Goal: Transaction & Acquisition: Purchase product/service

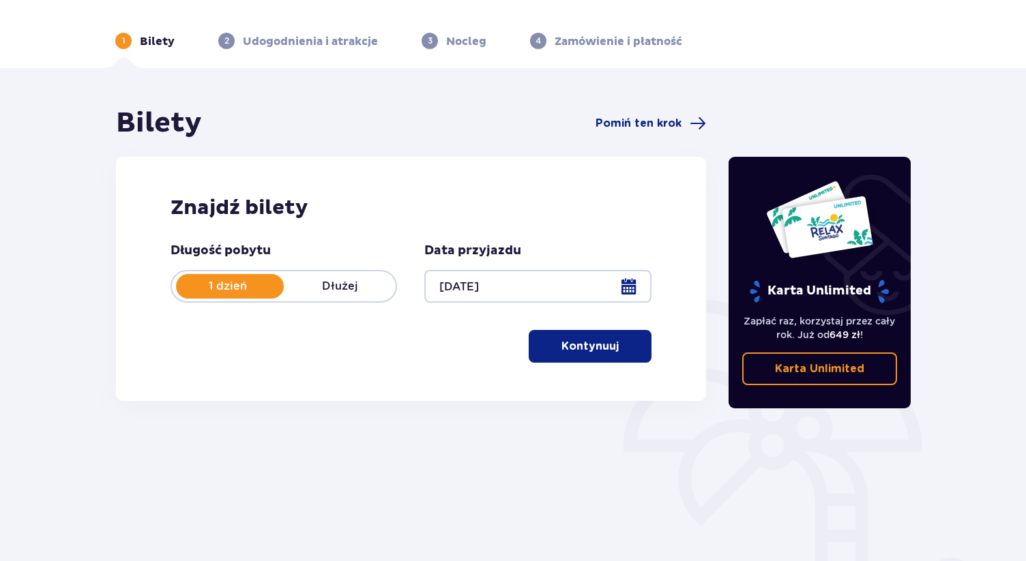
scroll to position [27, 0]
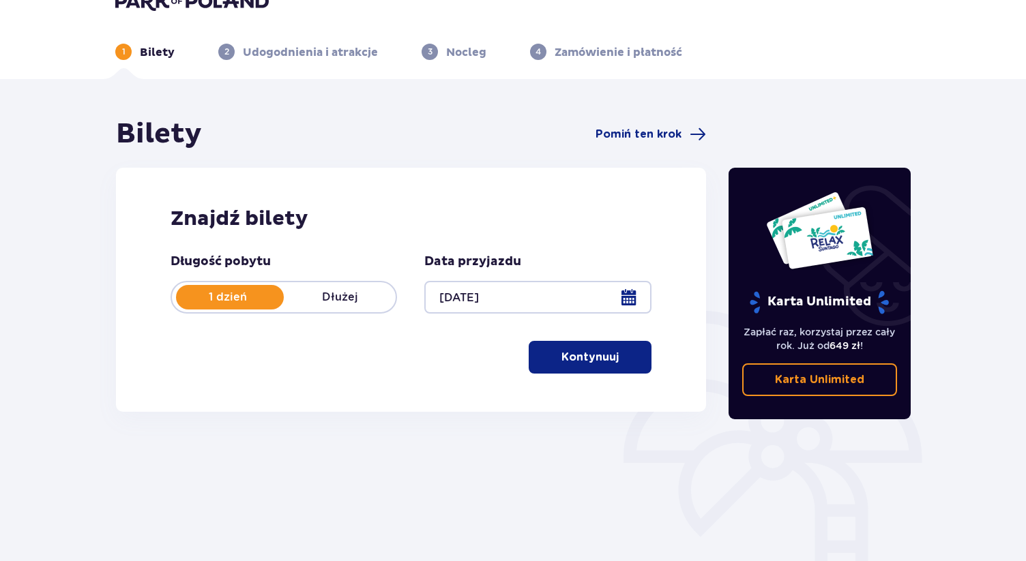
click at [606, 352] on p "Kontynuuj" at bounding box center [589, 357] width 57 height 15
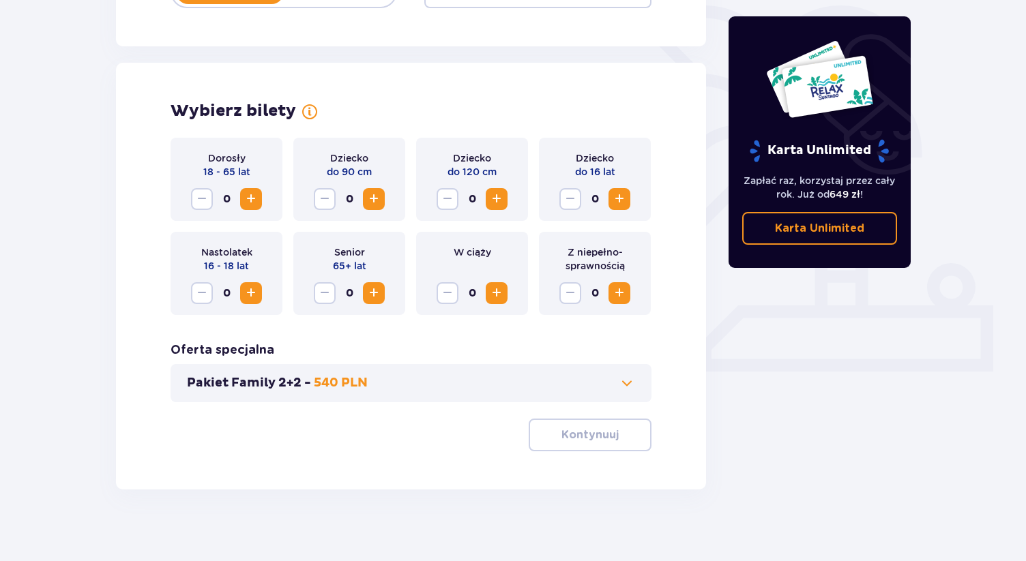
scroll to position [343, 0]
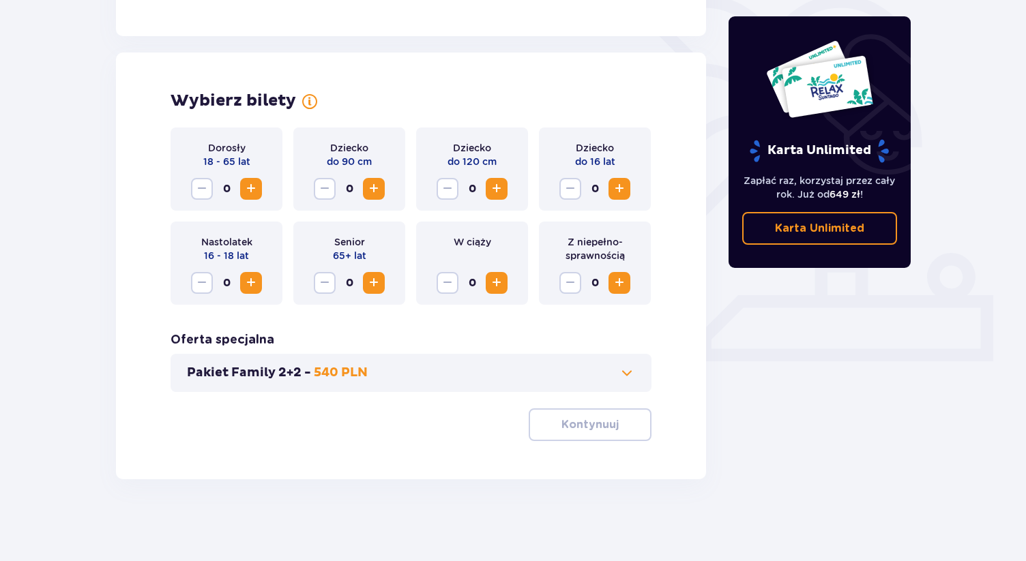
click at [247, 192] on span "Increase" at bounding box center [251, 189] width 16 height 16
click at [197, 181] on span "Decrease" at bounding box center [202, 189] width 16 height 16
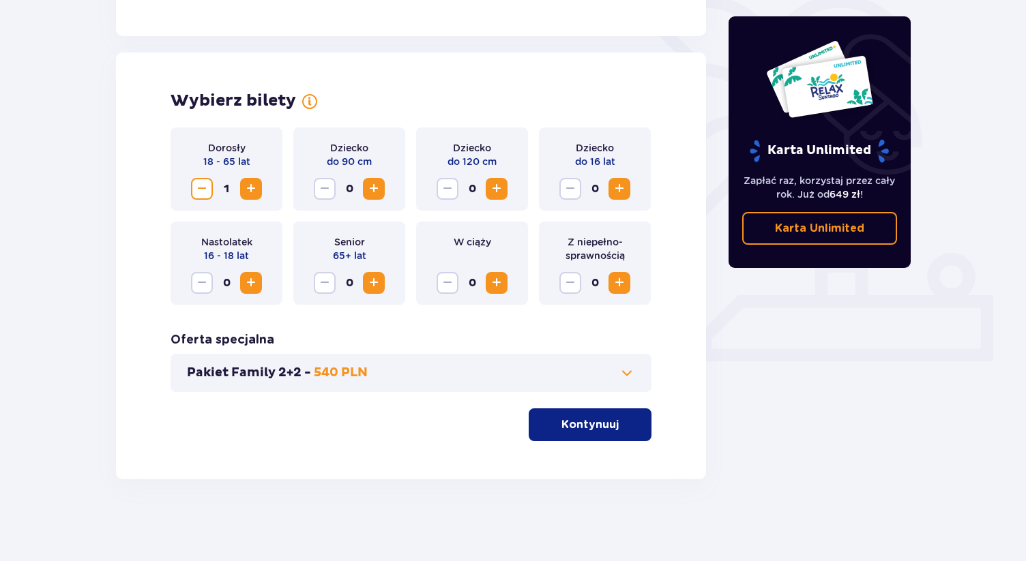
click at [197, 181] on span "Decrease" at bounding box center [202, 189] width 16 height 16
click at [256, 186] on span "Increase" at bounding box center [251, 189] width 16 height 16
click at [256, 185] on span "Increase" at bounding box center [251, 189] width 16 height 16
click at [382, 379] on button "Pakiet Family 2+2 - 540 PLN" at bounding box center [411, 373] width 448 height 16
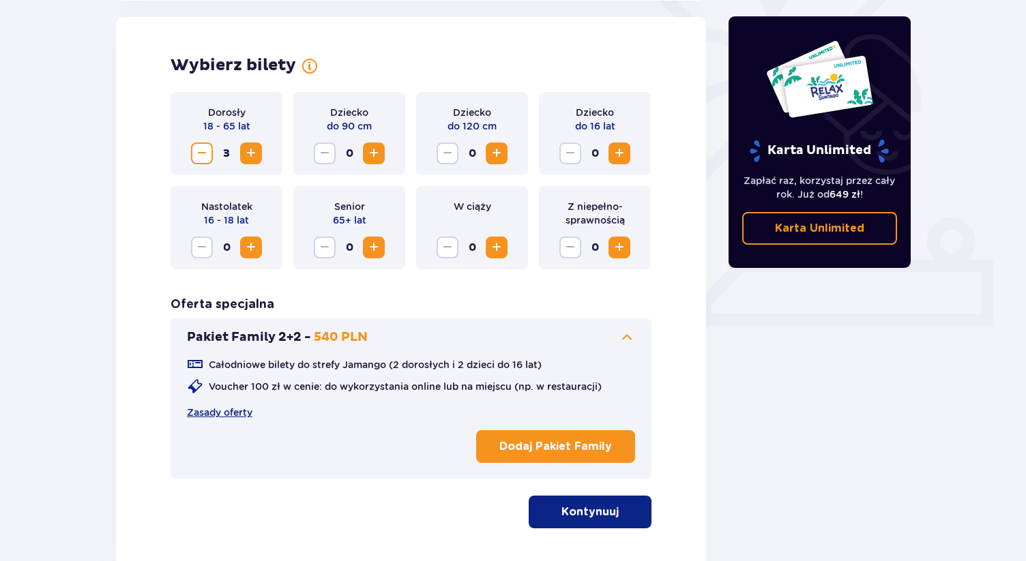
scroll to position [379, 0]
click at [419, 330] on button "Pakiet Family 2+2 - 540 PLN" at bounding box center [411, 337] width 448 height 16
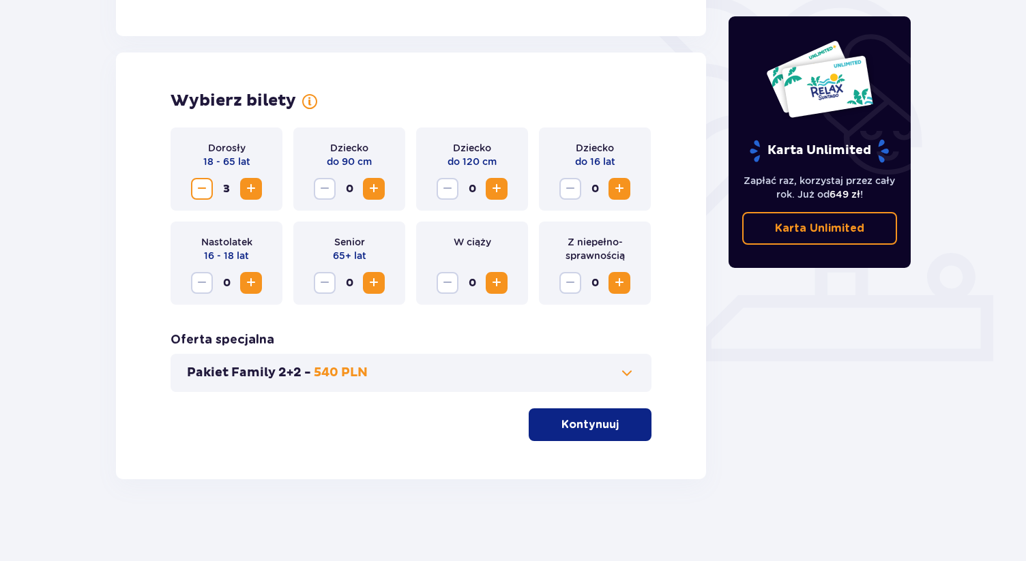
click at [598, 418] on p "Kontynuuj" at bounding box center [589, 425] width 57 height 15
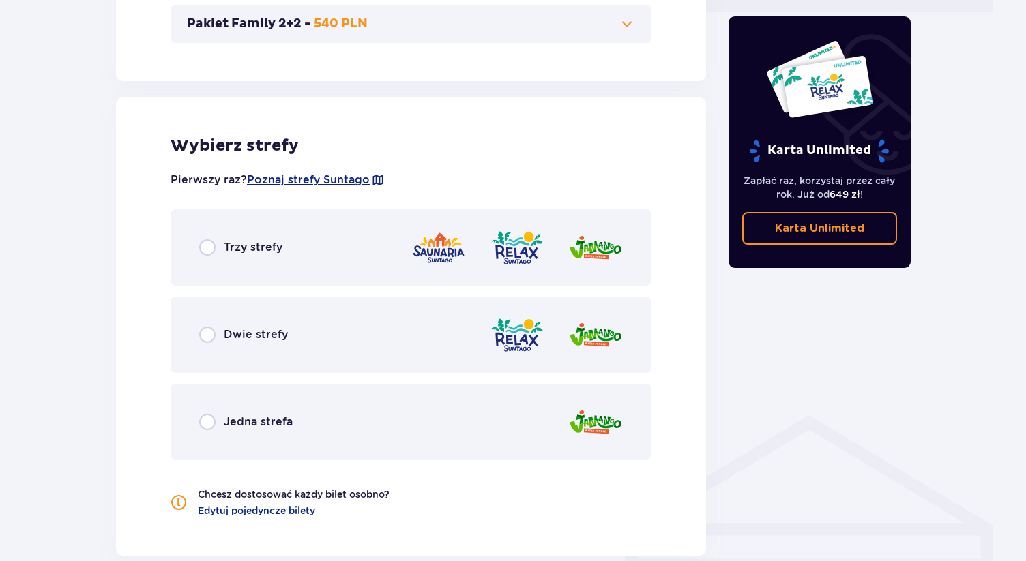
scroll to position [654, 0]
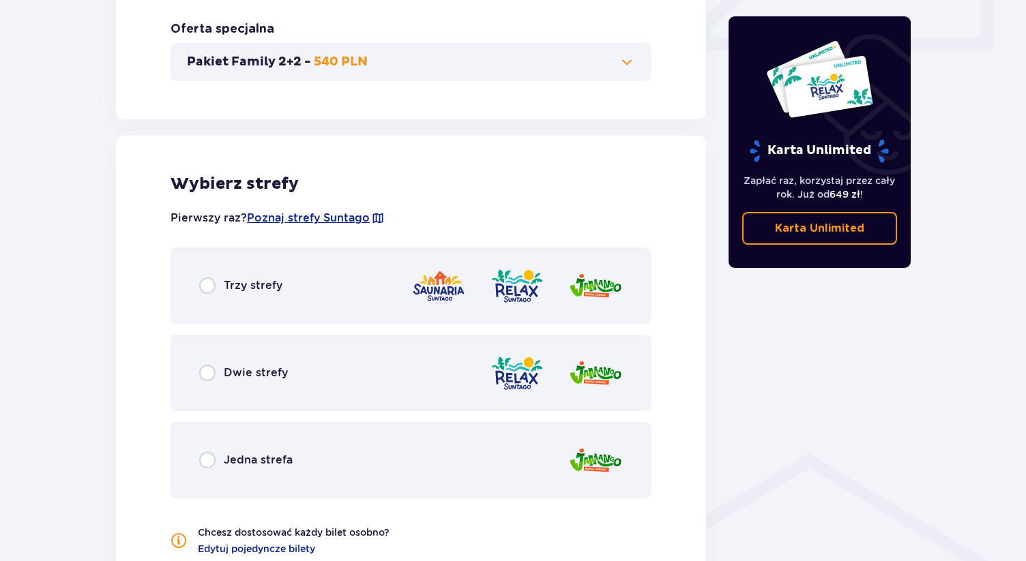
click at [424, 372] on div "Dwie strefy" at bounding box center [411, 373] width 481 height 76
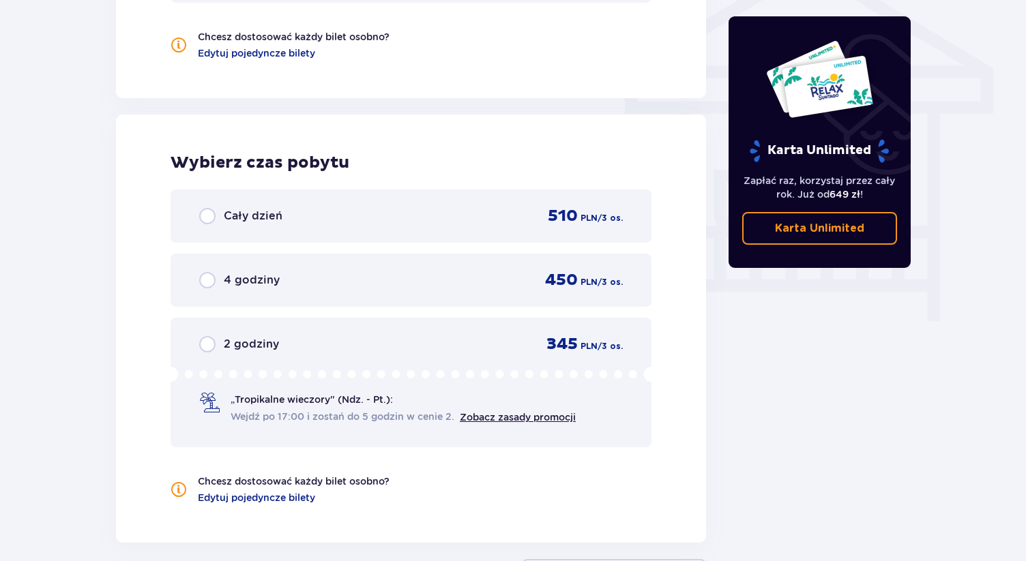
scroll to position [1177, 0]
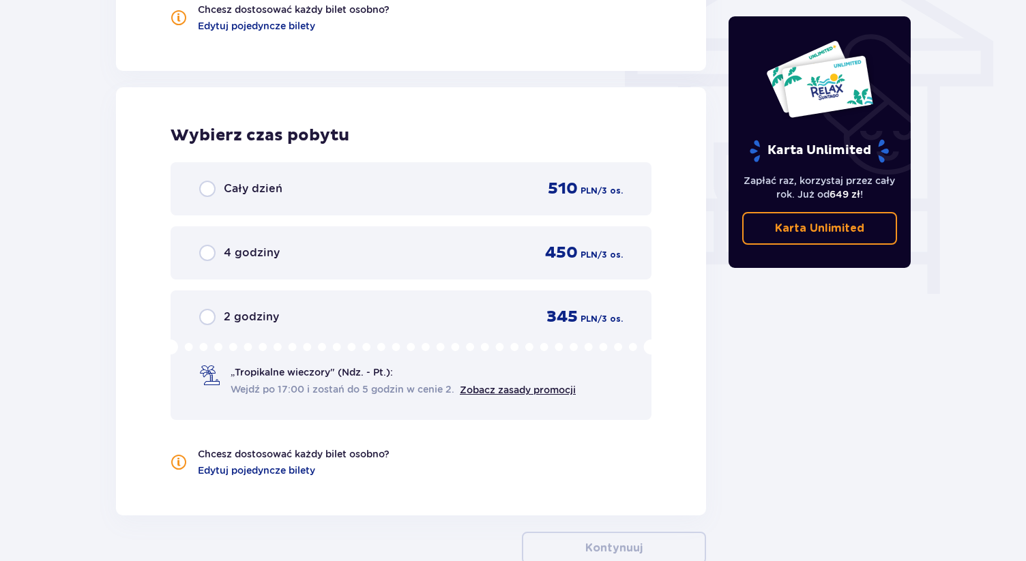
click at [415, 199] on div "Cały dzień 510 PLN / 3 os." at bounding box center [411, 189] width 424 height 20
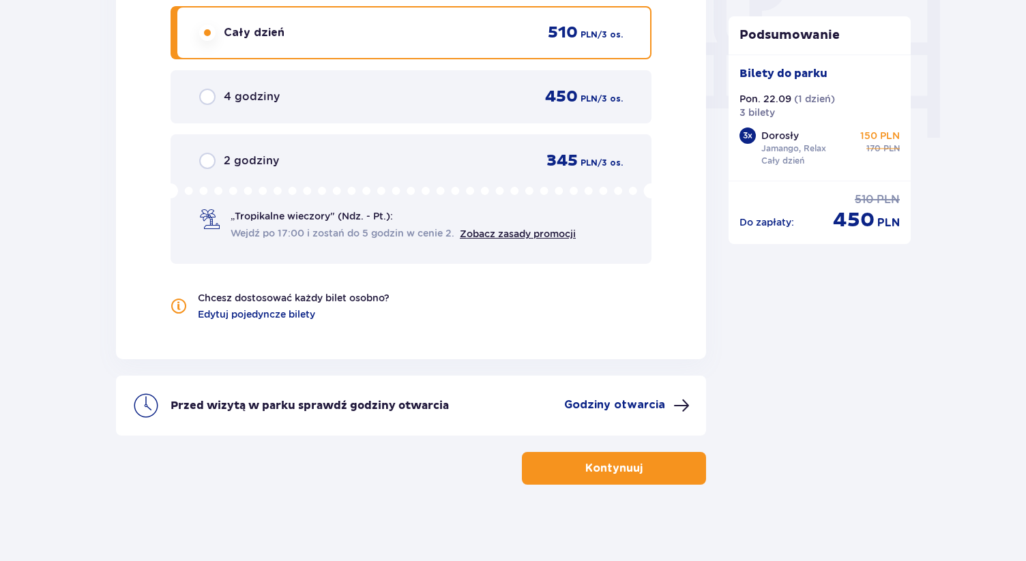
scroll to position [1339, 0]
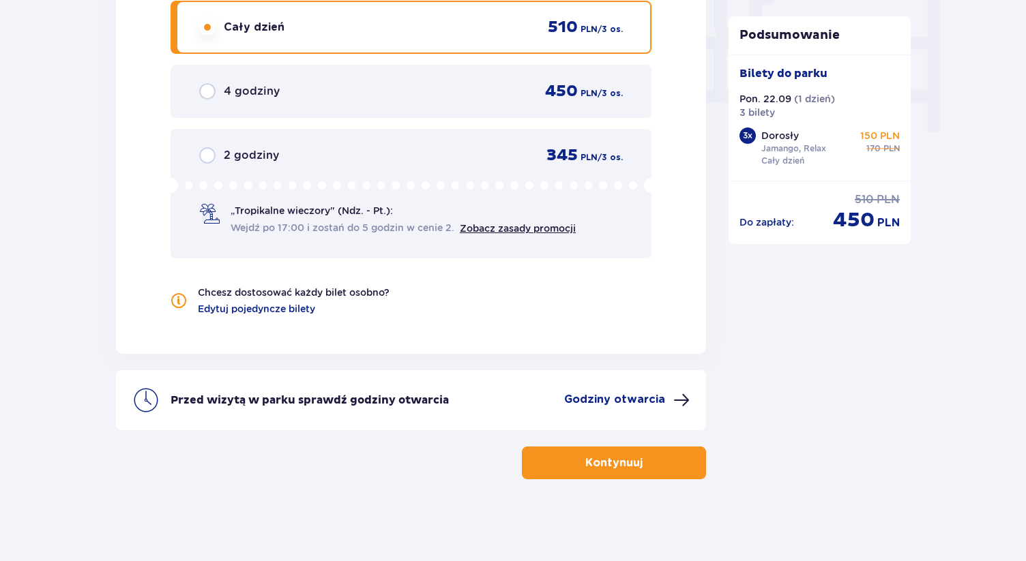
click at [624, 462] on p "Kontynuuj" at bounding box center [613, 463] width 57 height 15
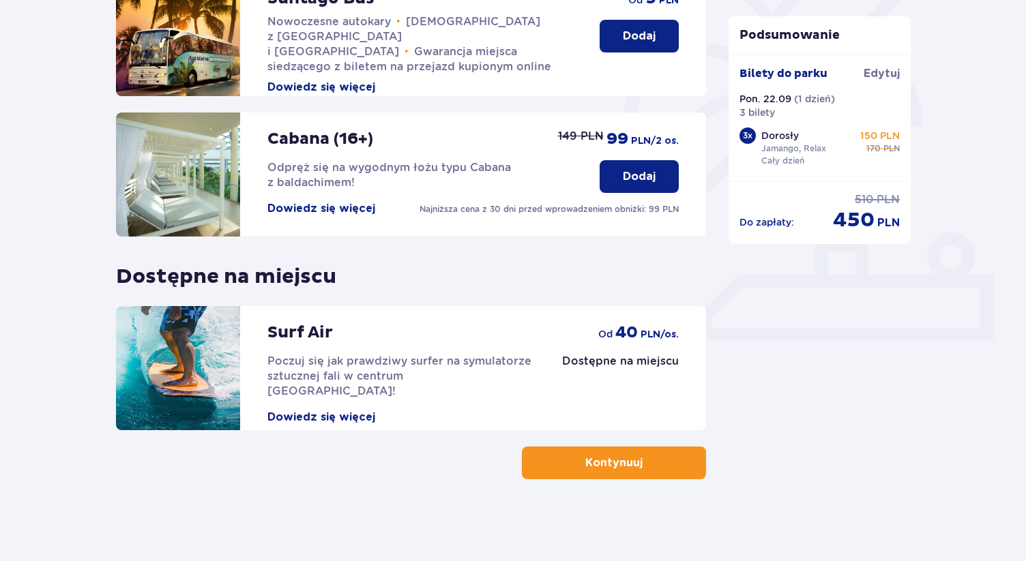
click at [624, 462] on p "Kontynuuj" at bounding box center [613, 463] width 57 height 15
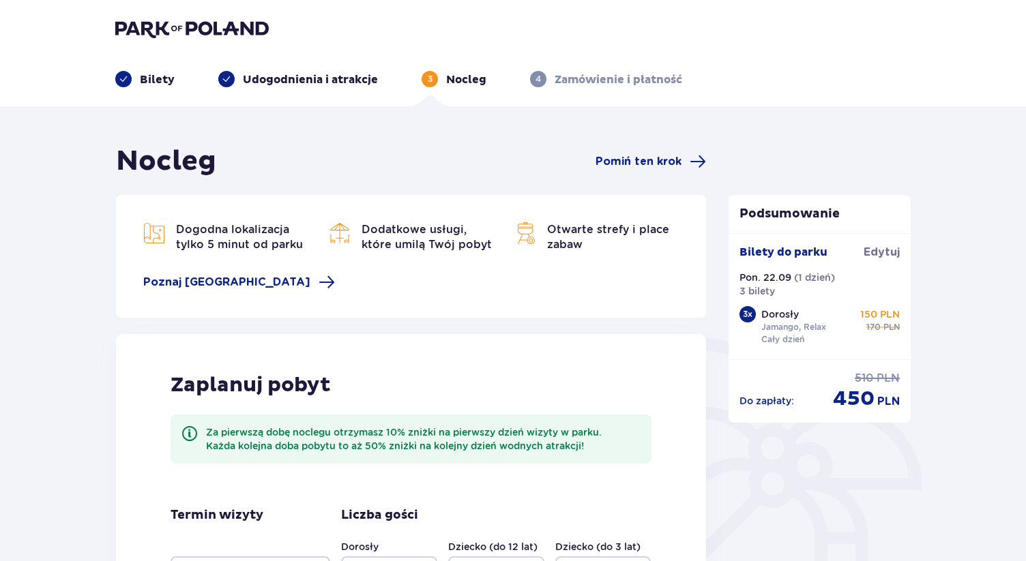
click at [410, 314] on div "Dogodna lokalizacja tylko 5 minut od parku Dodatkowe usługi, które umilą Twój p…" at bounding box center [411, 256] width 590 height 123
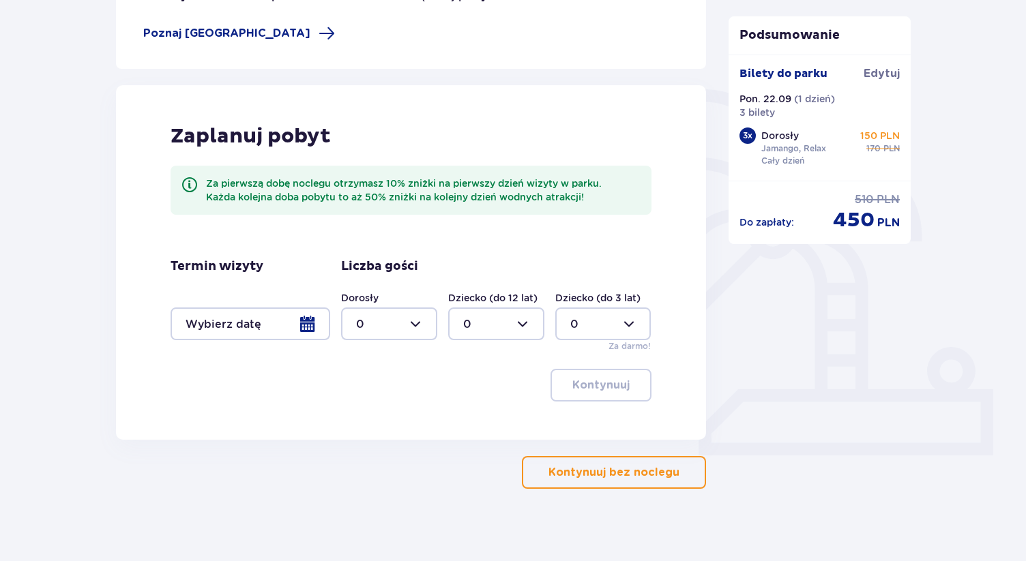
scroll to position [259, 0]
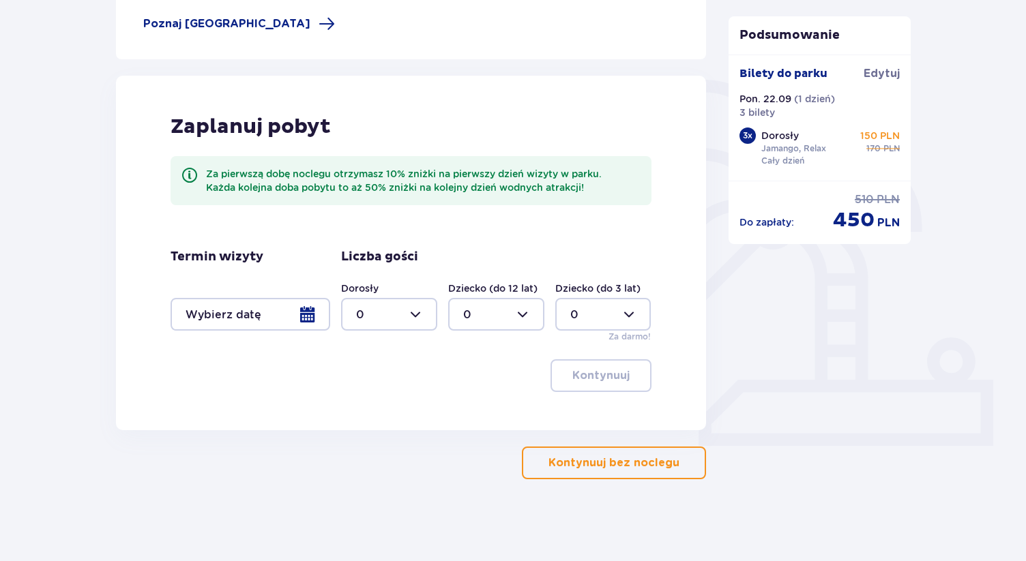
click at [599, 465] on p "Kontynuuj bez noclegu" at bounding box center [613, 463] width 131 height 15
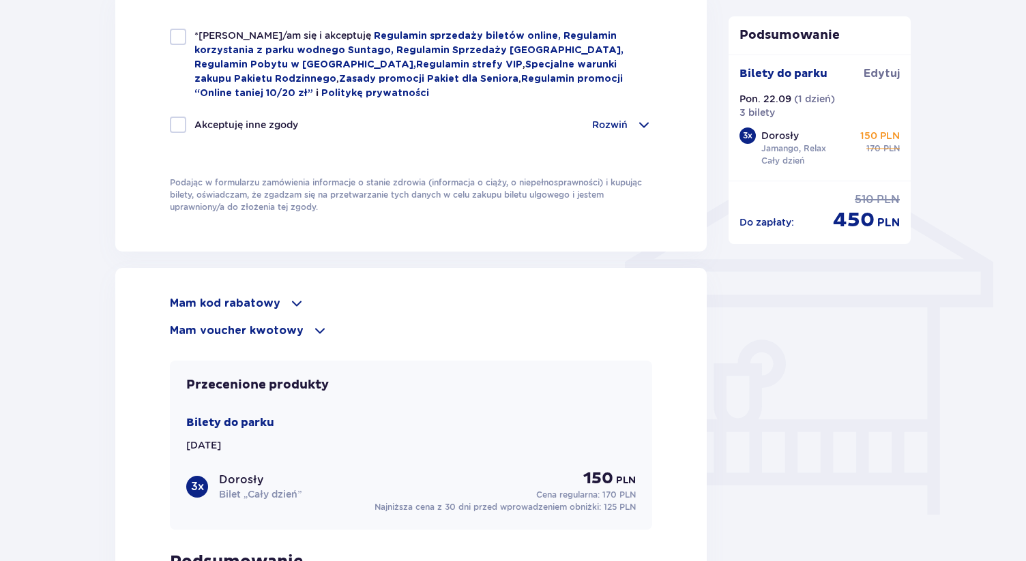
scroll to position [982, 0]
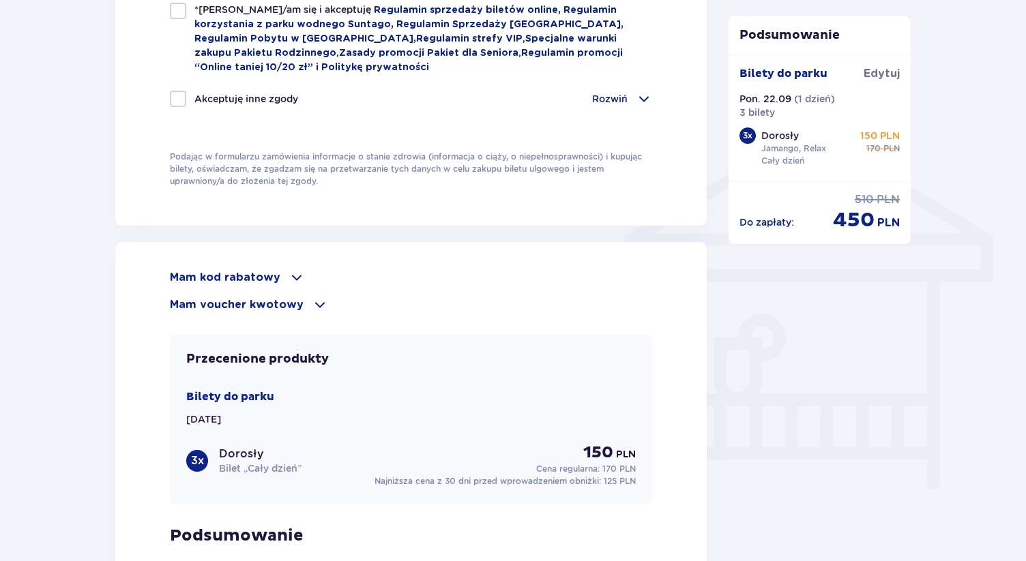
click at [281, 278] on div "Mam kod rabatowy" at bounding box center [411, 277] width 482 height 16
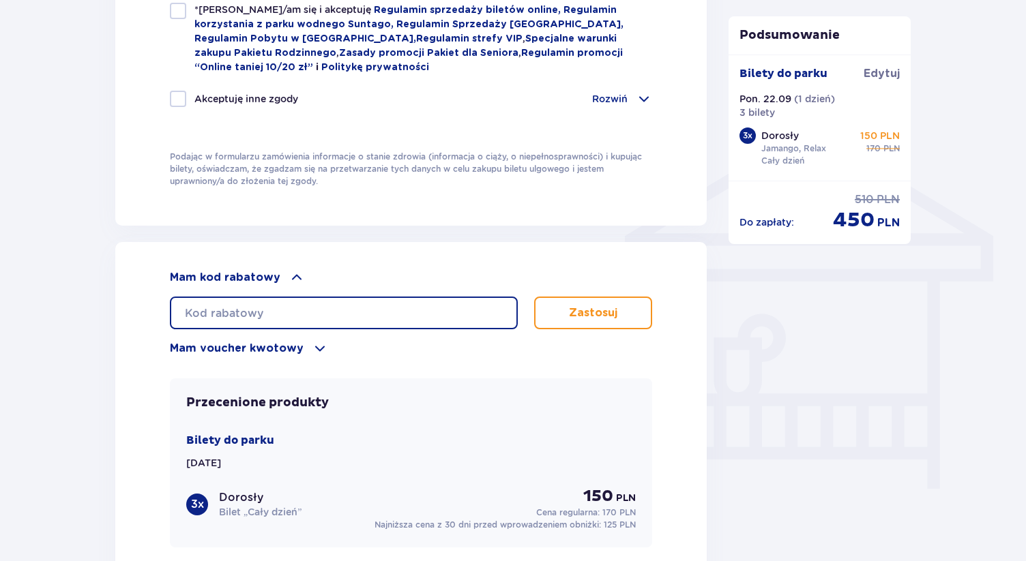
click at [287, 318] on input "text" at bounding box center [344, 313] width 348 height 33
type input "student30"
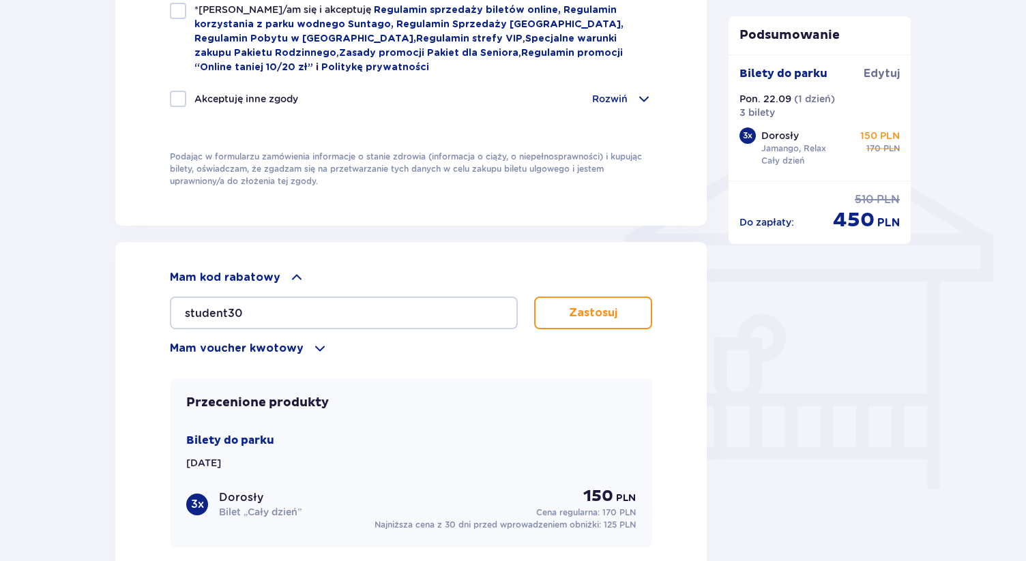
click at [596, 314] on p "Zastosuj" at bounding box center [593, 313] width 48 height 15
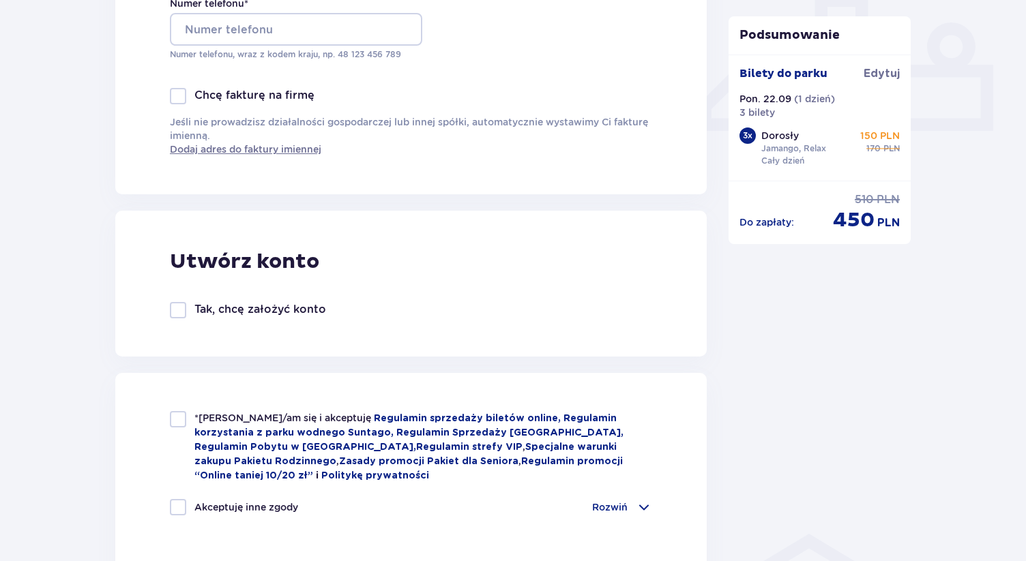
scroll to position [573, 0]
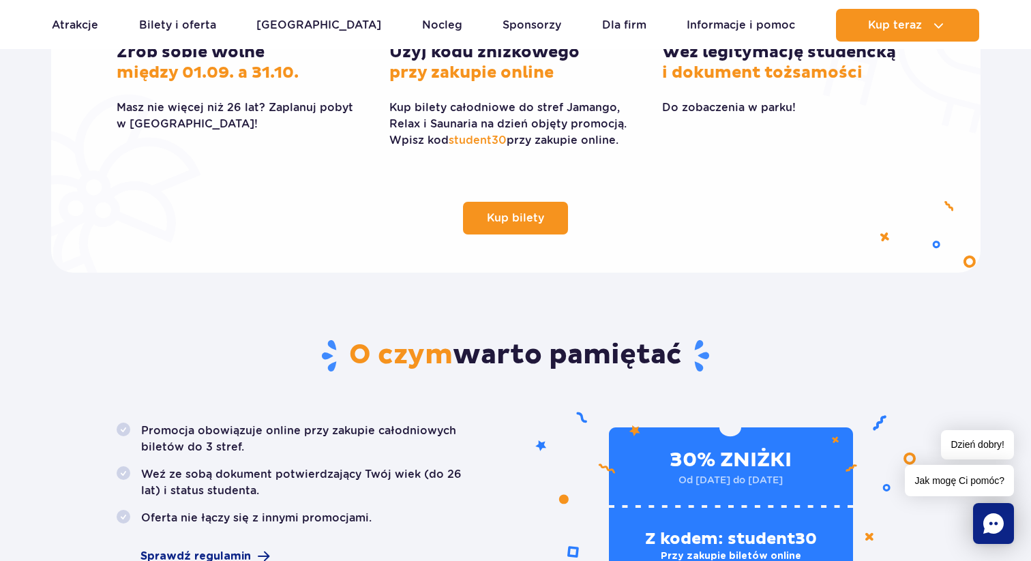
scroll to position [518, 0]
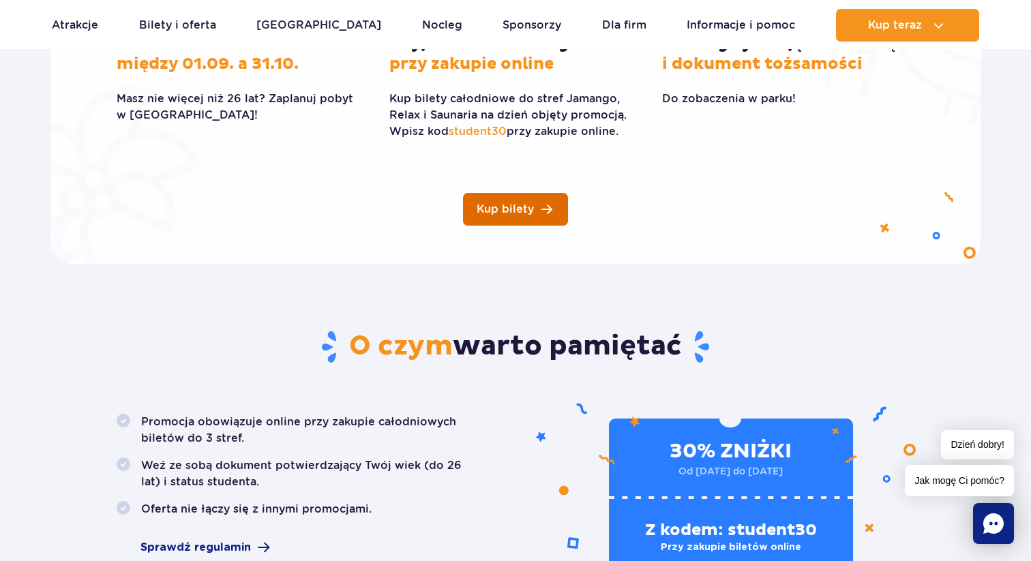
click at [548, 210] on link "Kup bilety" at bounding box center [515, 209] width 105 height 33
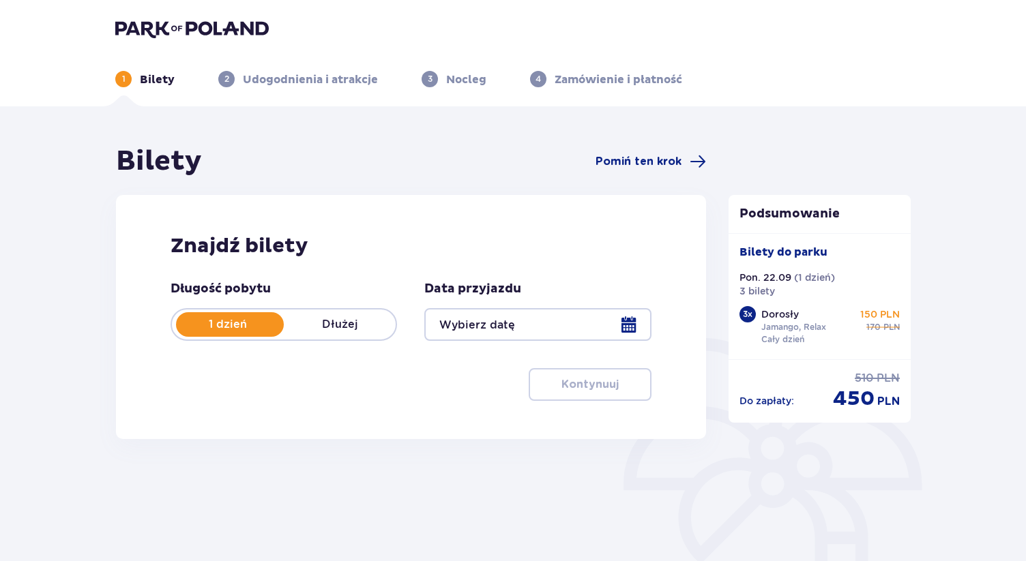
type input "22.09.25"
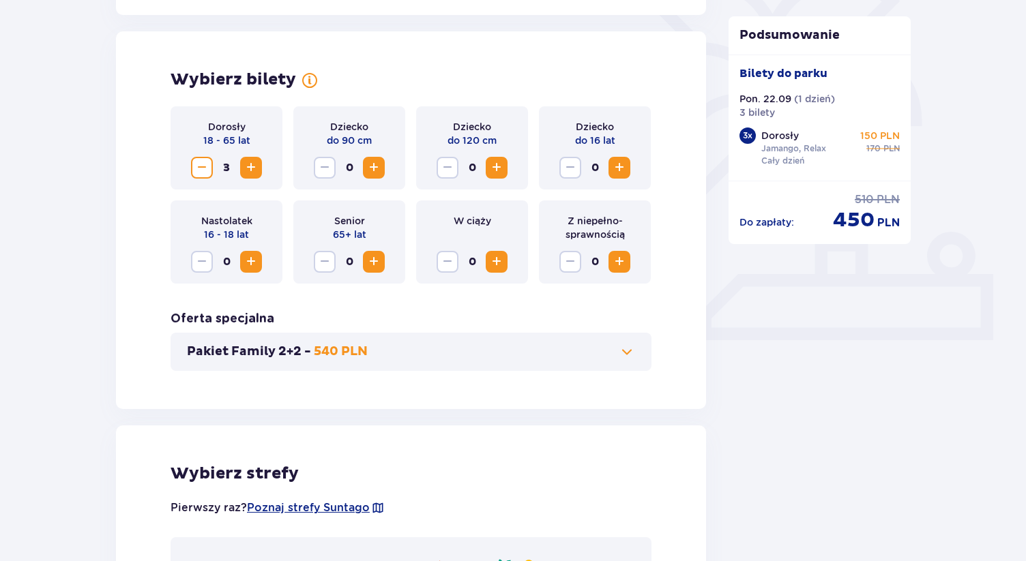
scroll to position [355, 0]
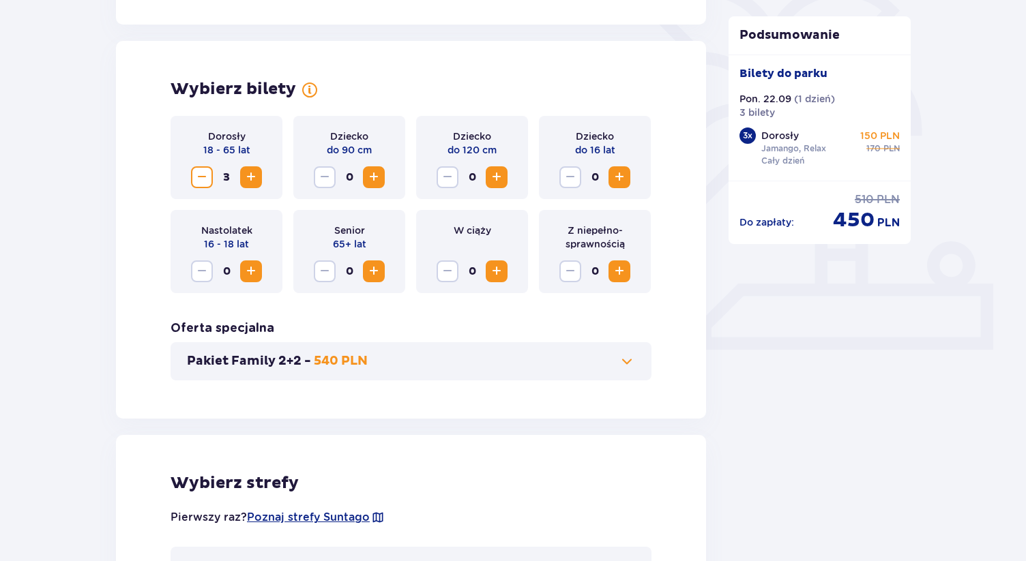
click at [202, 183] on span "Decrease" at bounding box center [202, 177] width 16 height 16
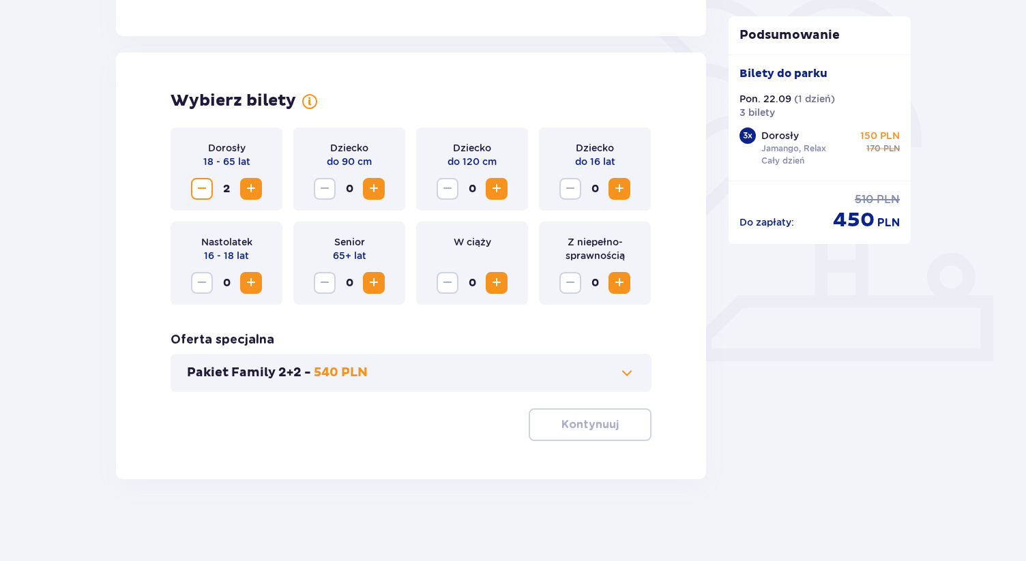
click at [202, 183] on span "Decrease" at bounding box center [202, 189] width 16 height 16
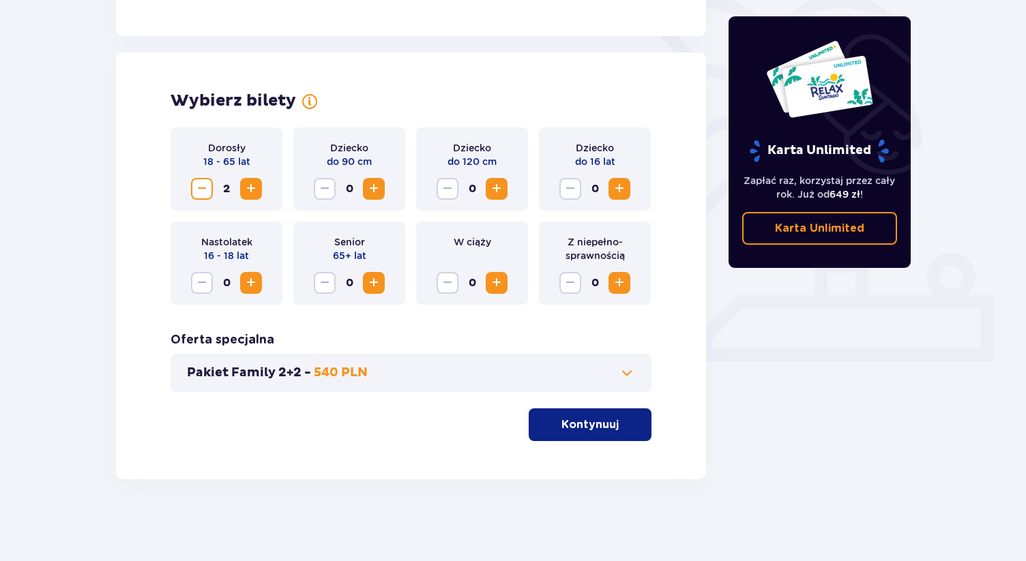
click at [202, 183] on span "Decrease" at bounding box center [202, 189] width 16 height 16
click at [575, 428] on p "Kontynuuj" at bounding box center [589, 425] width 57 height 15
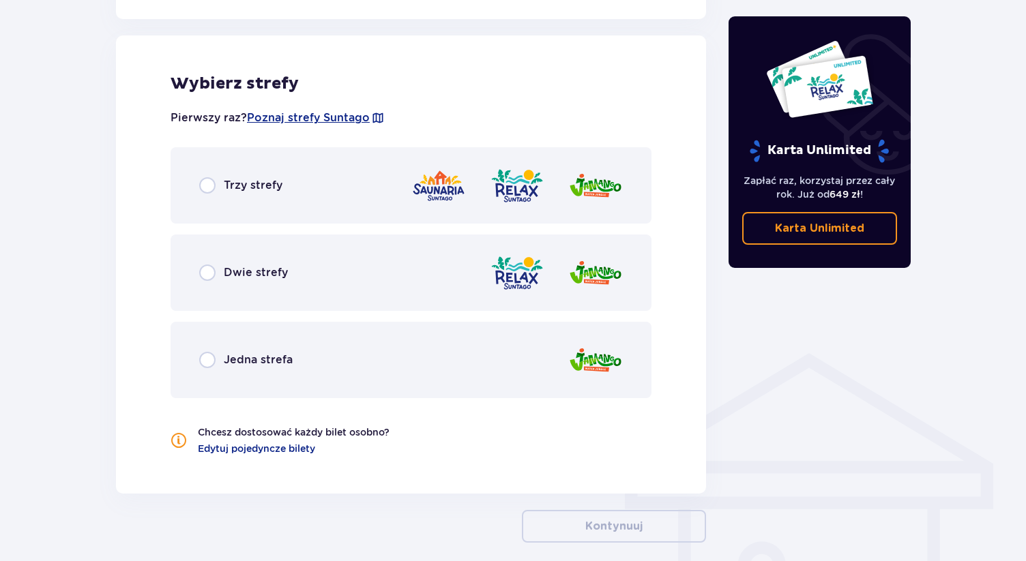
scroll to position [757, 0]
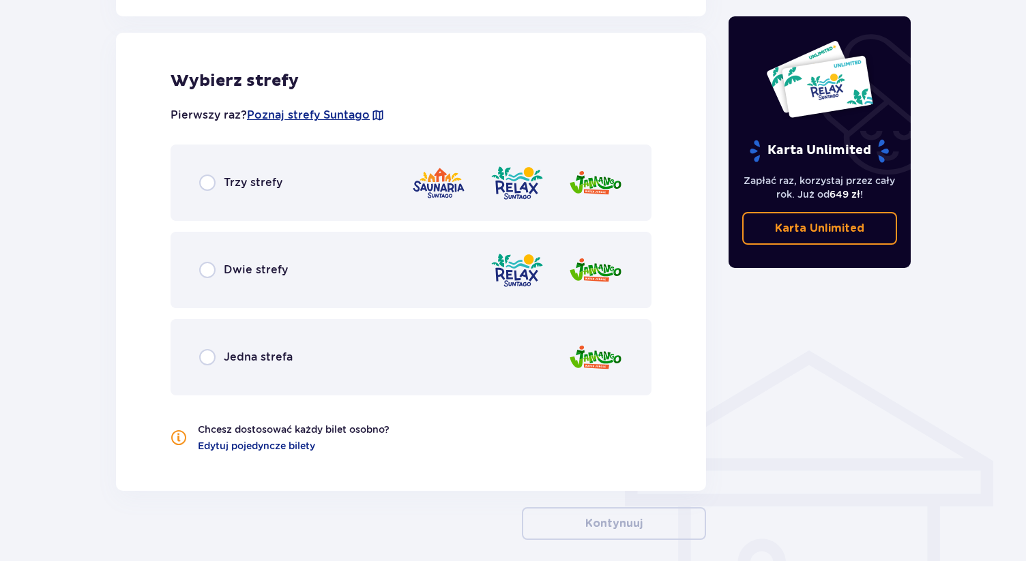
click at [360, 182] on div "Trzy strefy" at bounding box center [411, 183] width 481 height 76
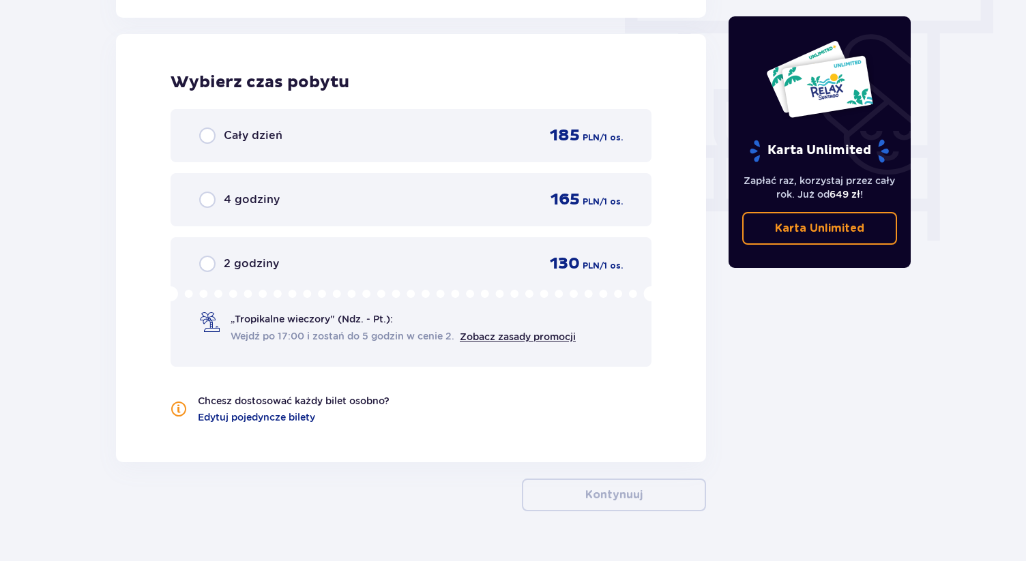
scroll to position [1232, 0]
click at [418, 148] on div "Cały dzień 185 PLN / 1 os." at bounding box center [411, 134] width 481 height 53
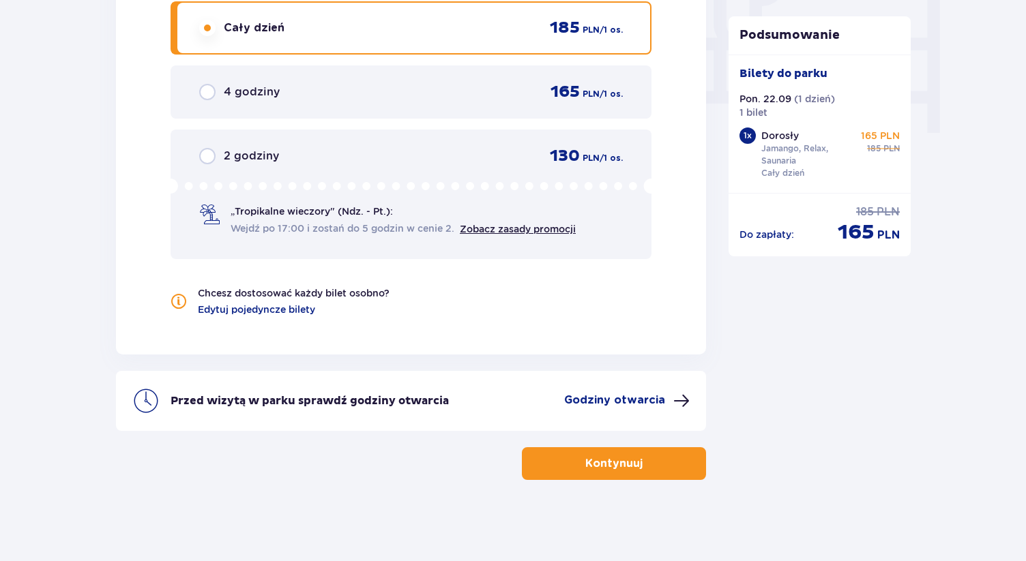
scroll to position [1339, 0]
click at [587, 466] on p "Kontynuuj" at bounding box center [613, 463] width 57 height 15
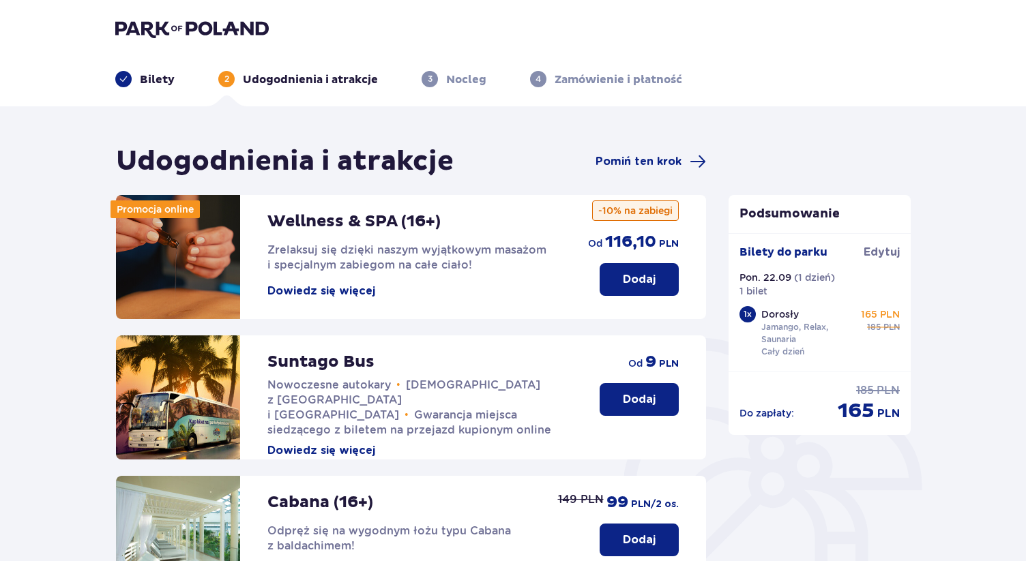
click at [654, 147] on div "Udogodnienia i atrakcje Pomiń ten krok" at bounding box center [411, 162] width 590 height 34
click at [654, 155] on span "Pomiń ten krok" at bounding box center [639, 161] width 86 height 15
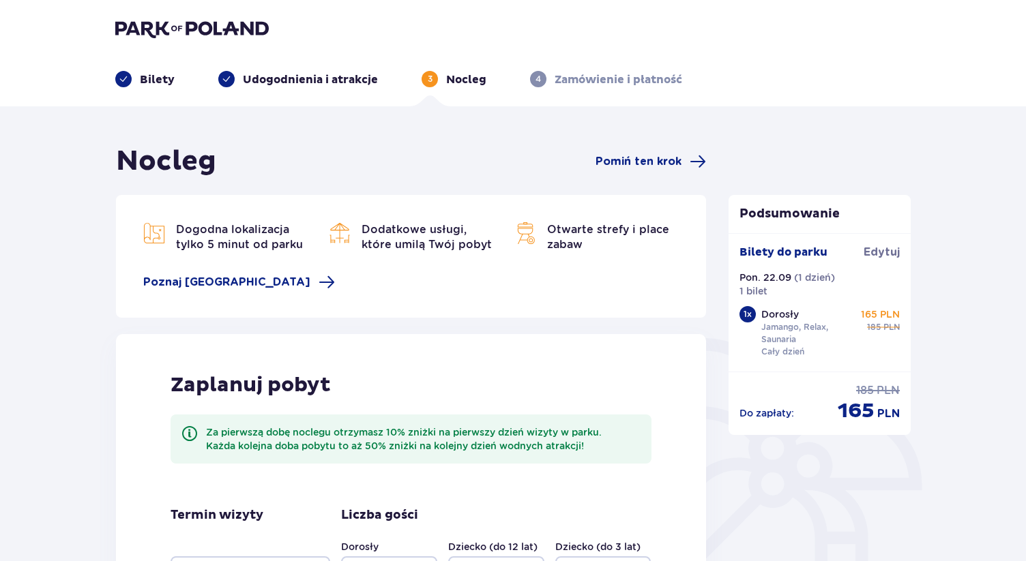
click at [654, 155] on span "Pomiń ten krok" at bounding box center [639, 161] width 86 height 15
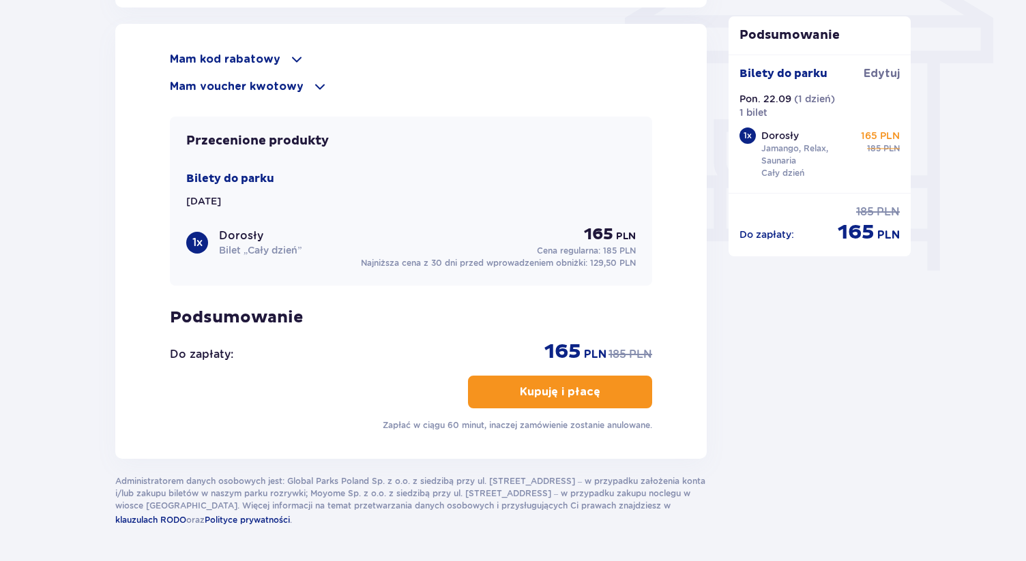
scroll to position [1173, 0]
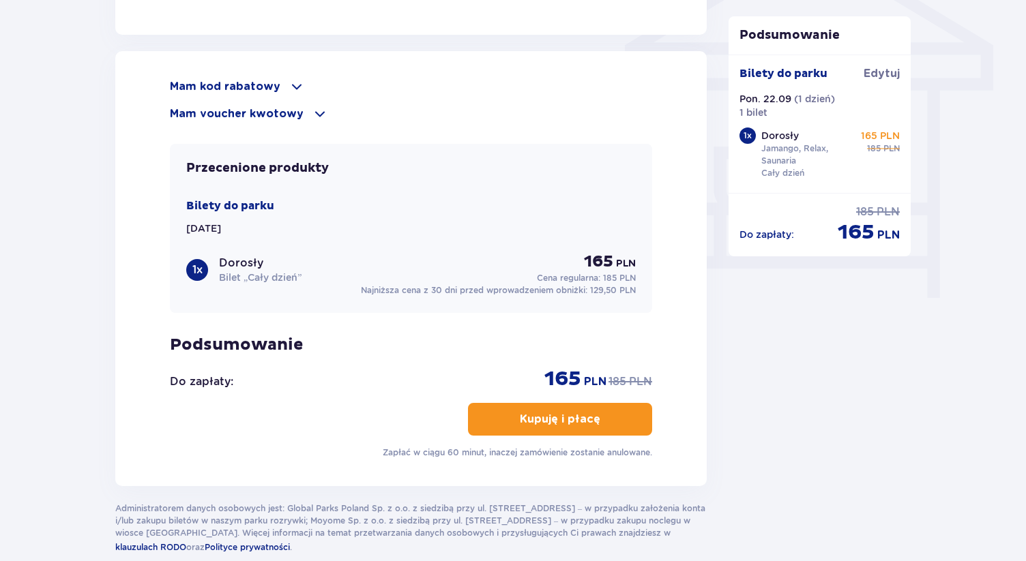
click at [276, 82] on div "Mam kod rabatowy" at bounding box center [411, 86] width 482 height 16
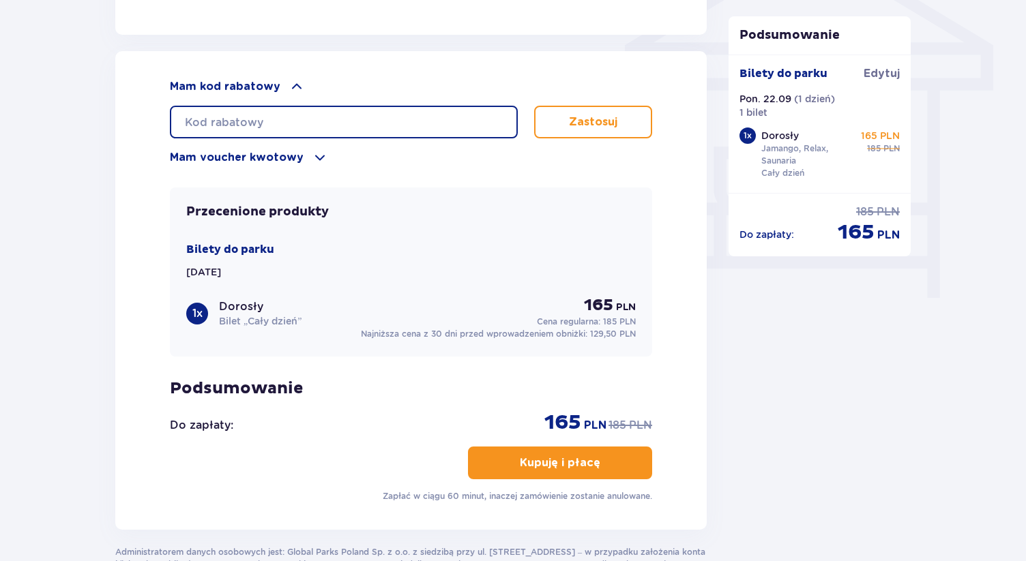
click at [259, 127] on input "text" at bounding box center [344, 122] width 348 height 33
type input "STUDENT30"
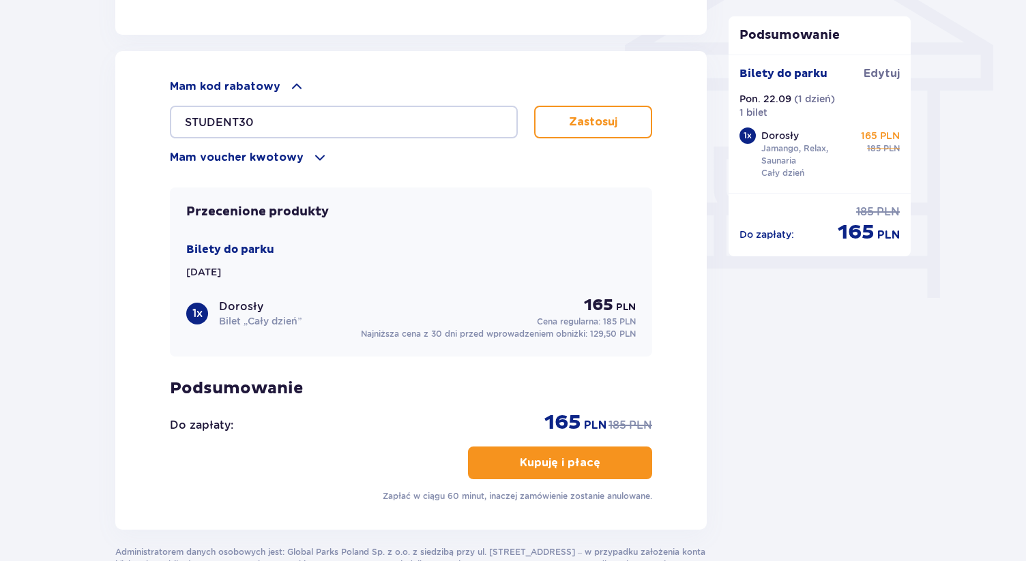
click at [598, 142] on div "Mam kod rabatowy STUDENT30 Zastosuj Mam voucher kwotowy Zastosuj" at bounding box center [411, 121] width 482 height 87
click at [576, 128] on p "Zastosuj" at bounding box center [593, 122] width 48 height 15
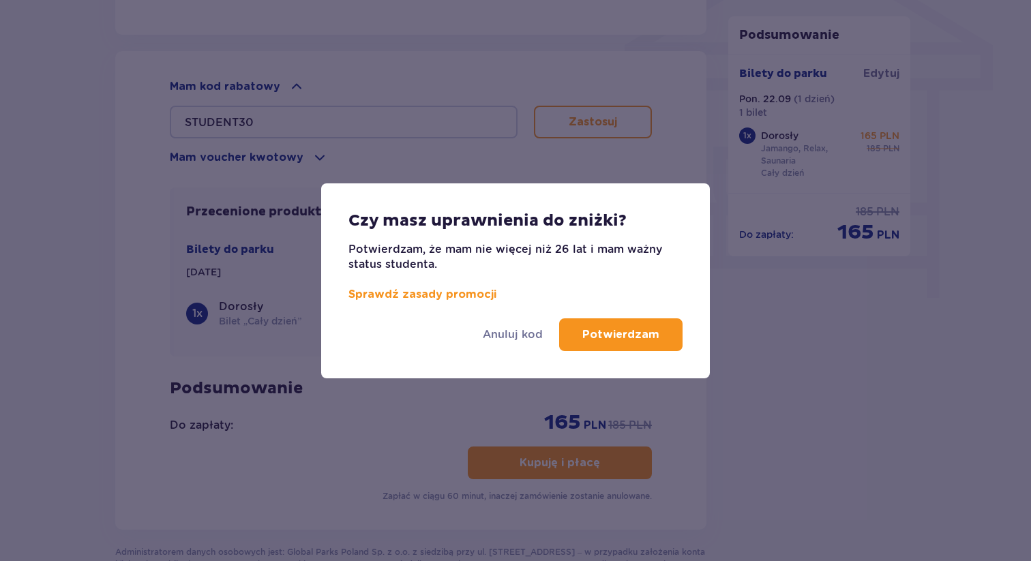
click at [616, 342] on p "Potwierdzam" at bounding box center [621, 334] width 77 height 15
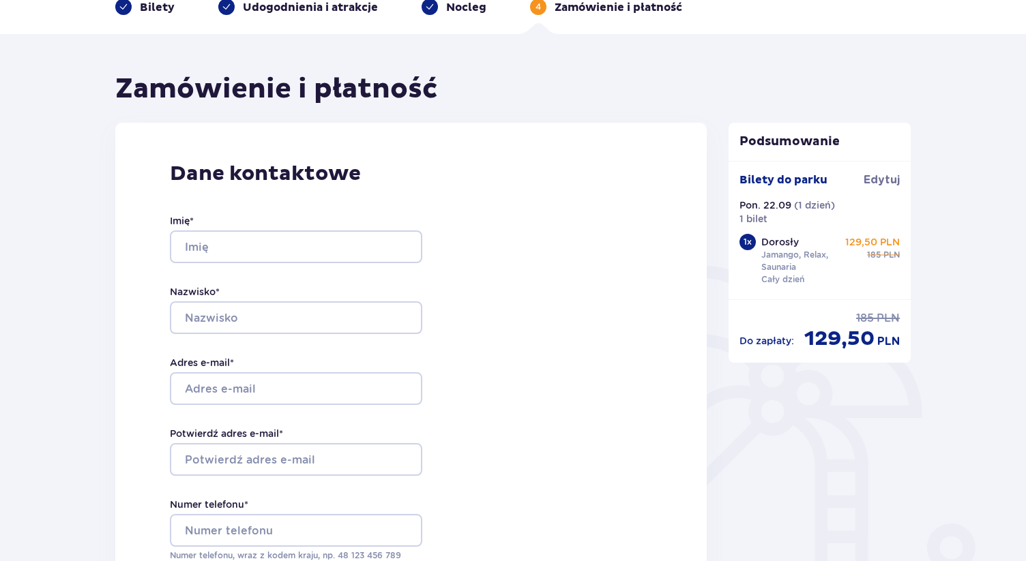
scroll to position [109, 0]
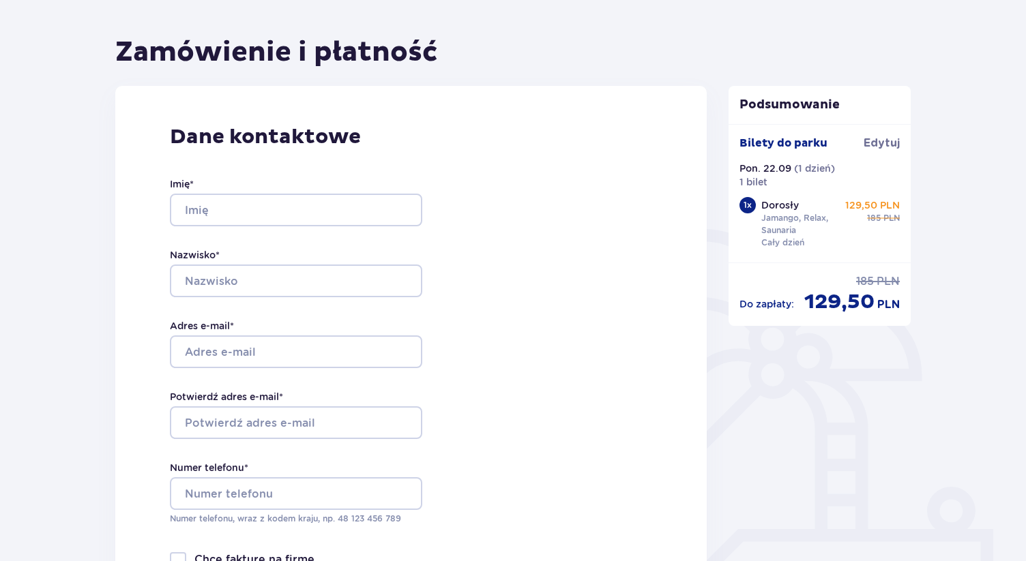
click at [887, 132] on div "Bilety do parku Edytuj Pon. 22.09 ( 1 dzień ) 1 bilet 1 x Dorosły Jamango, Rela…" at bounding box center [820, 193] width 183 height 138
click at [887, 138] on span "Edytuj" at bounding box center [882, 143] width 36 height 15
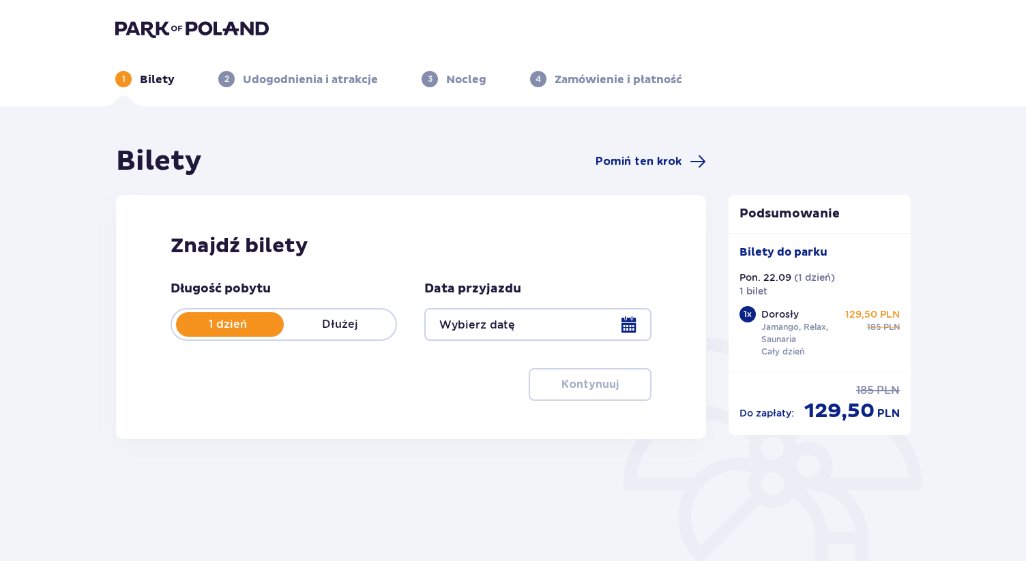
type input "22.09.25"
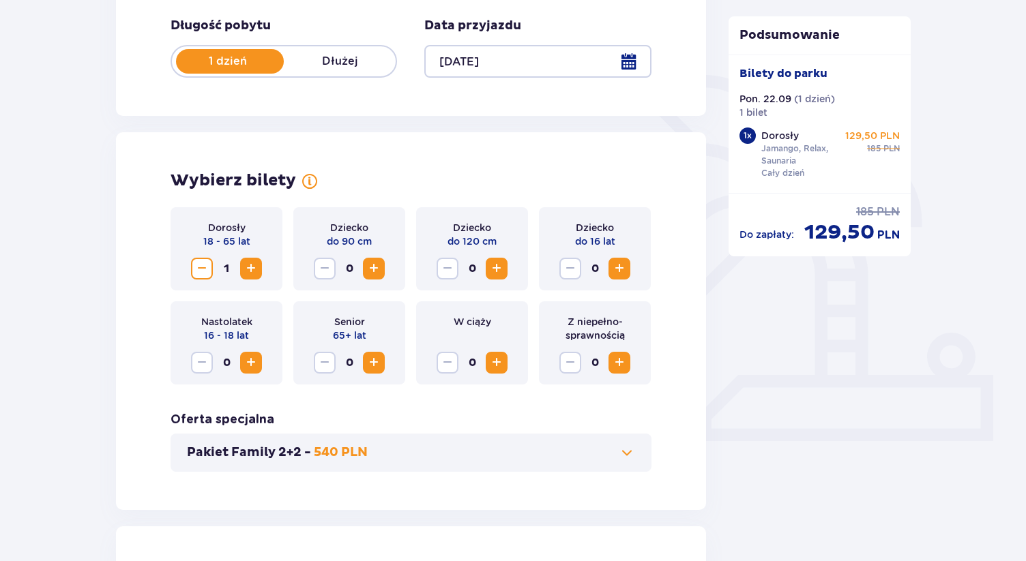
scroll to position [273, 0]
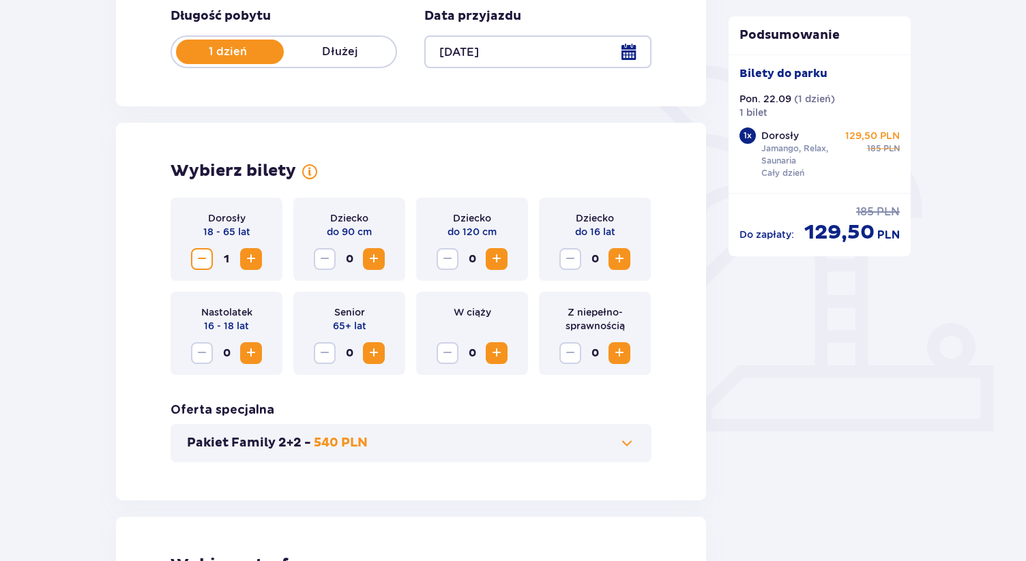
click at [257, 258] on span "Increase" at bounding box center [251, 259] width 16 height 16
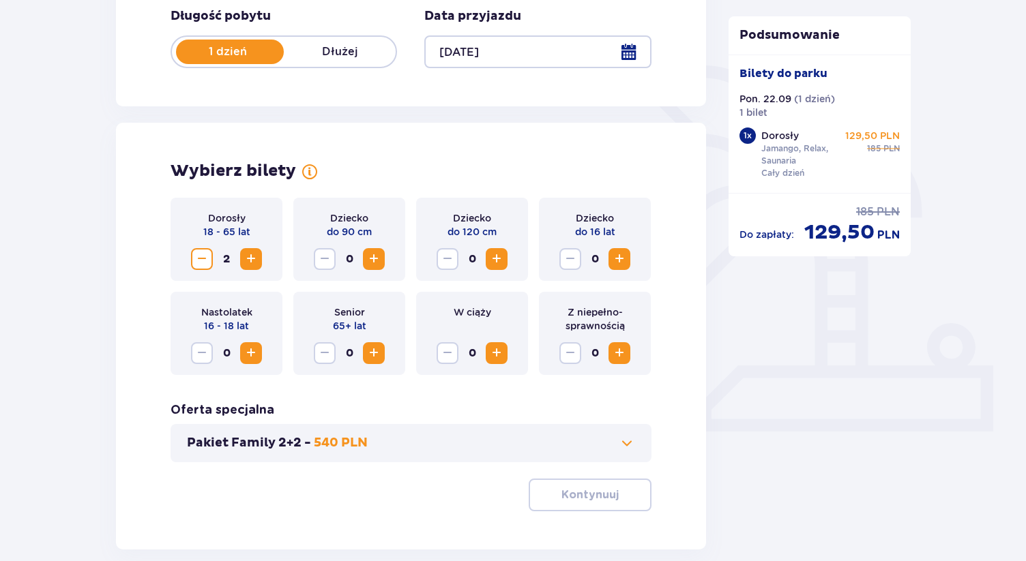
click at [257, 258] on span "Increase" at bounding box center [251, 259] width 16 height 16
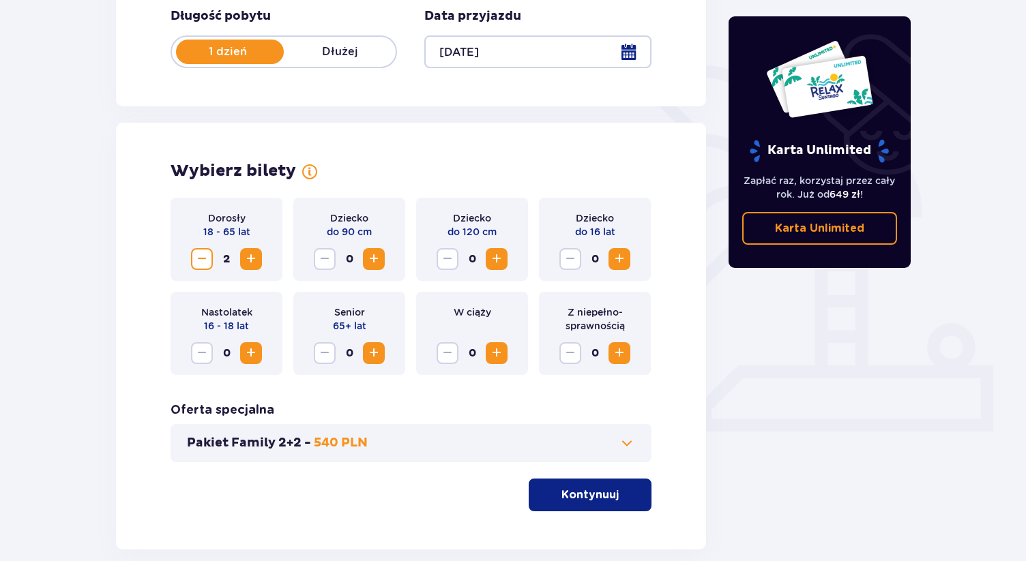
click at [257, 258] on span "Increase" at bounding box center [251, 259] width 16 height 16
click at [605, 495] on p "Kontynuuj" at bounding box center [589, 495] width 57 height 15
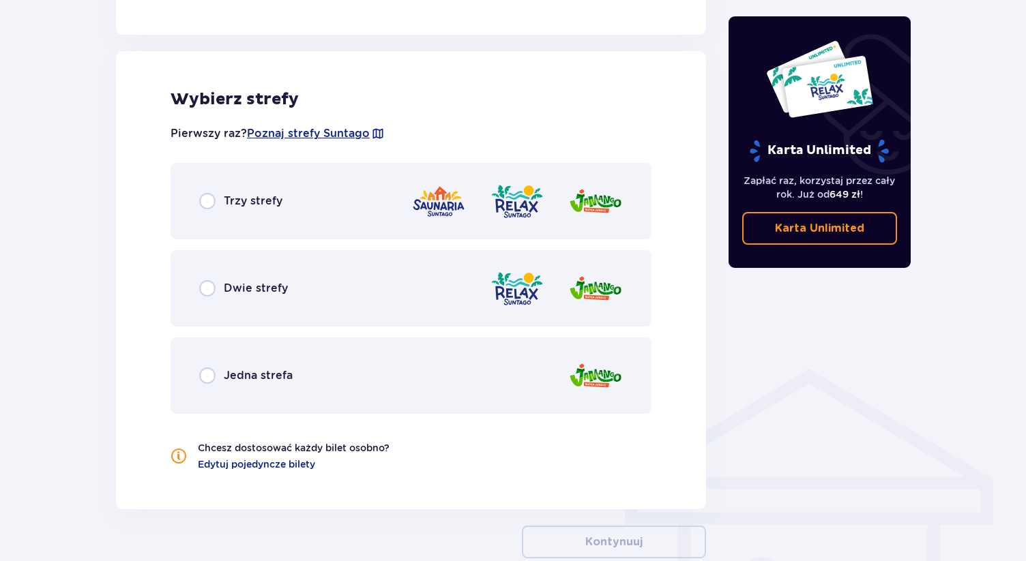
scroll to position [757, 0]
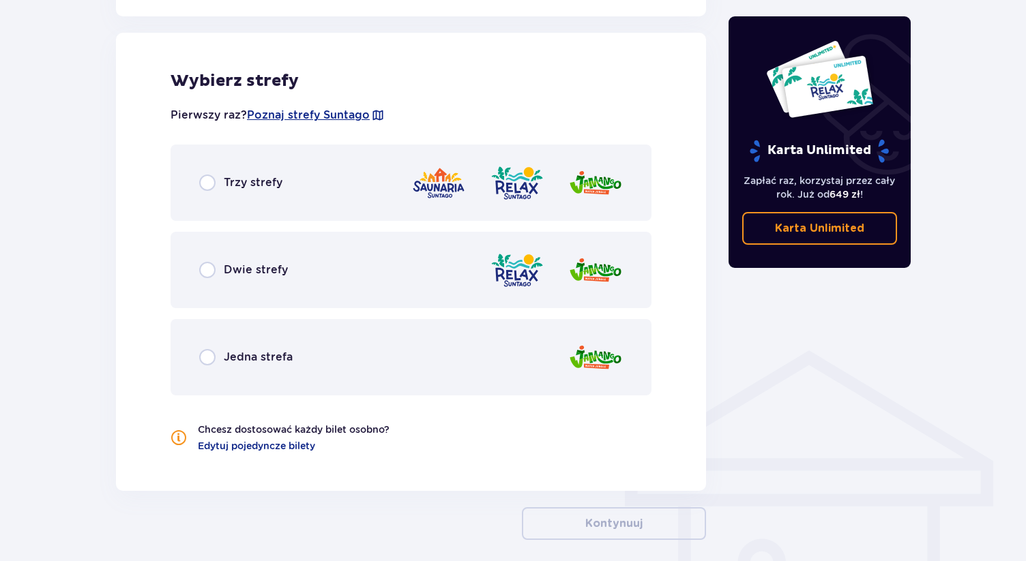
click at [324, 153] on div "Trzy strefy" at bounding box center [411, 183] width 481 height 76
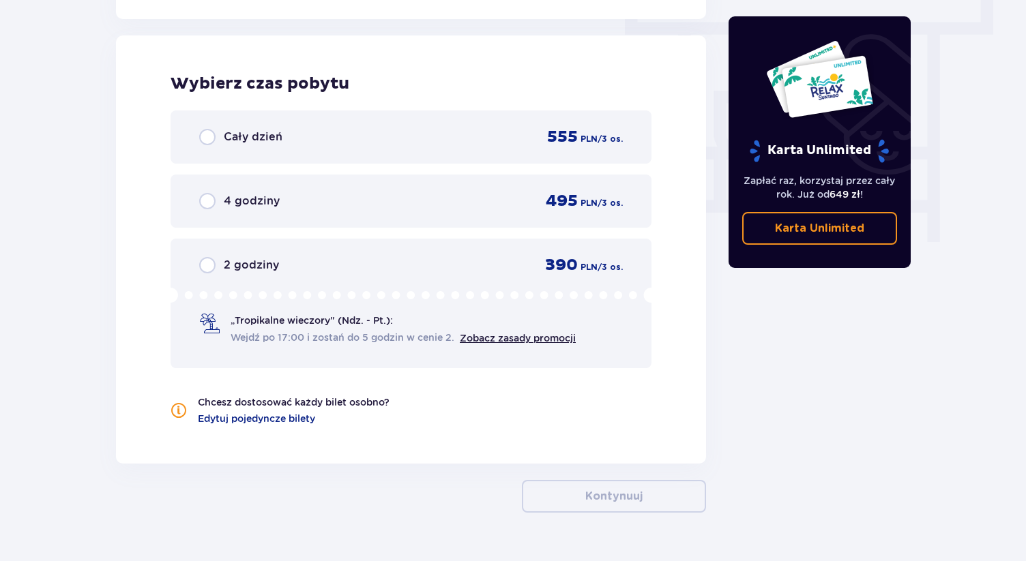
scroll to position [1232, 0]
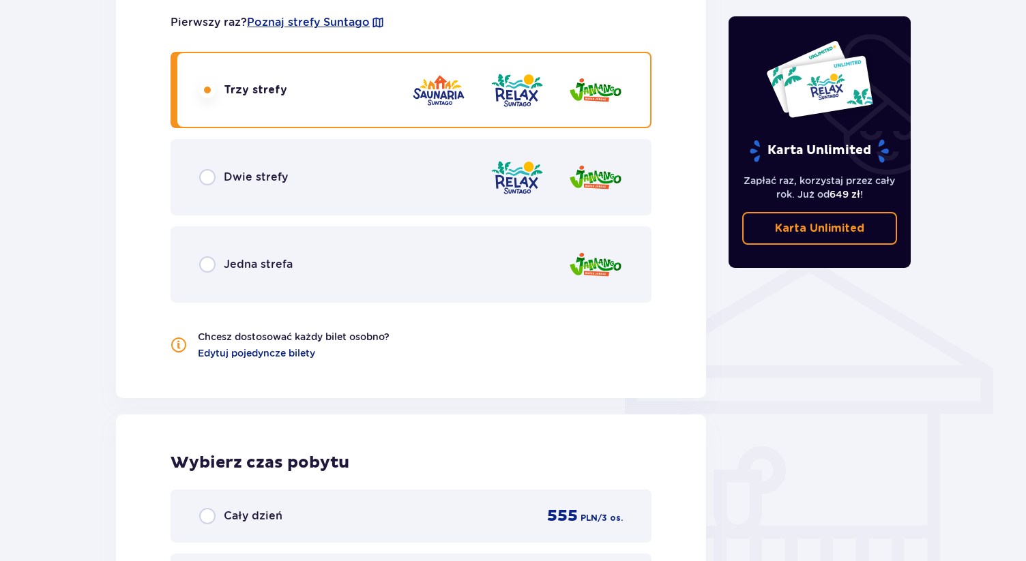
click at [418, 206] on div "Dwie strefy" at bounding box center [411, 177] width 481 height 76
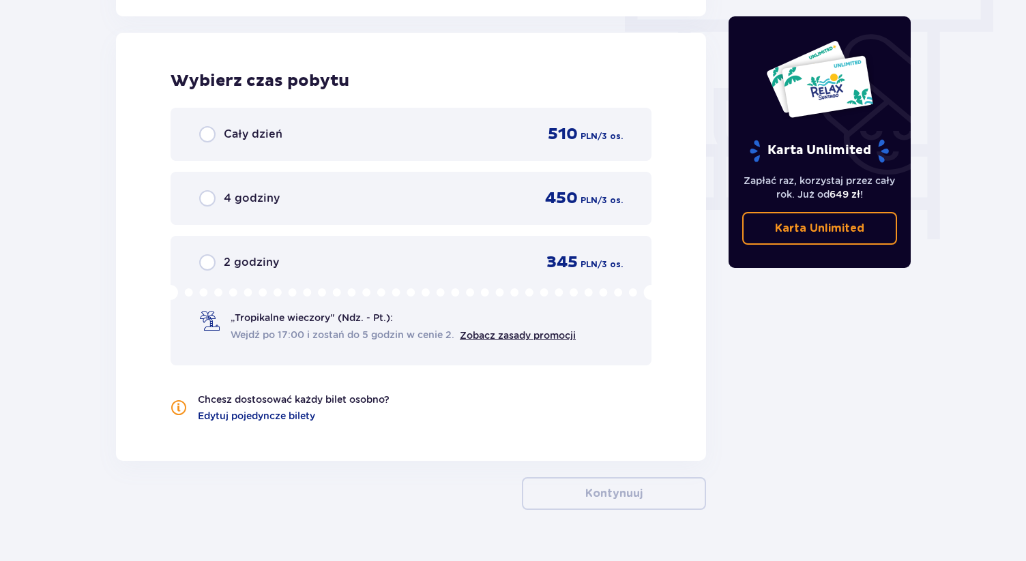
click at [456, 149] on div "Cały dzień 510 PLN / 3 os." at bounding box center [411, 134] width 481 height 53
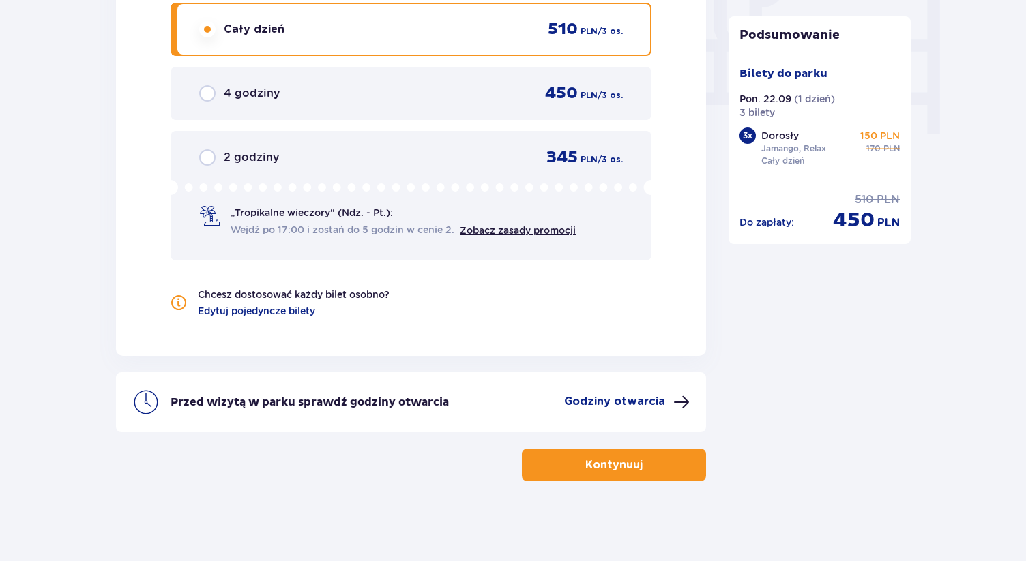
scroll to position [1339, 0]
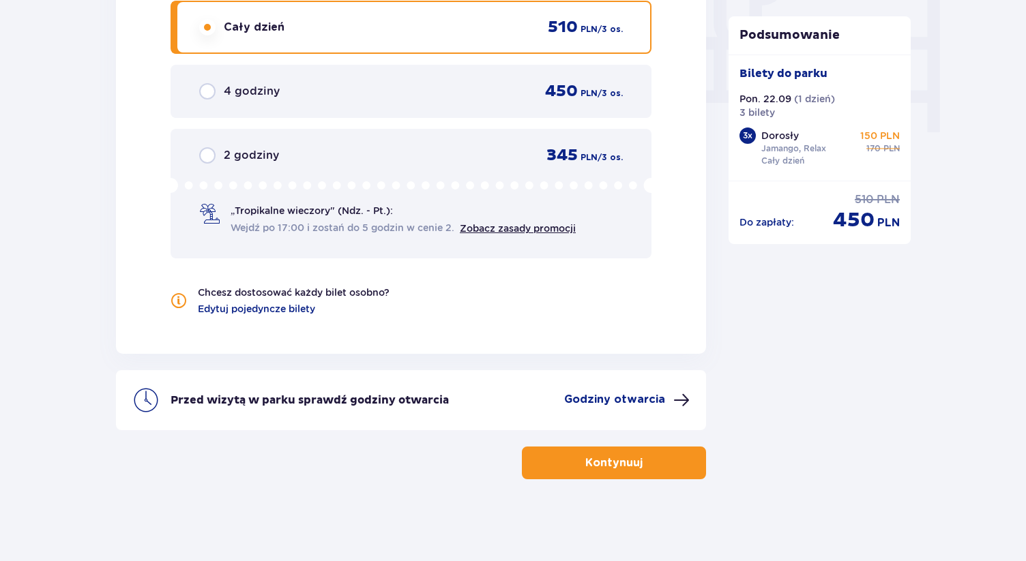
click at [591, 472] on button "Kontynuuj" at bounding box center [614, 463] width 184 height 33
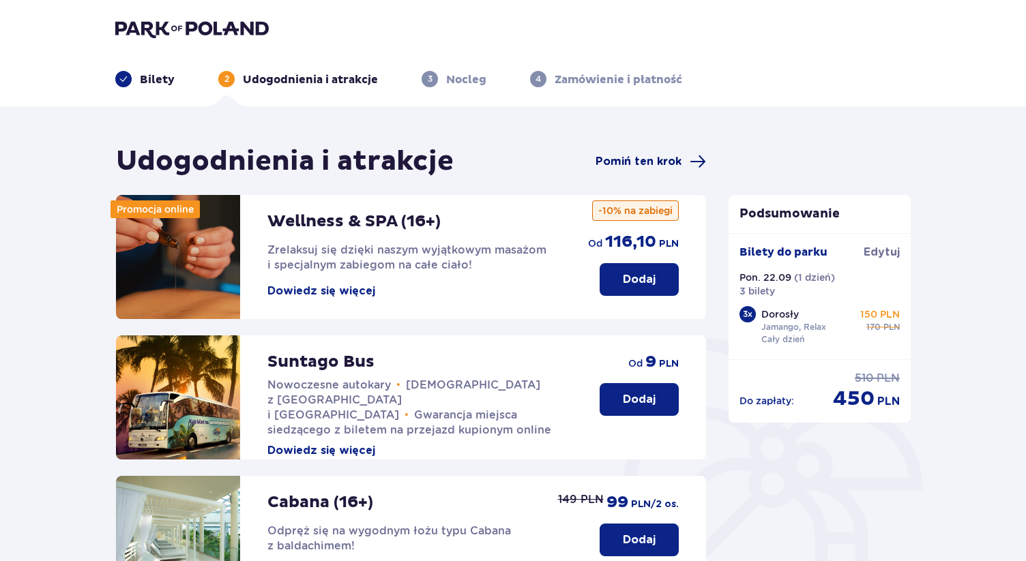
click at [661, 158] on span "Pomiń ten krok" at bounding box center [639, 161] width 86 height 15
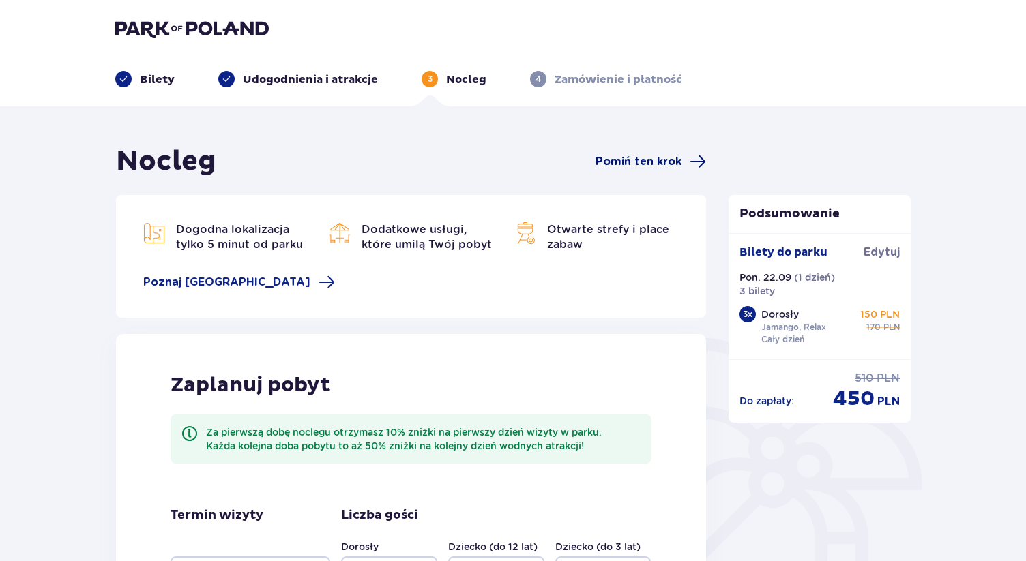
click at [661, 158] on span "Pomiń ten krok" at bounding box center [639, 161] width 86 height 15
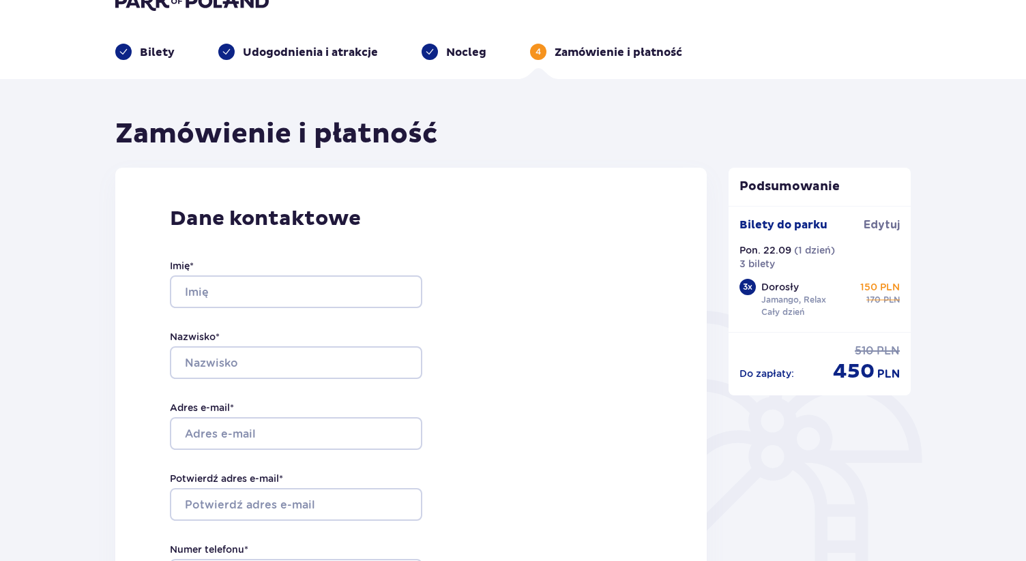
scroll to position [55, 0]
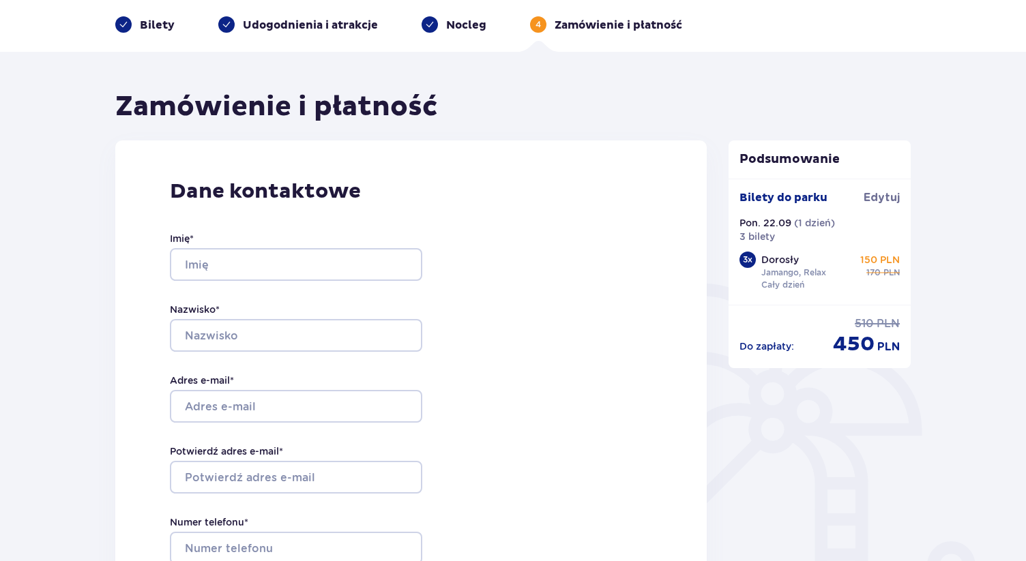
click at [746, 254] on div "3 x" at bounding box center [748, 260] width 16 height 16
click at [886, 202] on span "Edytuj" at bounding box center [882, 197] width 36 height 15
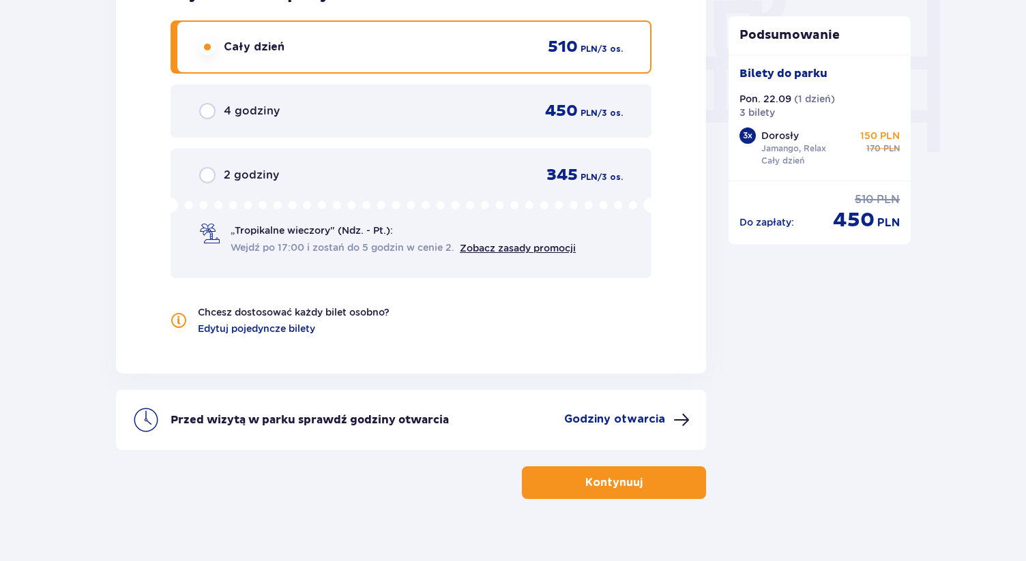
scroll to position [1339, 0]
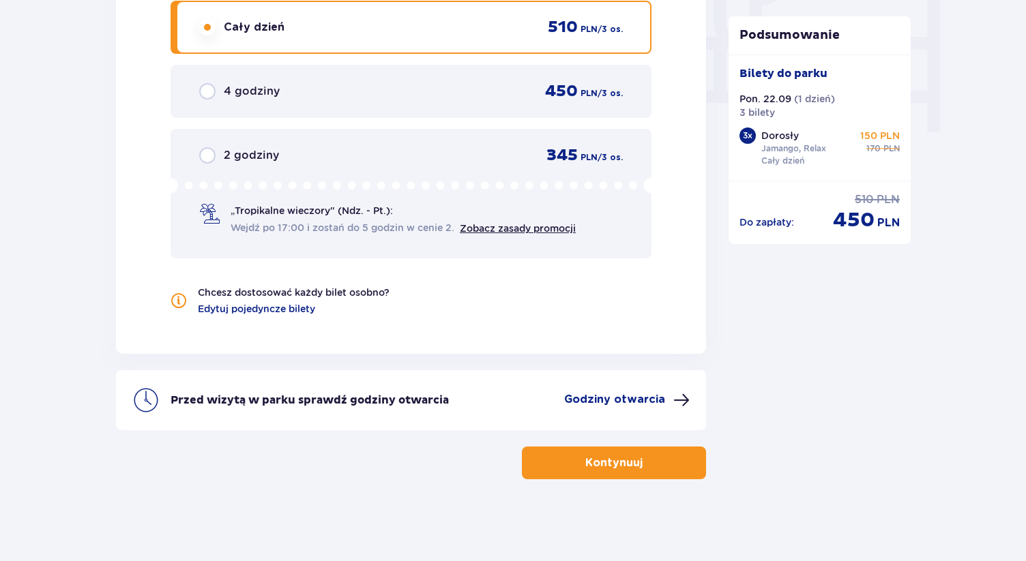
click at [656, 471] on button "Kontynuuj" at bounding box center [614, 463] width 184 height 33
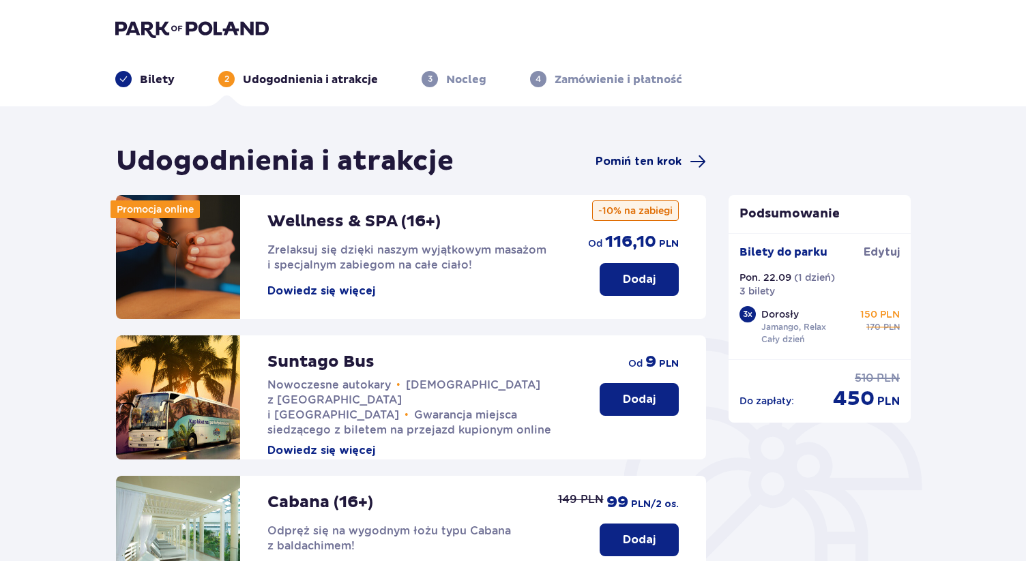
click at [642, 156] on span "Pomiń ten krok" at bounding box center [639, 161] width 86 height 15
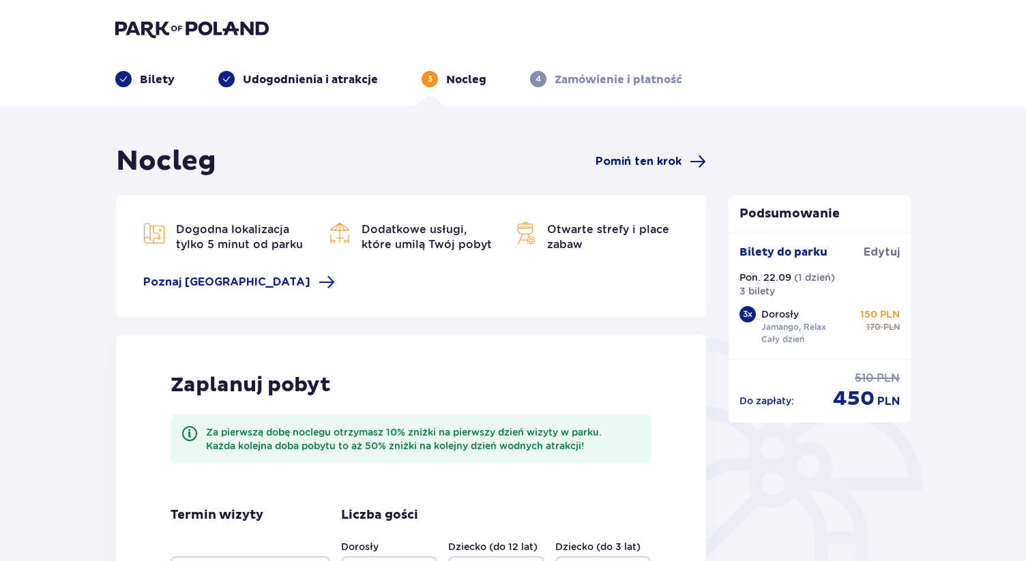
click at [641, 160] on span "Pomiń ten krok" at bounding box center [639, 161] width 86 height 15
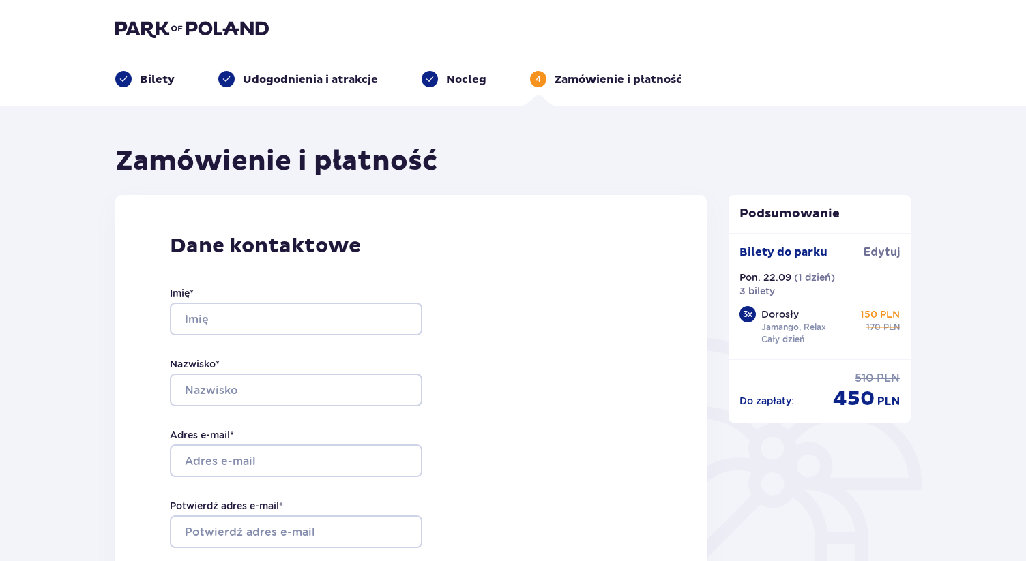
click at [750, 311] on div "3 x" at bounding box center [748, 314] width 16 height 16
click at [744, 311] on div "3 x" at bounding box center [748, 314] width 16 height 16
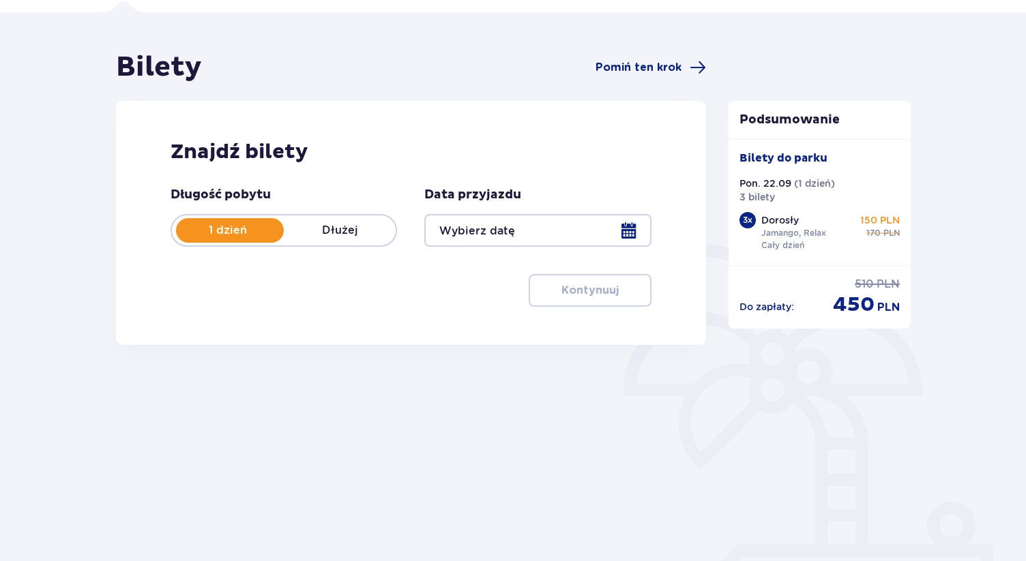
type input "22.09.25"
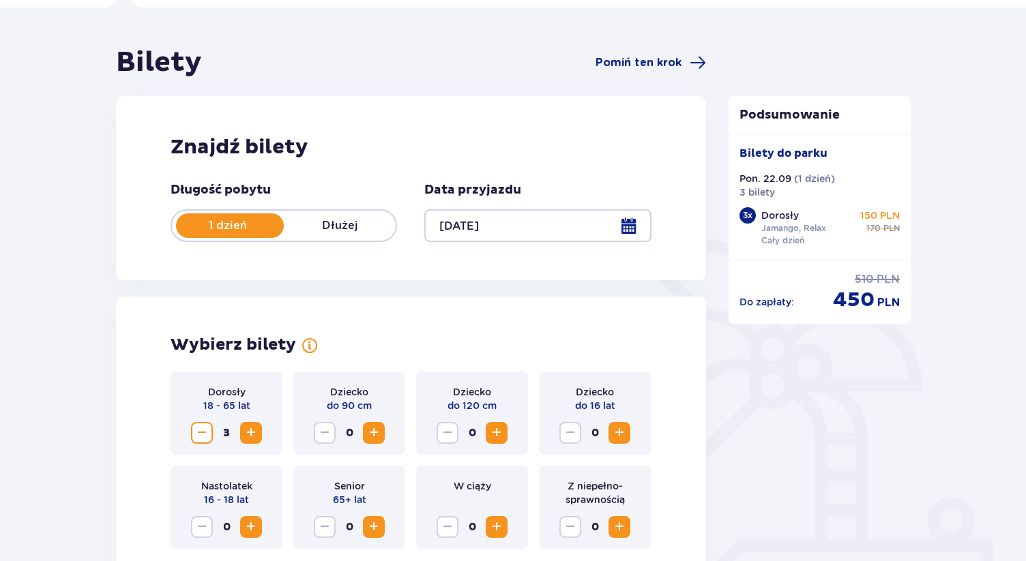
scroll to position [110, 0]
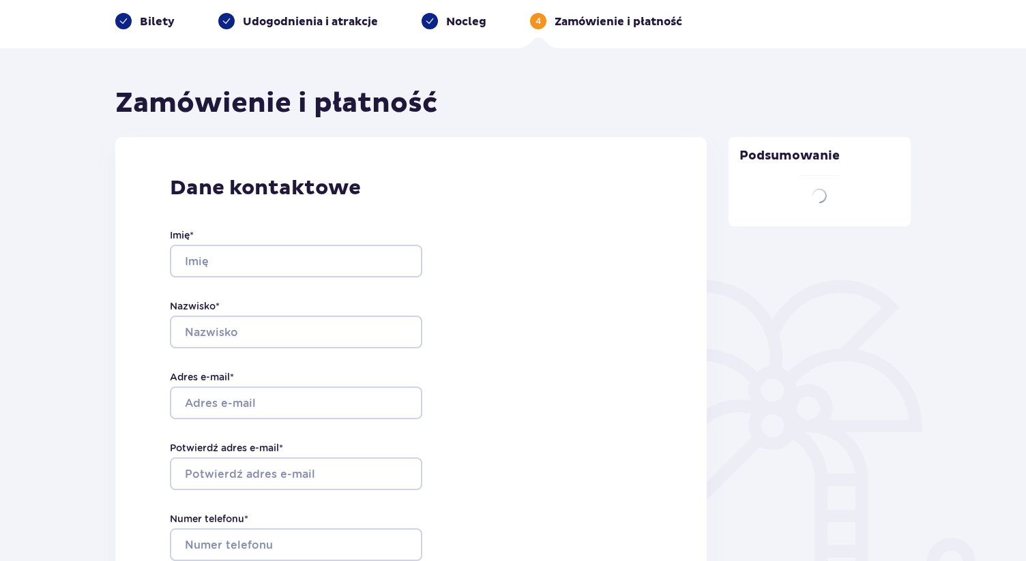
scroll to position [55, 0]
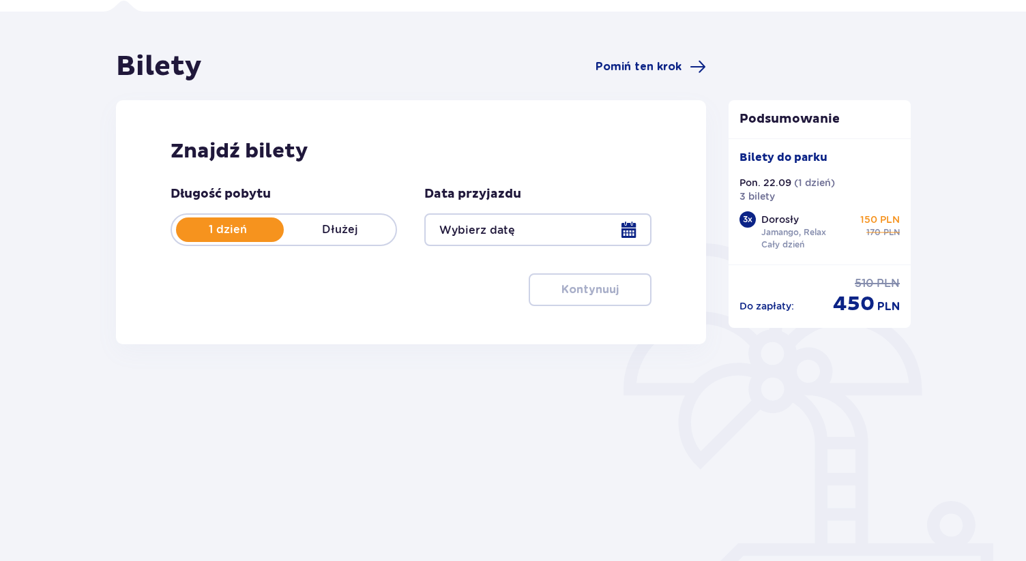
type input "22.09.25"
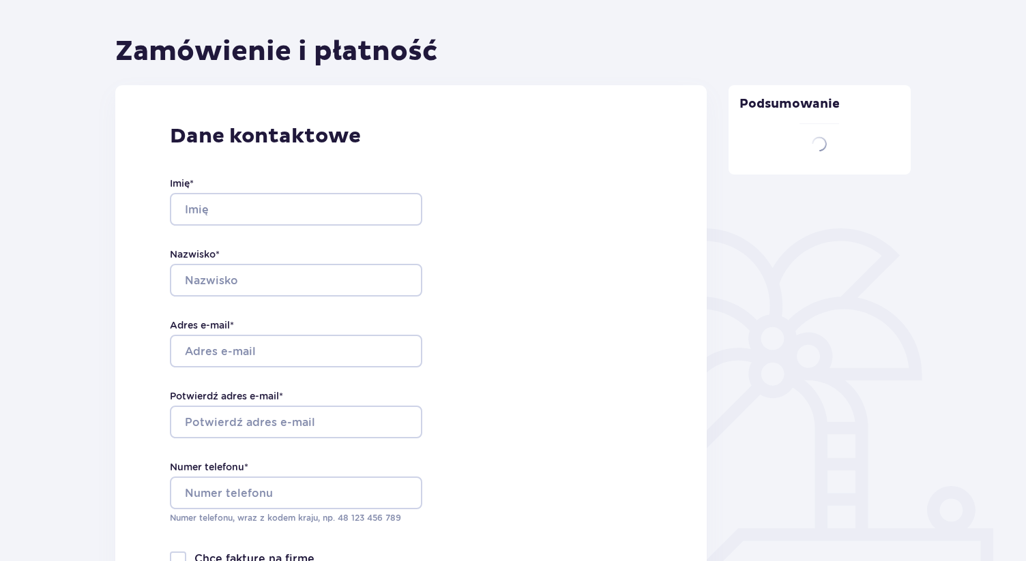
scroll to position [109, 0]
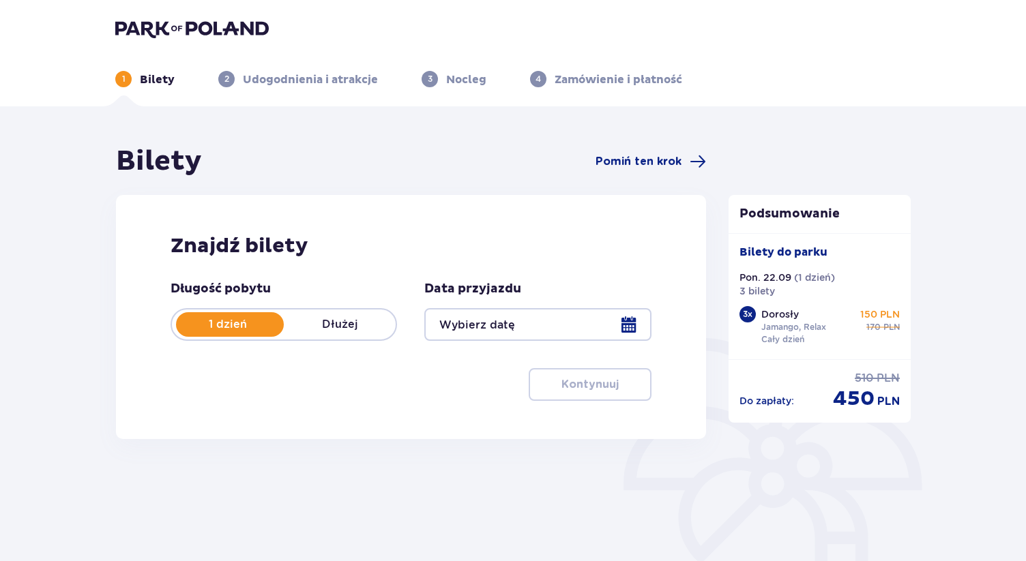
scroll to position [97, 0]
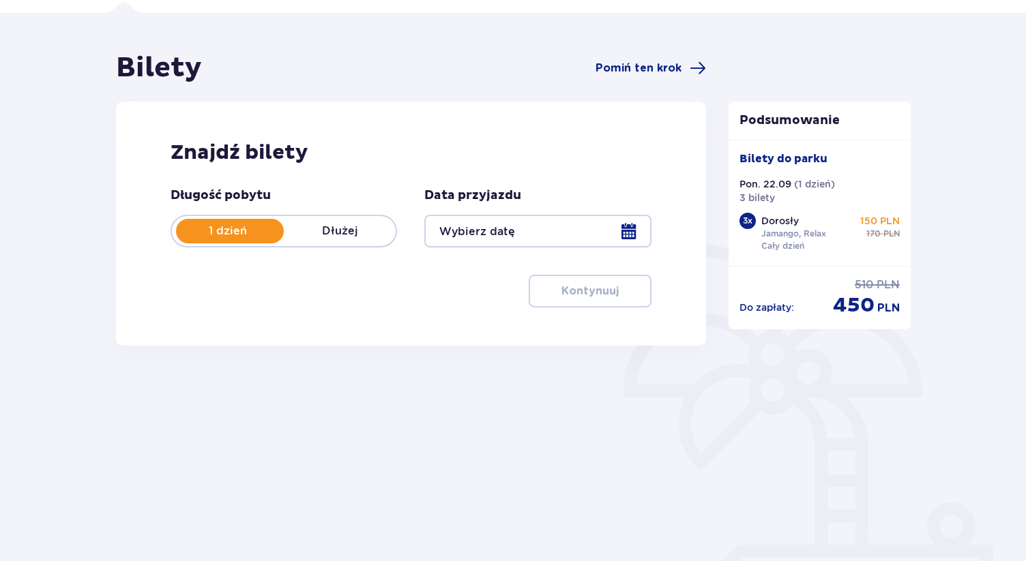
type input "22.09.25"
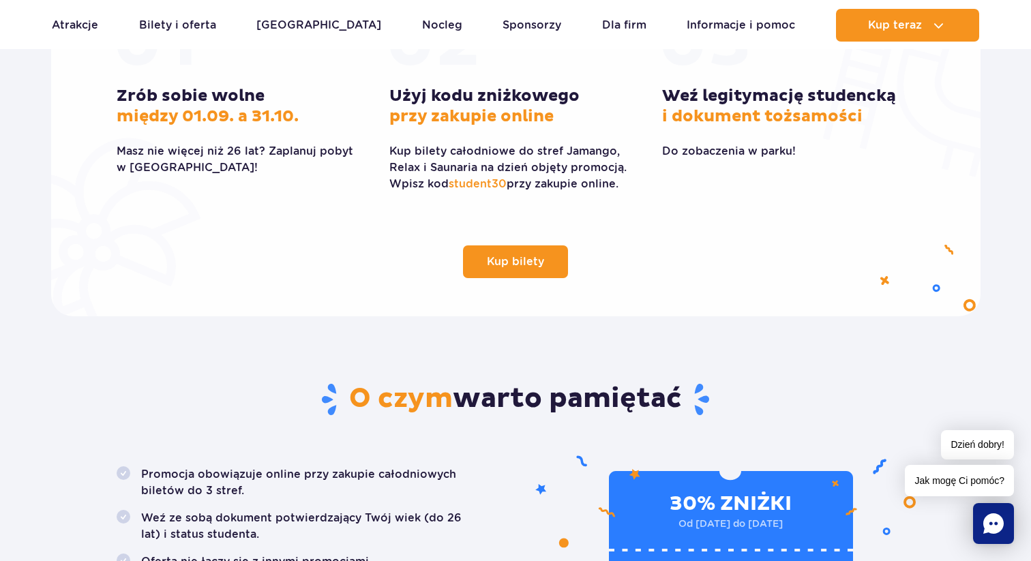
scroll to position [464, 0]
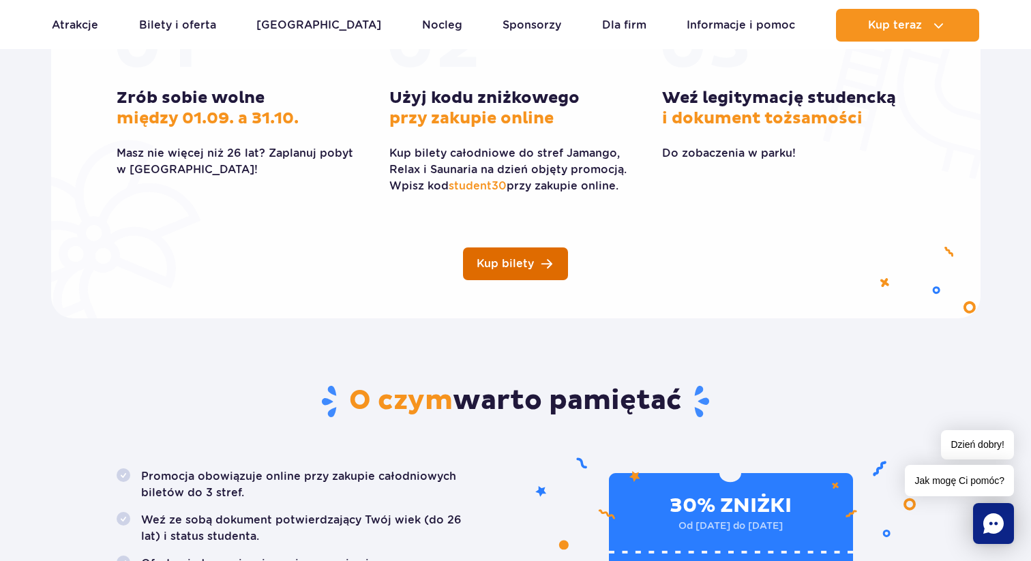
click at [498, 266] on span "Kup bilety" at bounding box center [505, 264] width 57 height 11
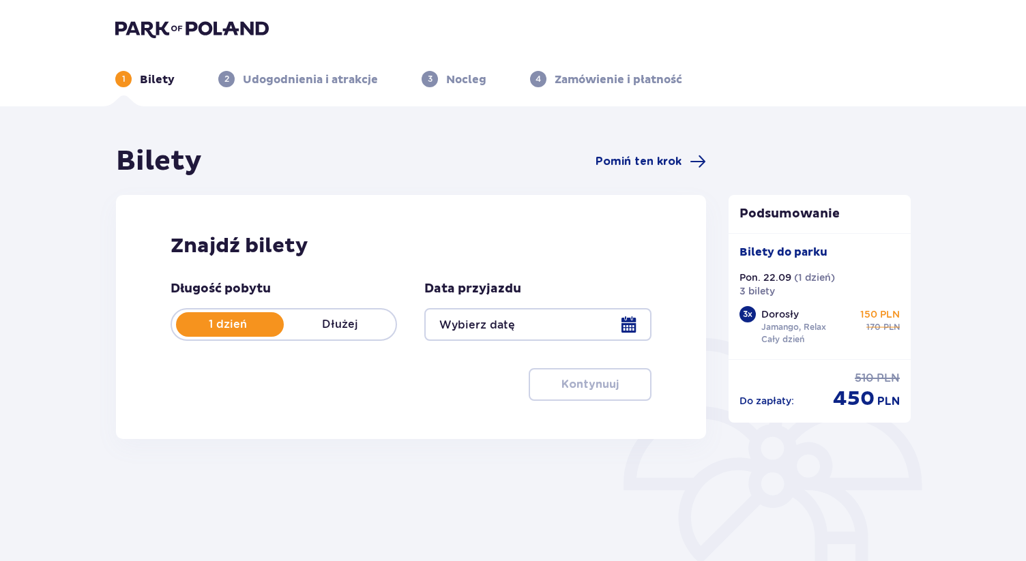
type input "[DATE]"
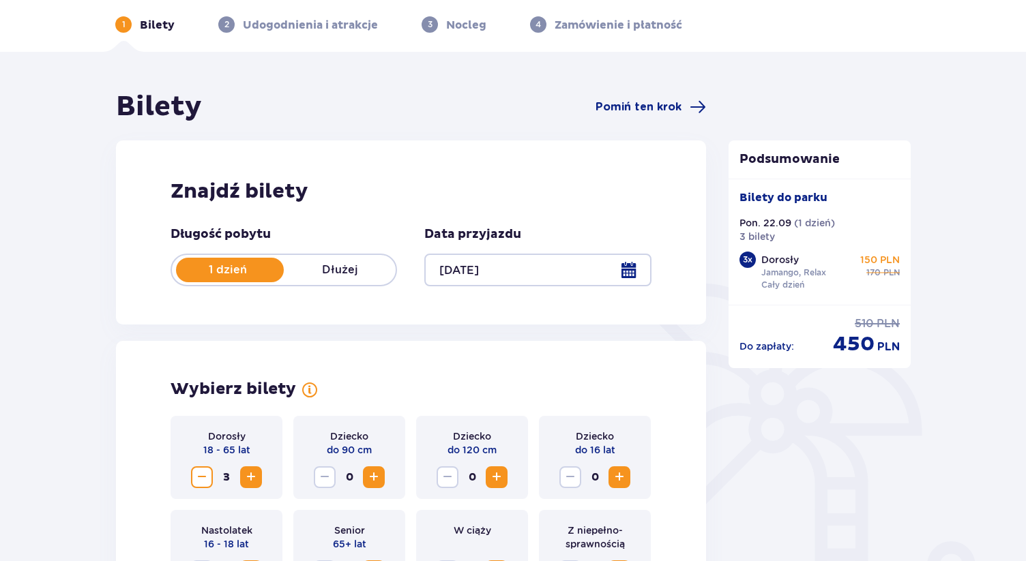
scroll to position [82, 0]
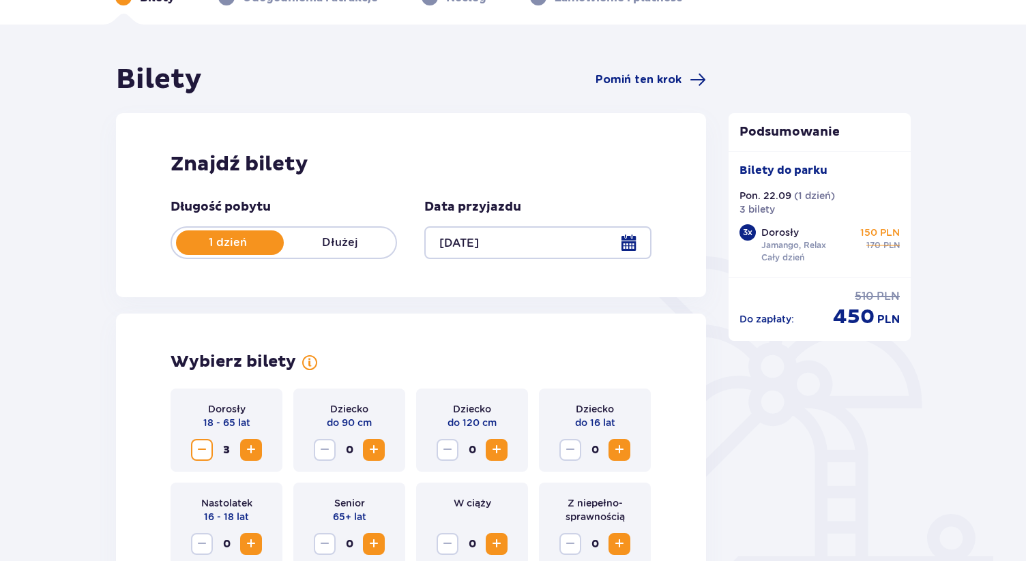
click at [773, 246] on p "Jamango, Relax" at bounding box center [793, 245] width 65 height 12
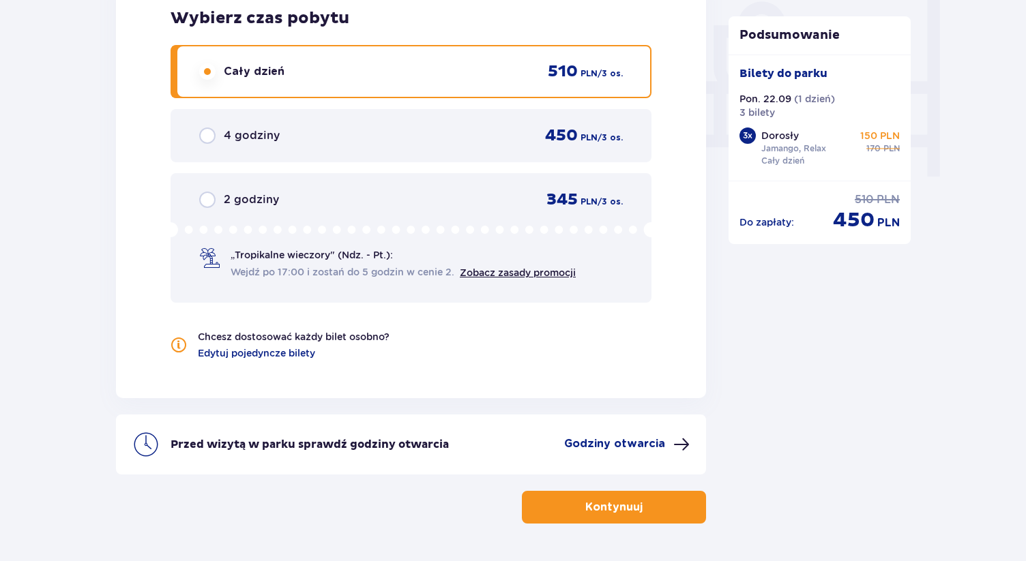
scroll to position [1310, 0]
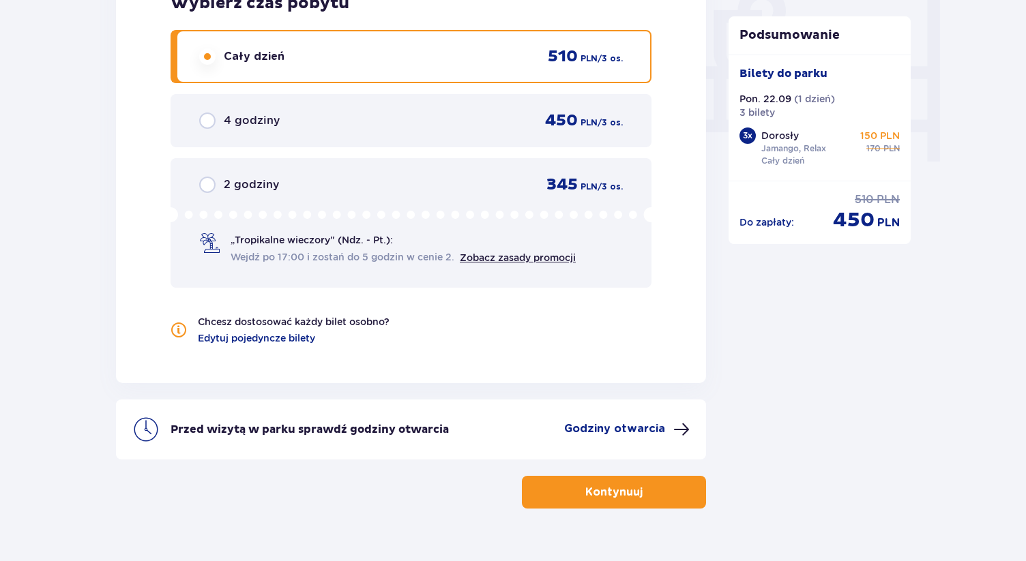
click at [661, 488] on button "Kontynuuj" at bounding box center [614, 492] width 184 height 33
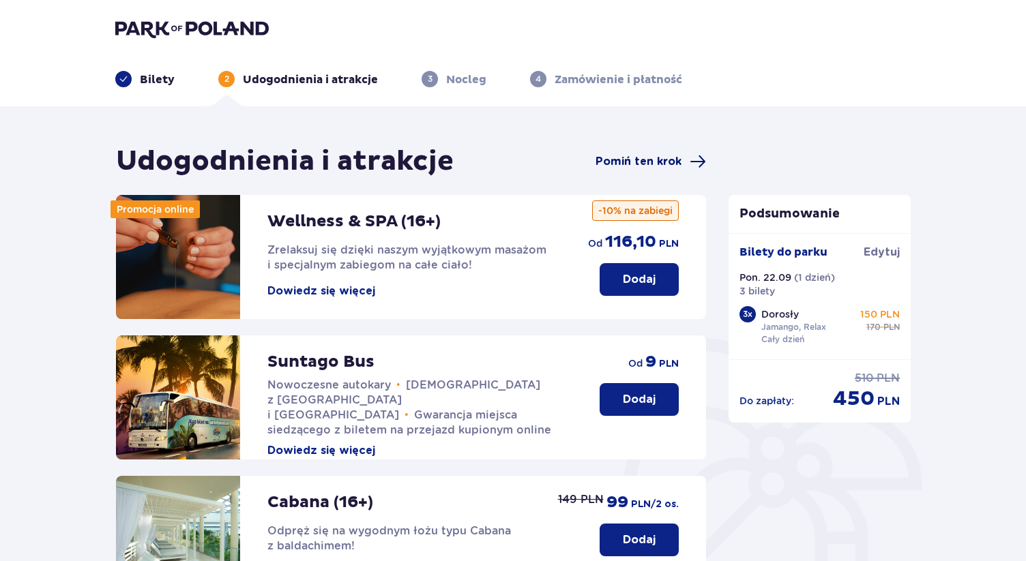
click at [644, 159] on span "Pomiń ten krok" at bounding box center [639, 161] width 86 height 15
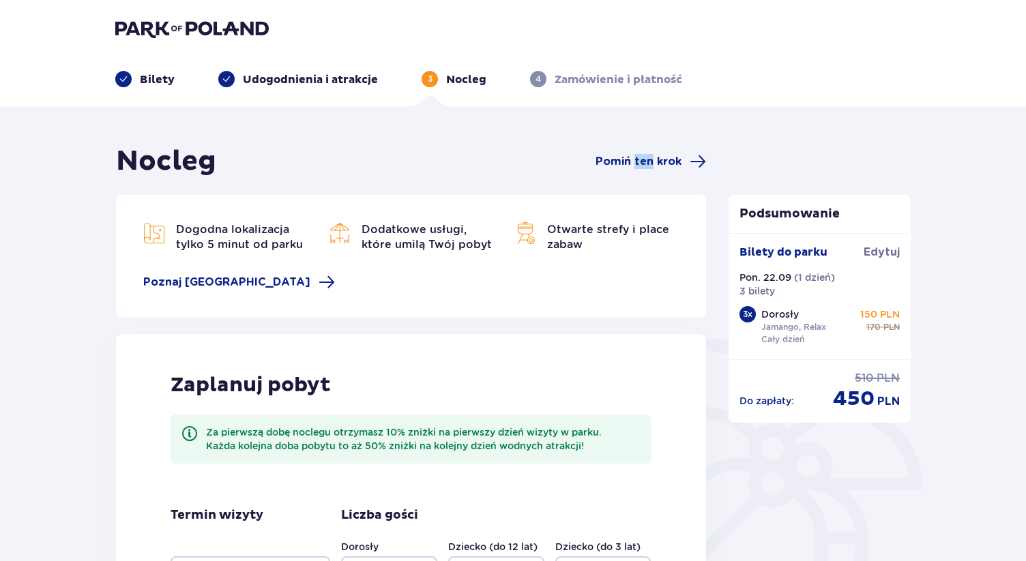
click at [644, 159] on span "Pomiń ten krok" at bounding box center [639, 161] width 86 height 15
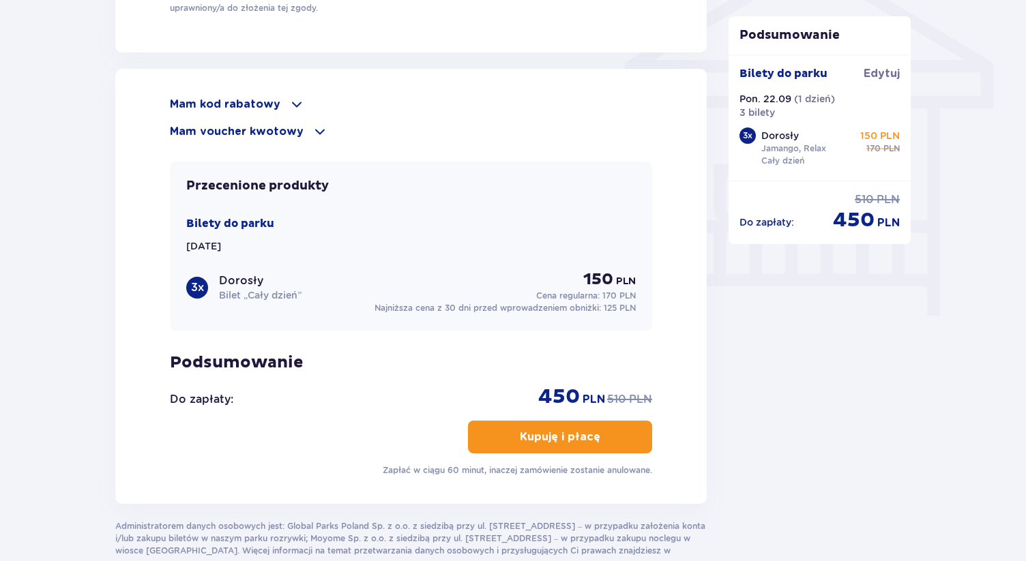
scroll to position [1173, 0]
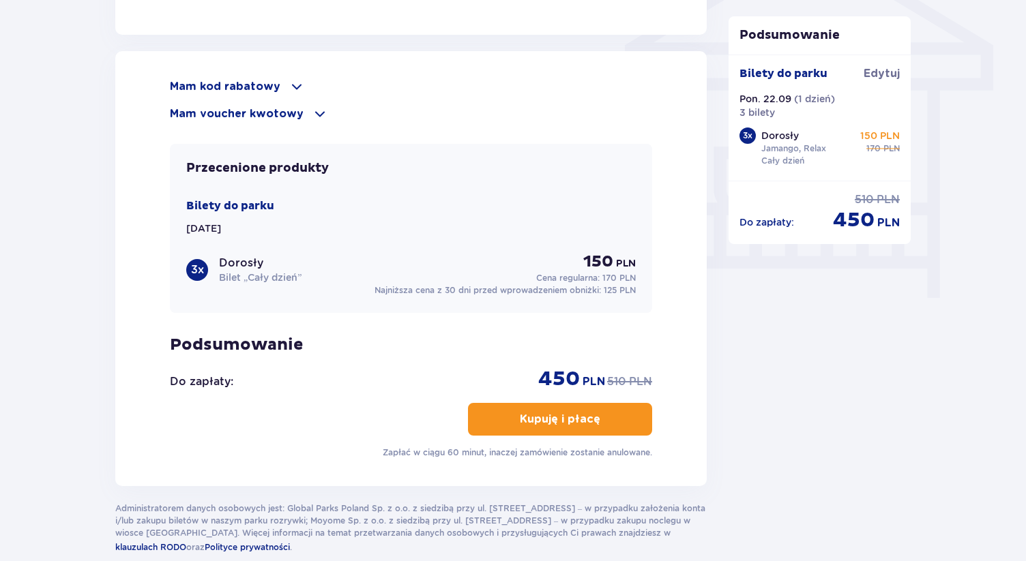
click at [281, 115] on p "Mam voucher kwotowy" at bounding box center [237, 113] width 134 height 15
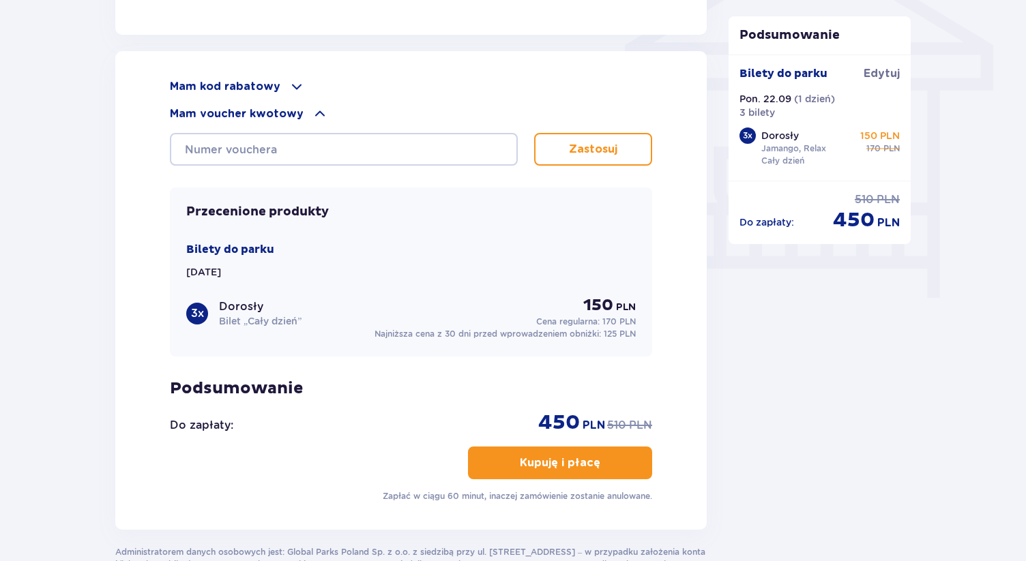
click at [281, 115] on p "Mam voucher kwotowy" at bounding box center [237, 113] width 134 height 15
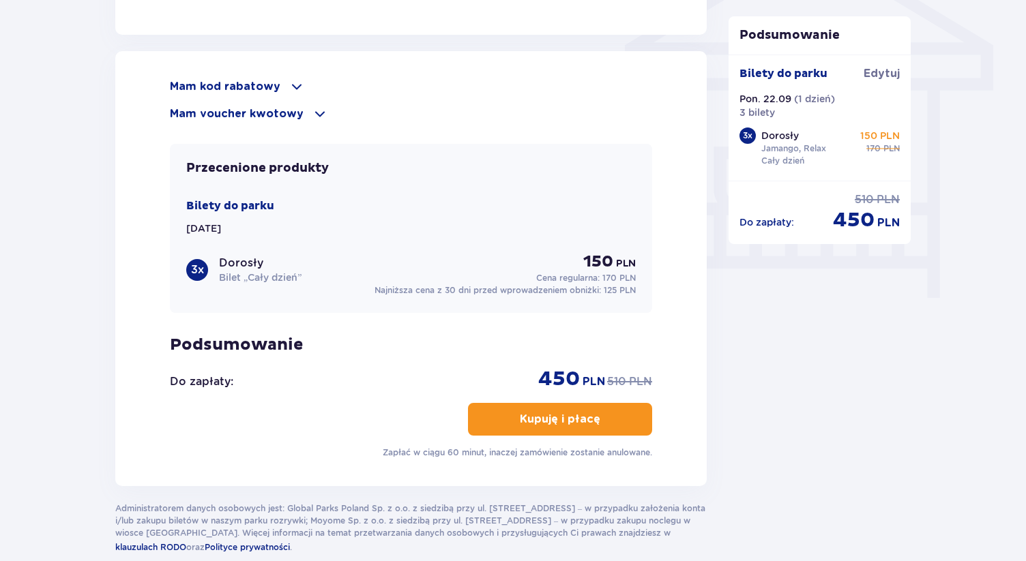
click at [280, 89] on div "Mam kod rabatowy" at bounding box center [411, 86] width 482 height 16
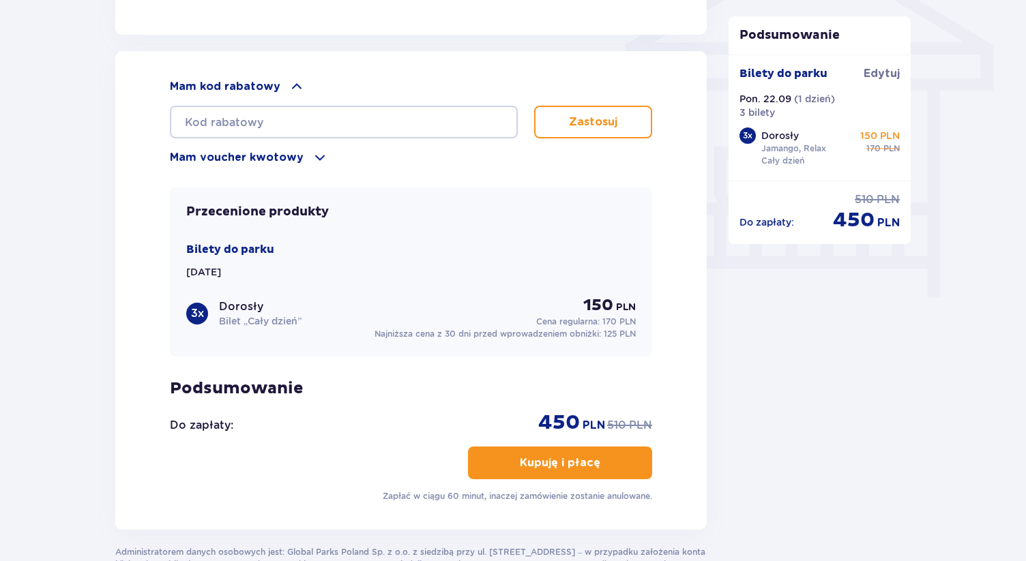
click at [280, 89] on div "Mam kod rabatowy" at bounding box center [411, 86] width 482 height 16
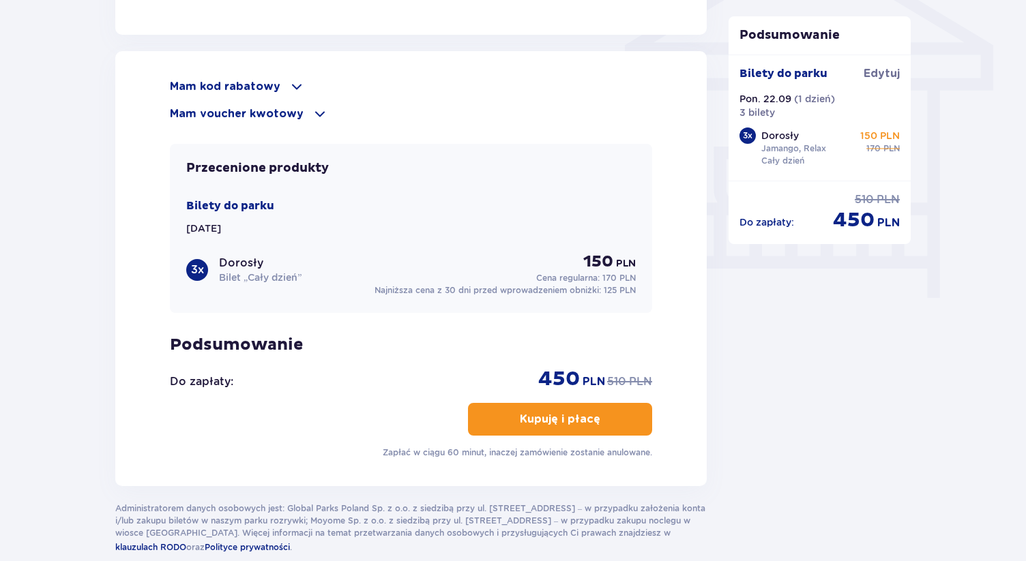
click at [255, 170] on p "Przecenione produkty" at bounding box center [257, 168] width 143 height 16
click at [255, 246] on div "Bilety do [GEOGRAPHIC_DATA][DATE] 3 x Dorosły Bilet „Cały dzień” 150 PLN Cena r…" at bounding box center [411, 248] width 450 height 98
click at [894, 66] on span "Edytuj" at bounding box center [882, 73] width 36 height 15
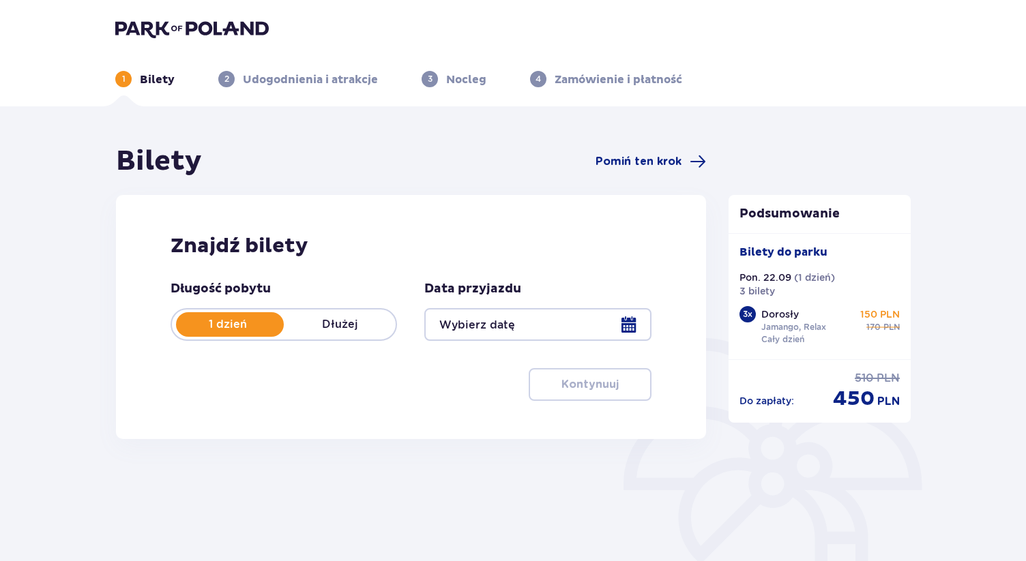
type input "[DATE]"
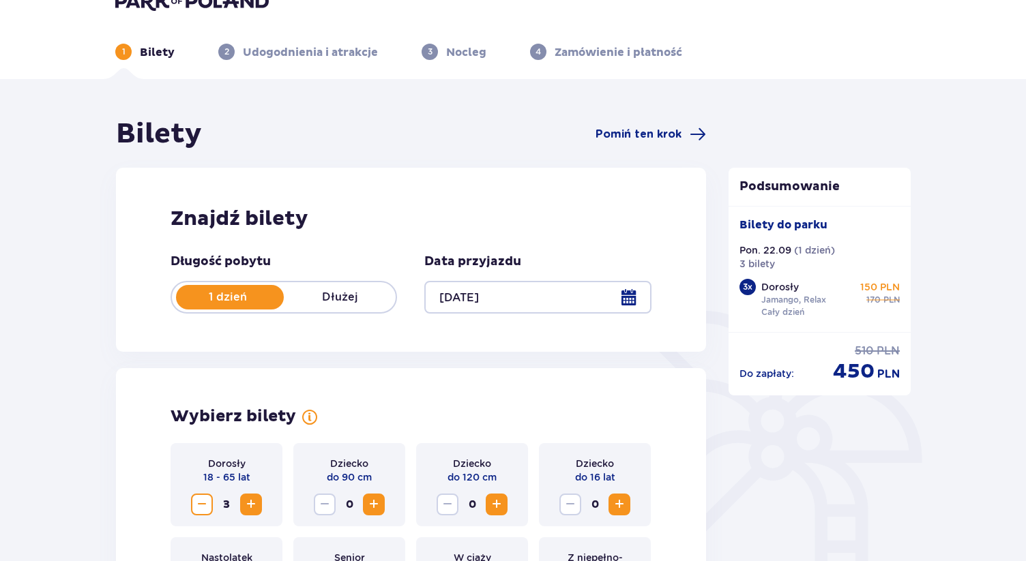
scroll to position [55, 0]
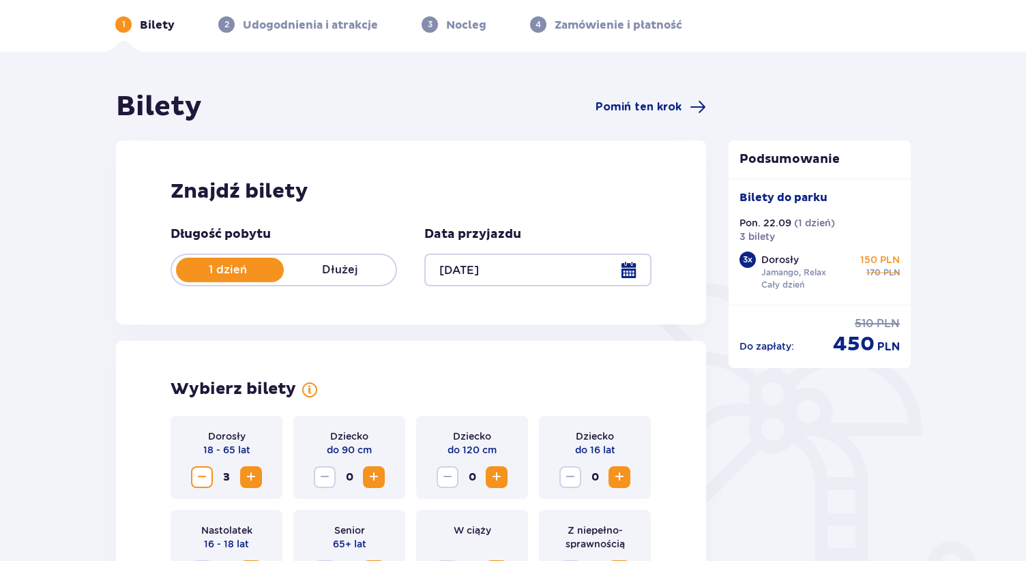
click at [224, 472] on span "3" at bounding box center [227, 478] width 22 height 22
click at [197, 467] on button "Decrease" at bounding box center [202, 478] width 22 height 22
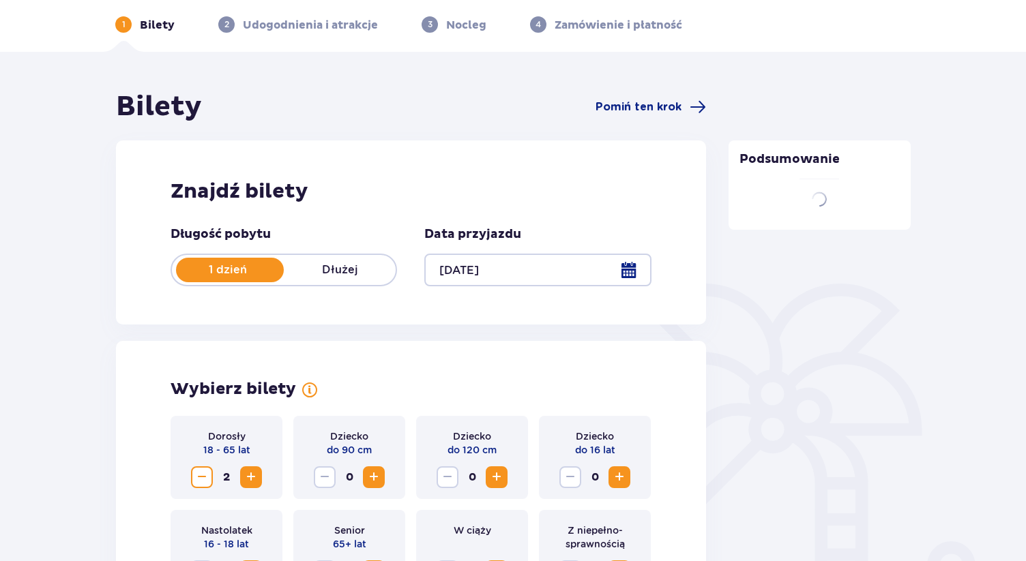
click at [197, 467] on button "Decrease" at bounding box center [202, 478] width 22 height 22
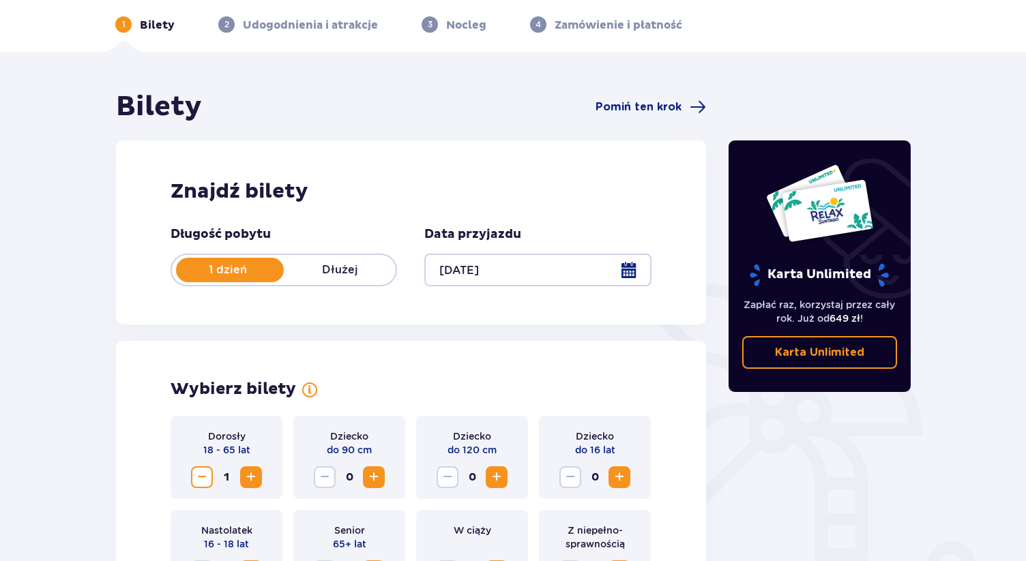
click at [329, 321] on div "Znajdź bilety Długość pobytu 1 dzień Dłużej Data przyjazdu [DATE]" at bounding box center [411, 233] width 590 height 184
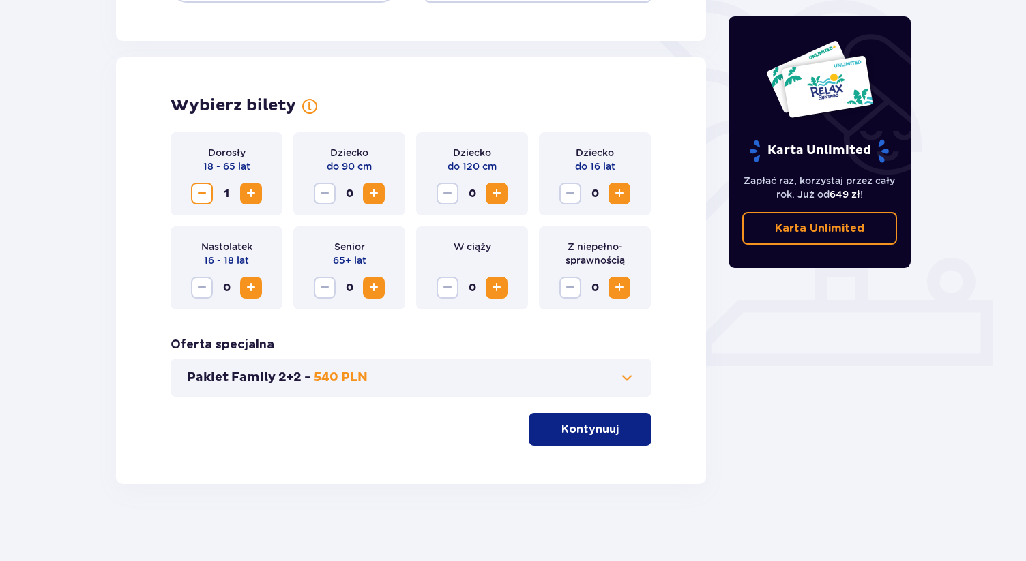
scroll to position [343, 0]
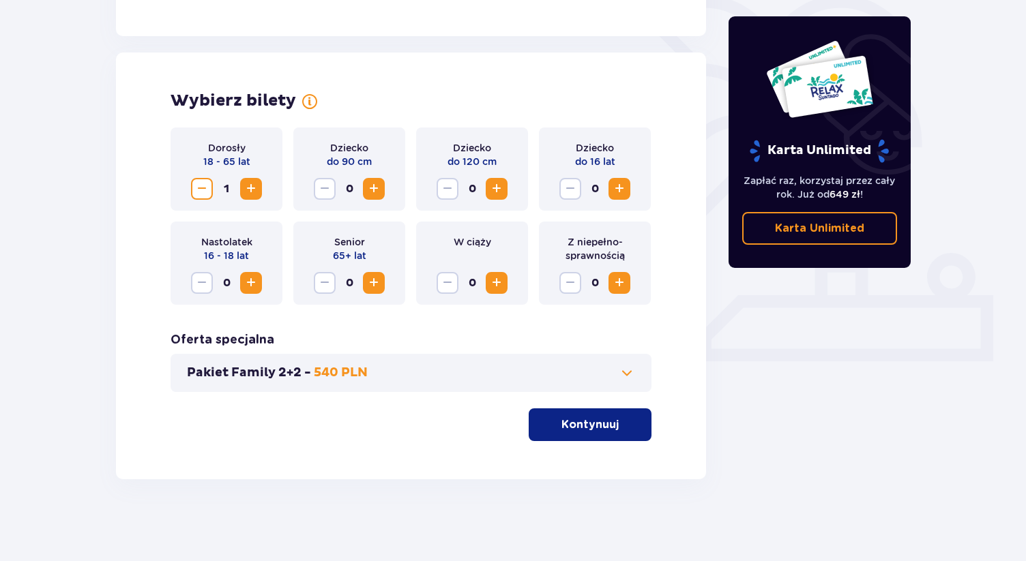
click at [573, 423] on p "Kontynuuj" at bounding box center [589, 425] width 57 height 15
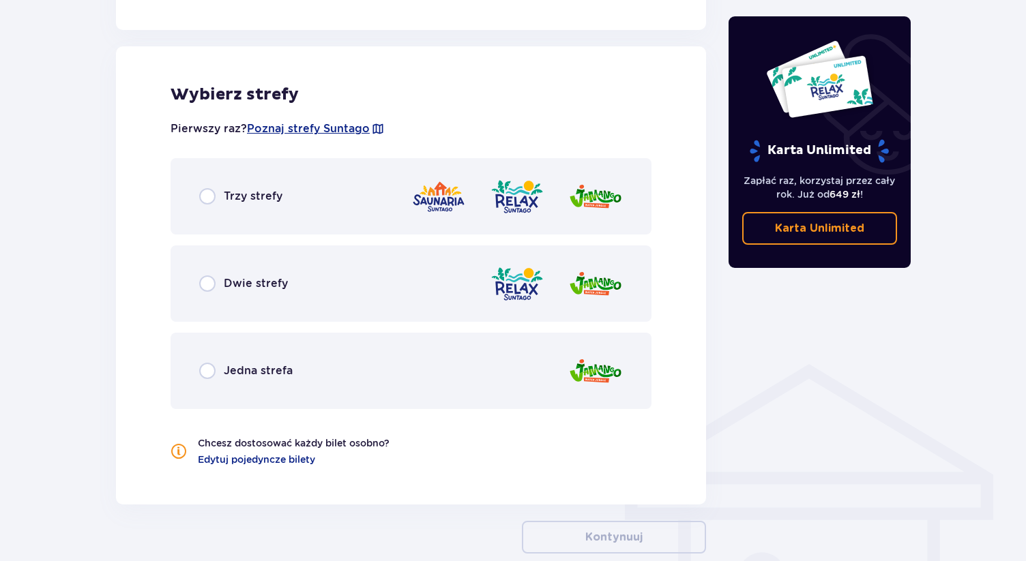
scroll to position [757, 0]
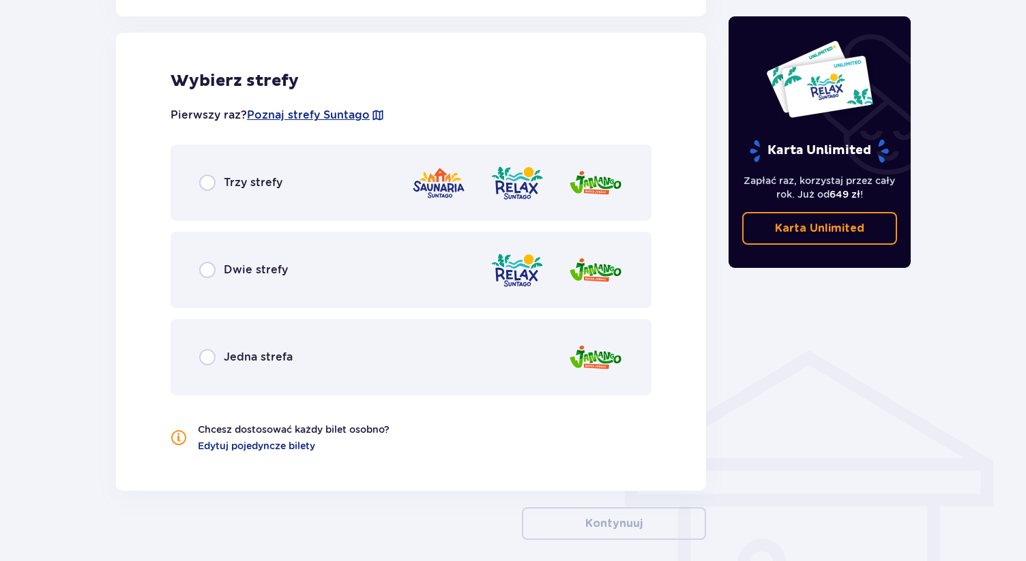
click at [544, 195] on img at bounding box center [517, 183] width 55 height 39
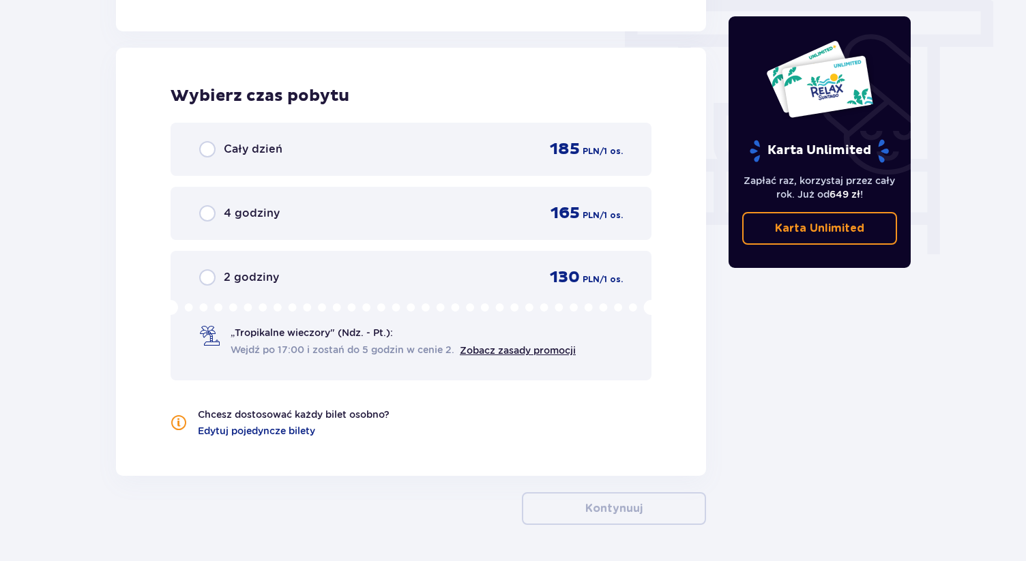
scroll to position [1232, 0]
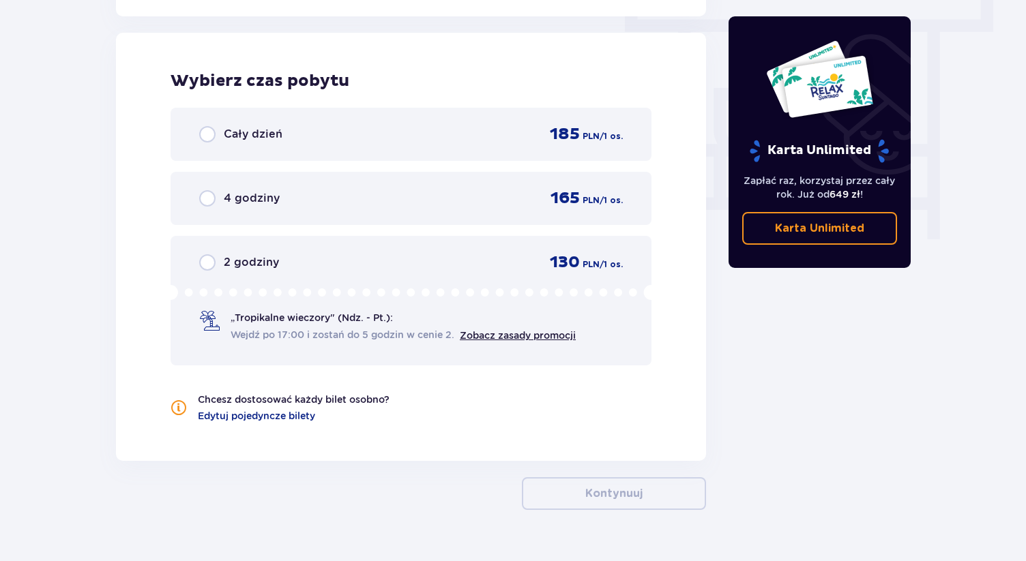
click at [576, 122] on div "Cały dzień 185 PLN / 1 os." at bounding box center [411, 134] width 481 height 53
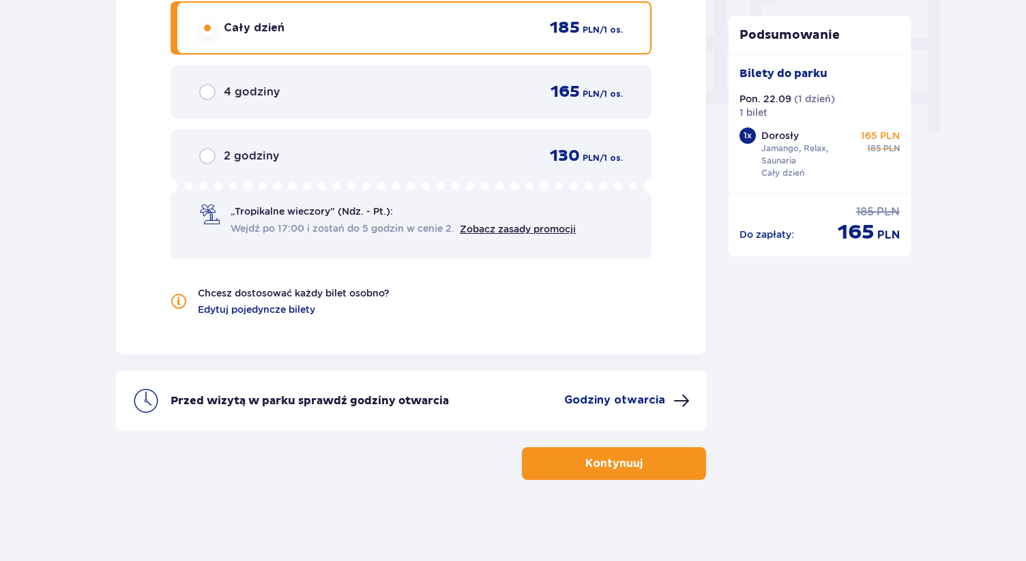
scroll to position [1339, 0]
click at [596, 475] on button "Kontynuuj" at bounding box center [614, 463] width 184 height 33
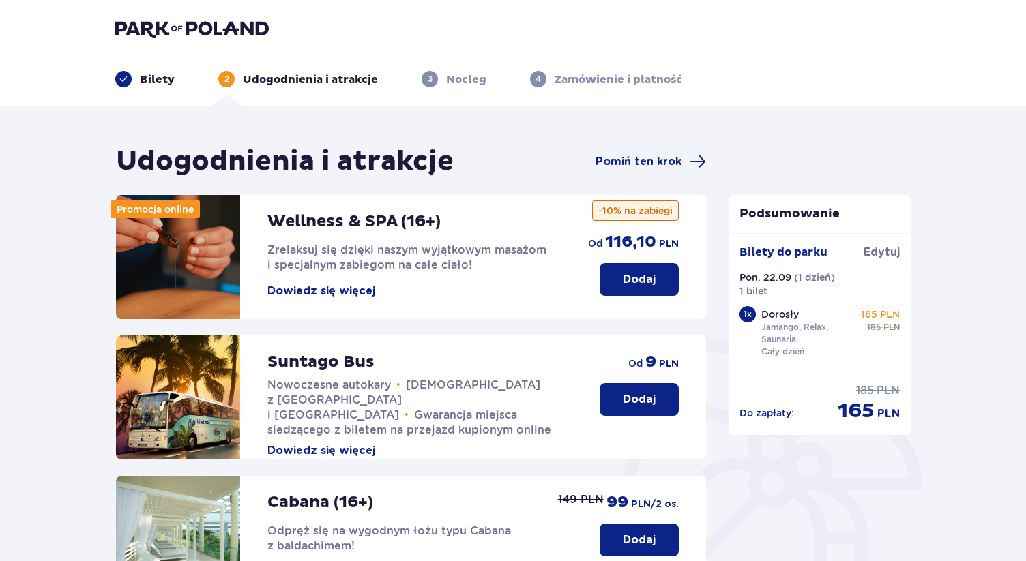
click at [656, 179] on div "Udogodnienia i atrakcje Pomiń ten krok Promocja online Wellness & SPA (16+) Zre…" at bounding box center [411, 494] width 590 height 699
click at [649, 156] on span "Pomiń ten krok" at bounding box center [639, 161] width 86 height 15
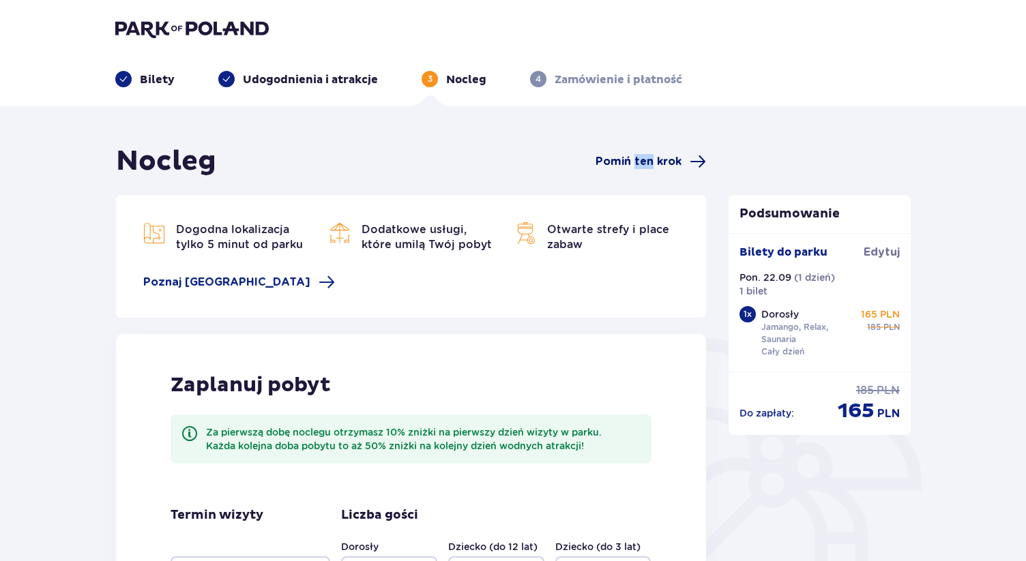
click at [649, 156] on span "Pomiń ten krok" at bounding box center [639, 161] width 86 height 15
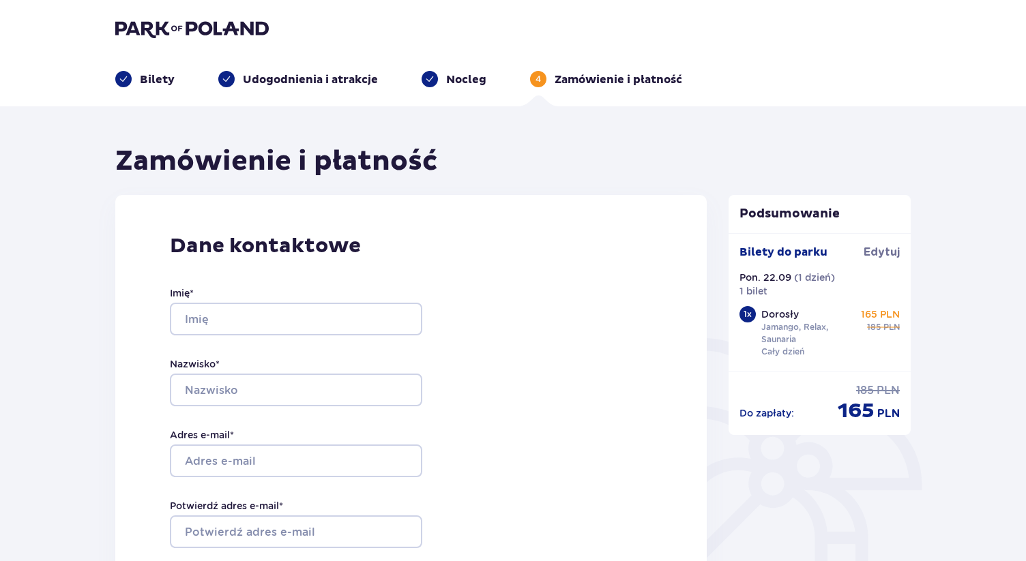
click at [553, 299] on div "Dane kontaktowe Imię * Nazwisko * Adres e-mail * Potwierdź adres e-mail * Numer…" at bounding box center [410, 481] width 591 height 573
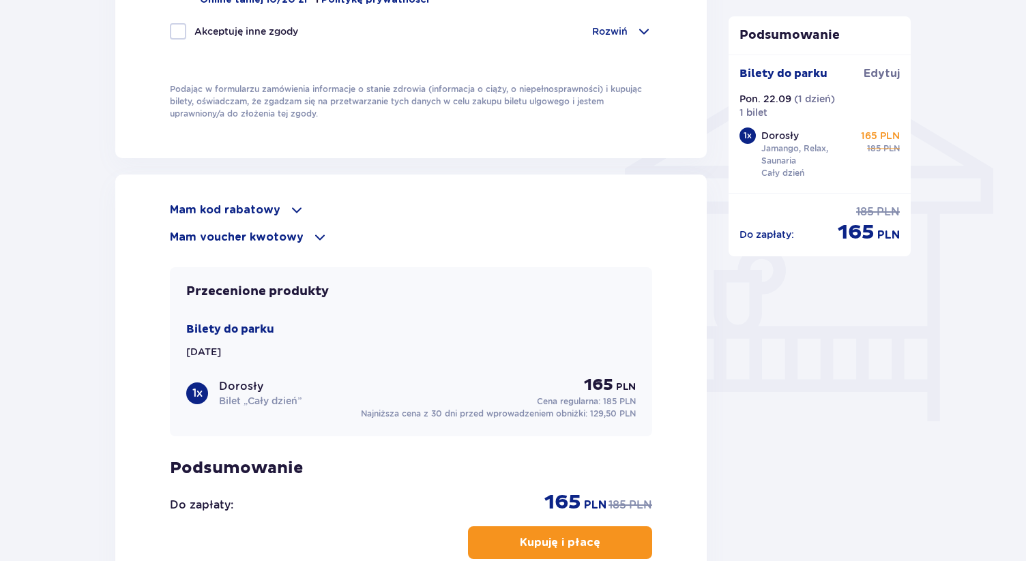
scroll to position [1064, 0]
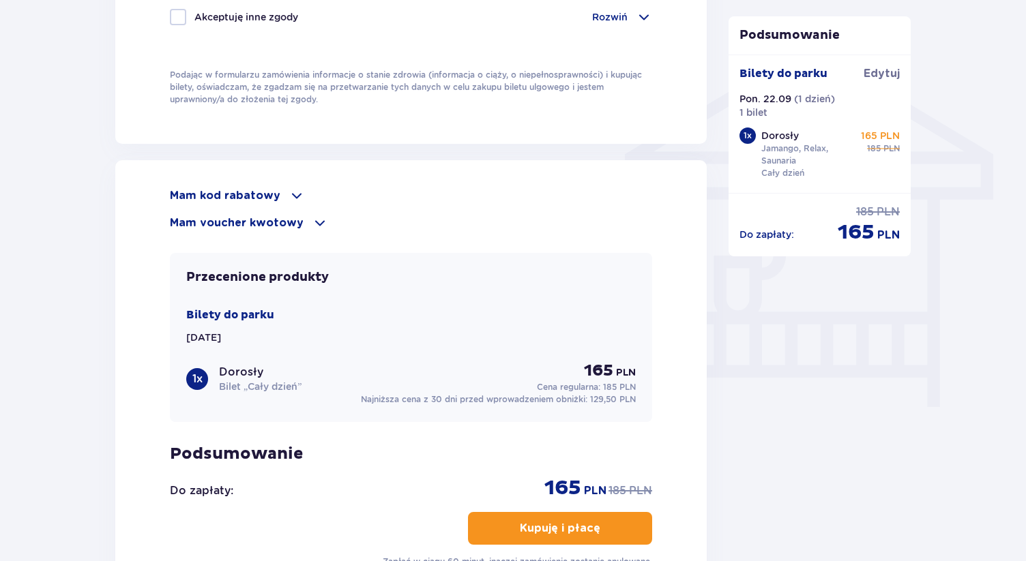
click at [289, 195] on span at bounding box center [297, 196] width 16 height 16
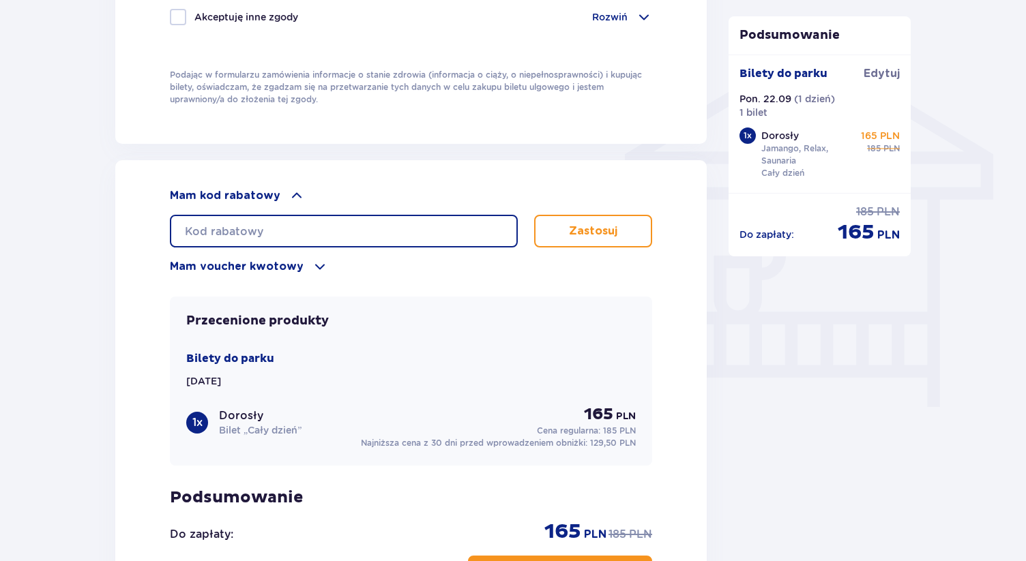
click at [309, 239] on input "text" at bounding box center [344, 231] width 348 height 33
type input "STUDENT30"
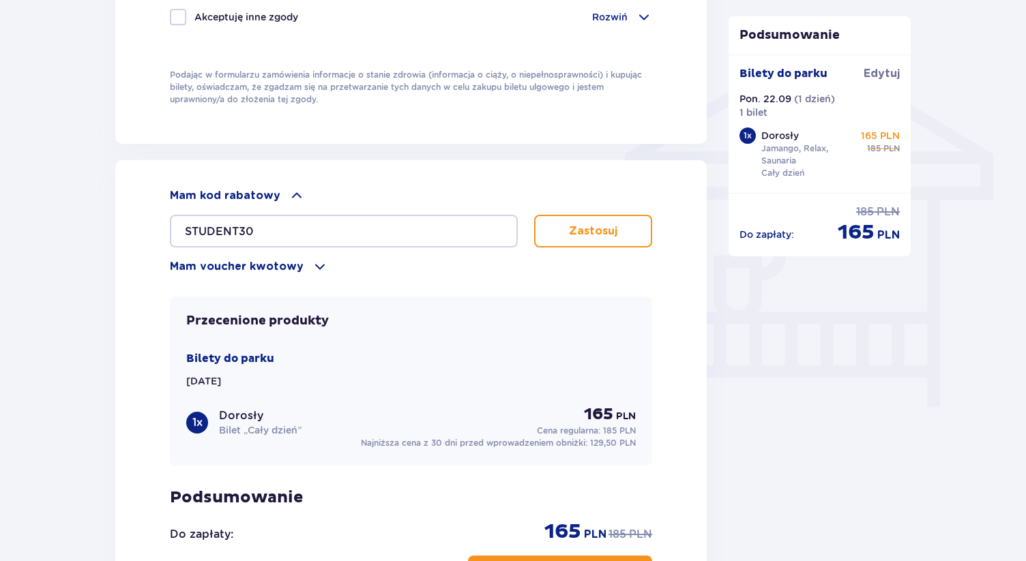
click at [578, 239] on p "Zastosuj" at bounding box center [593, 231] width 48 height 15
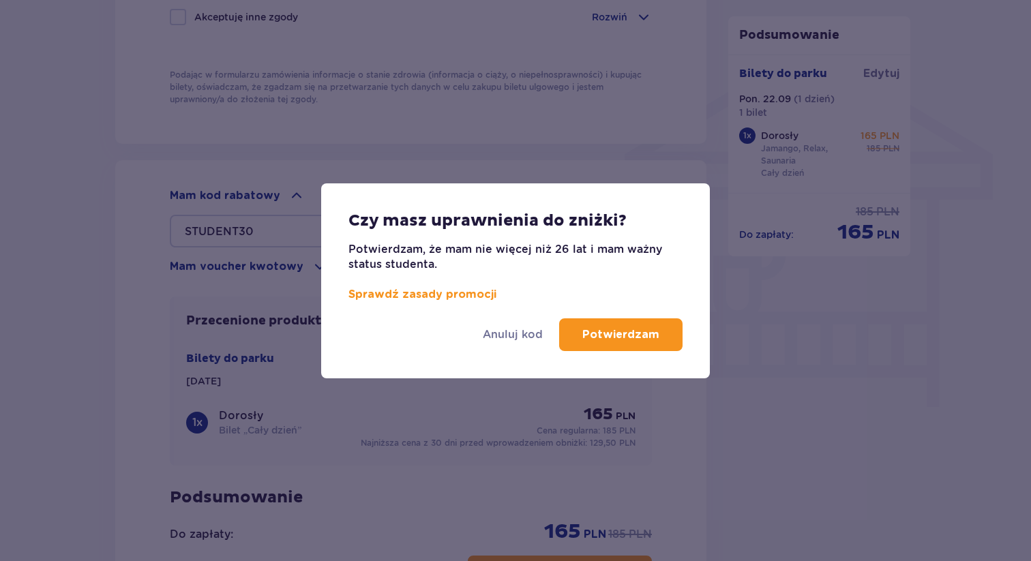
click at [615, 337] on p "Potwierdzam" at bounding box center [621, 334] width 77 height 15
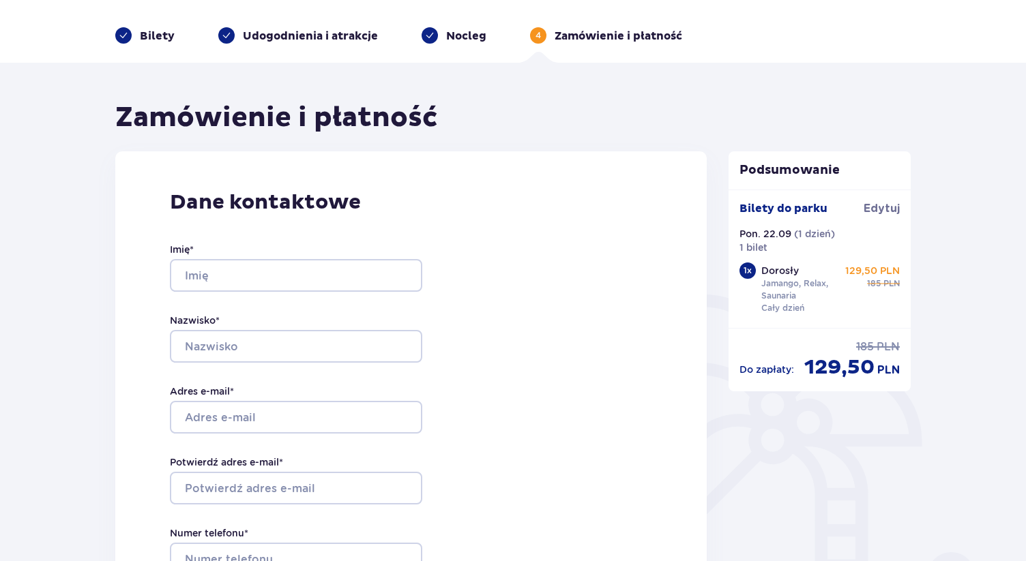
scroll to position [55, 0]
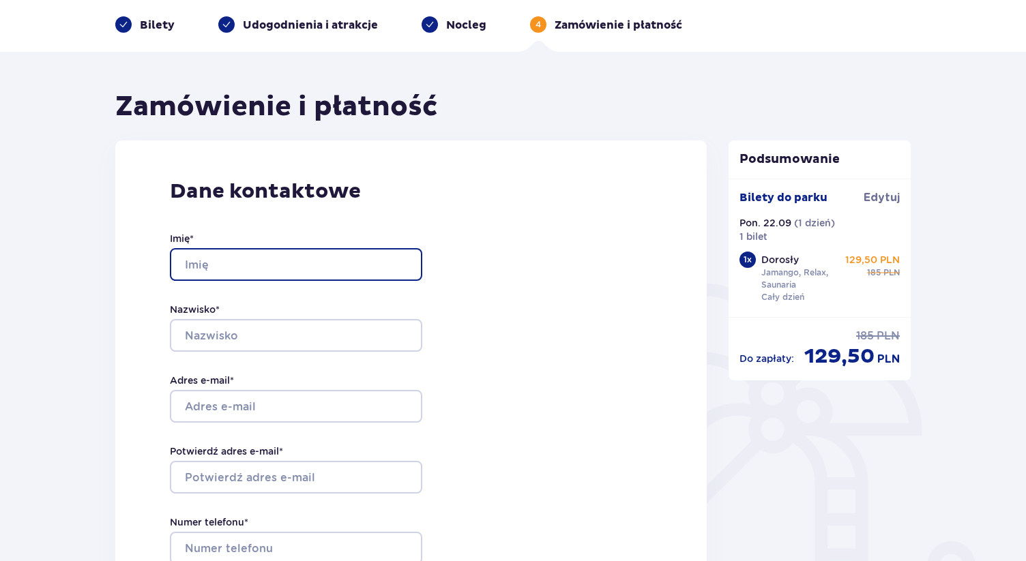
click at [223, 264] on input "Imię *" at bounding box center [296, 264] width 252 height 33
type input "Małgorzata"
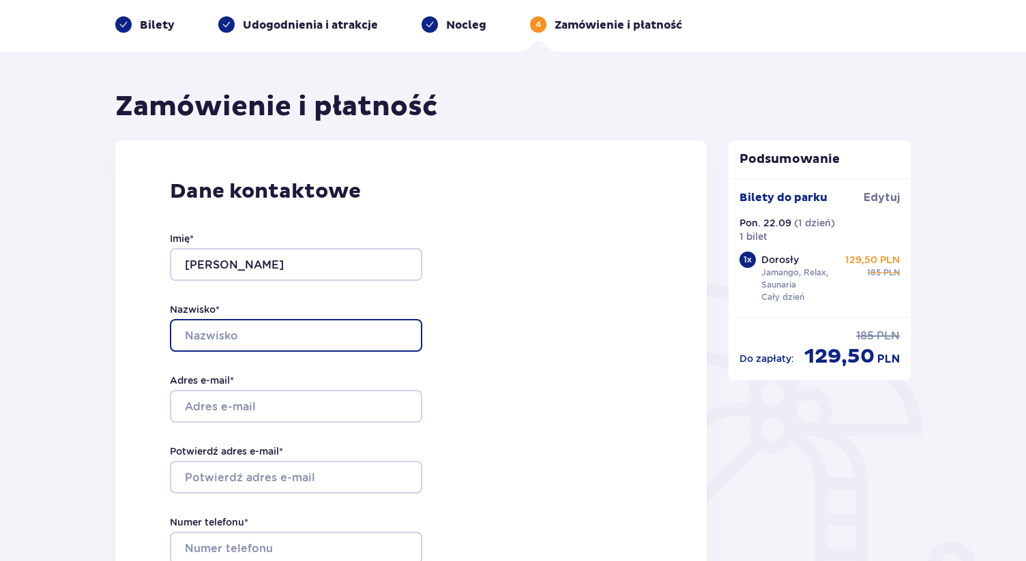
type input "Tokarska"
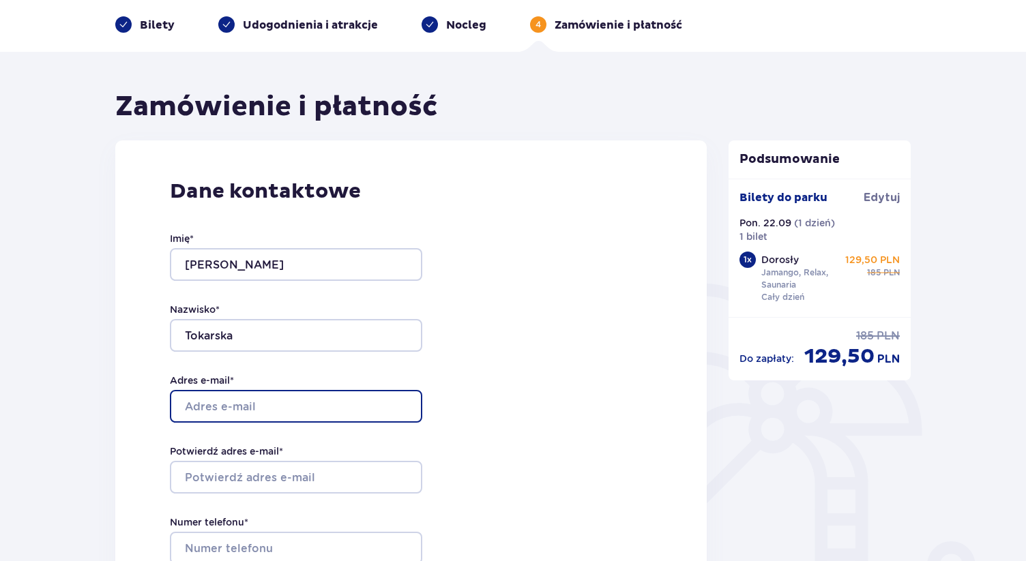
type input "[EMAIL_ADDRESS][DOMAIN_NAME]"
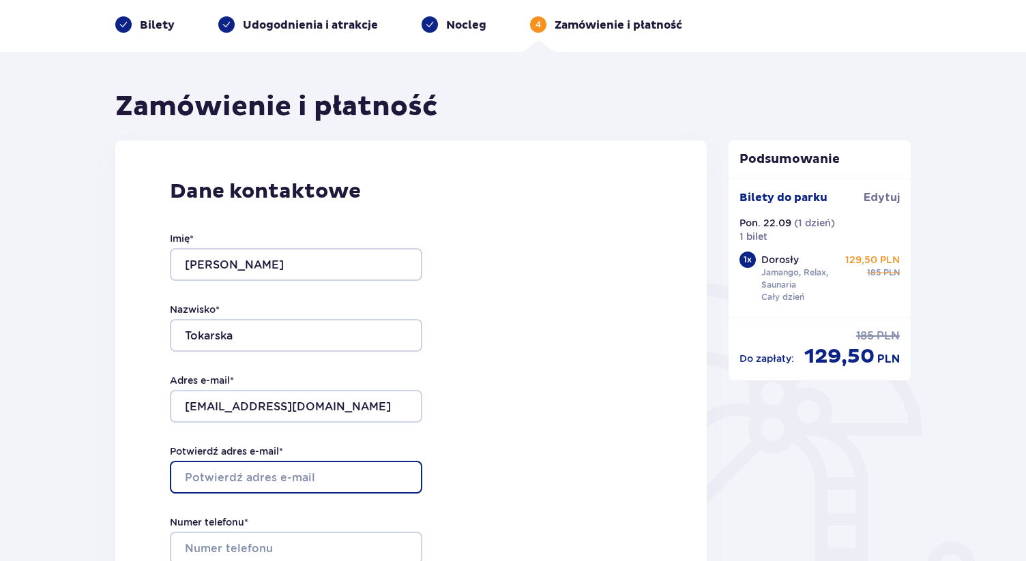
type input "[EMAIL_ADDRESS][DOMAIN_NAME]"
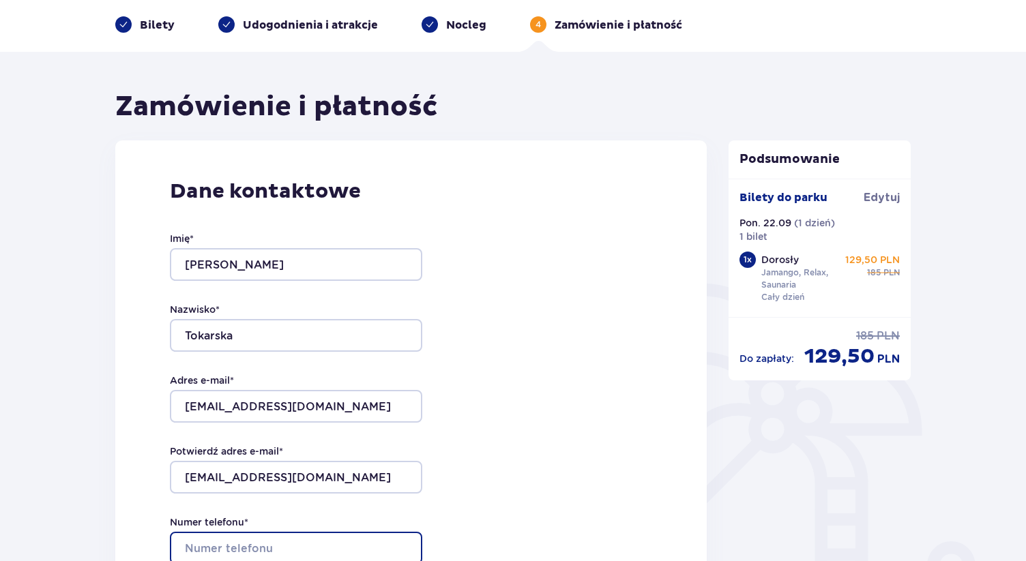
type input "516969411"
click at [516, 355] on div "Dane kontaktowe Imię * Małgorzata Nazwisko * Tokarska Adres e-mail * malgorzata…" at bounding box center [410, 427] width 591 height 573
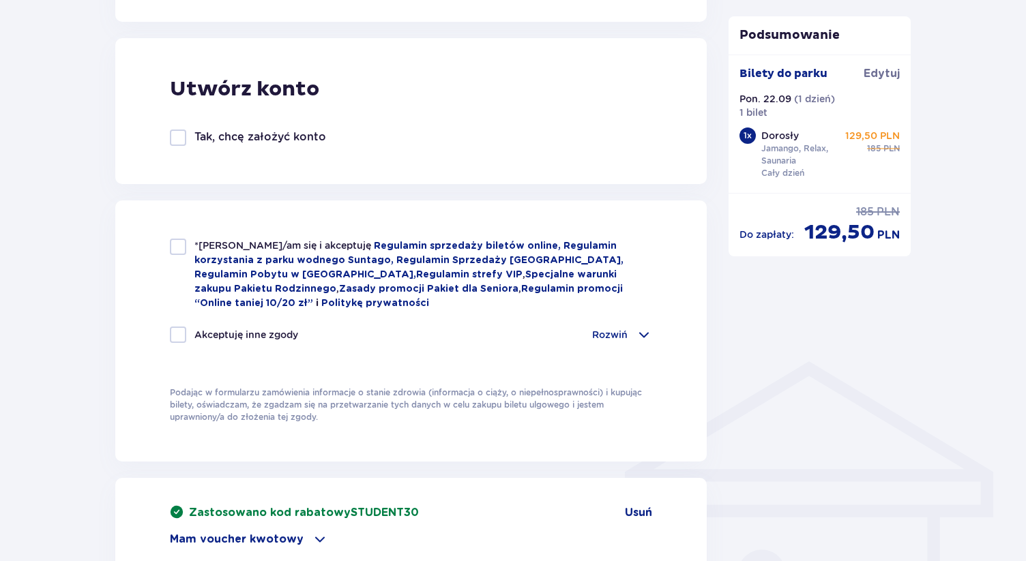
scroll to position [764, 0]
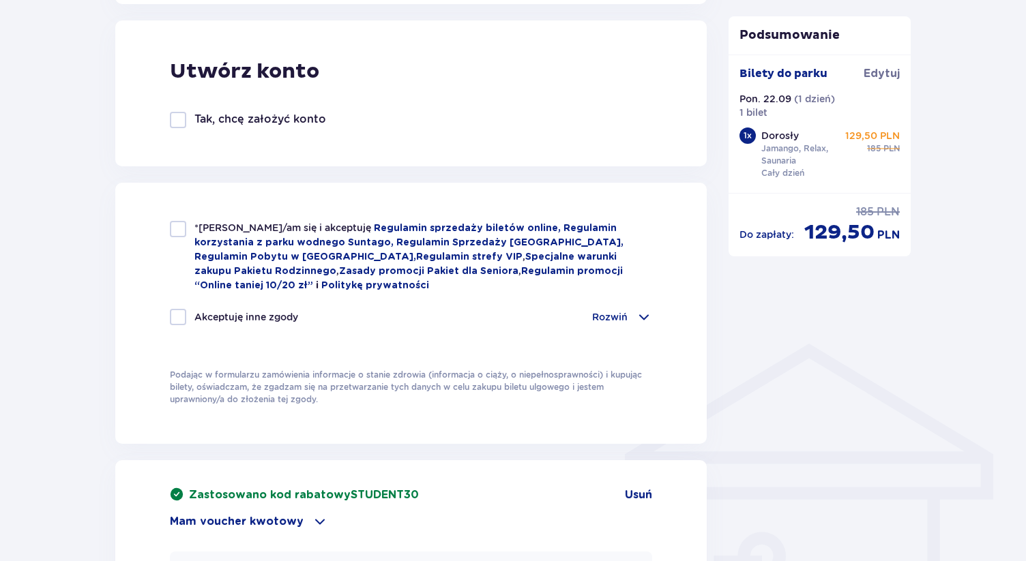
click at [179, 232] on div at bounding box center [178, 229] width 16 height 16
checkbox input "true"
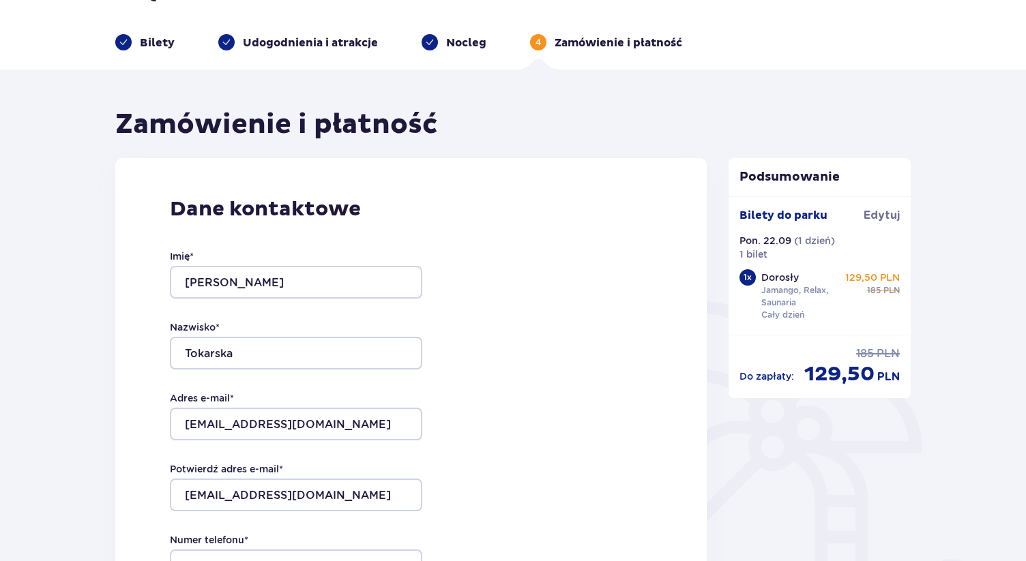
scroll to position [0, 0]
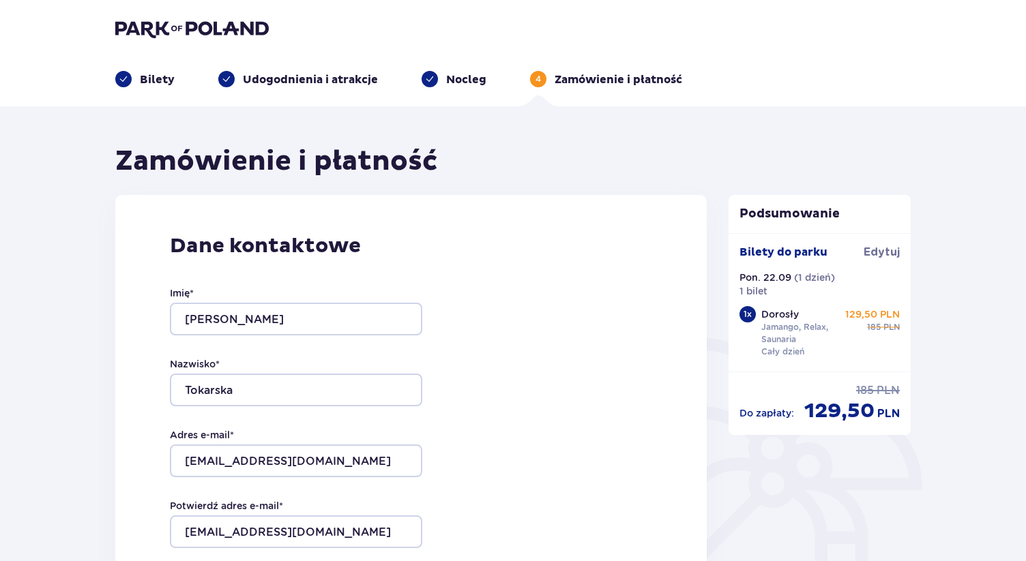
click at [585, 256] on p "Dane kontaktowe" at bounding box center [411, 246] width 482 height 26
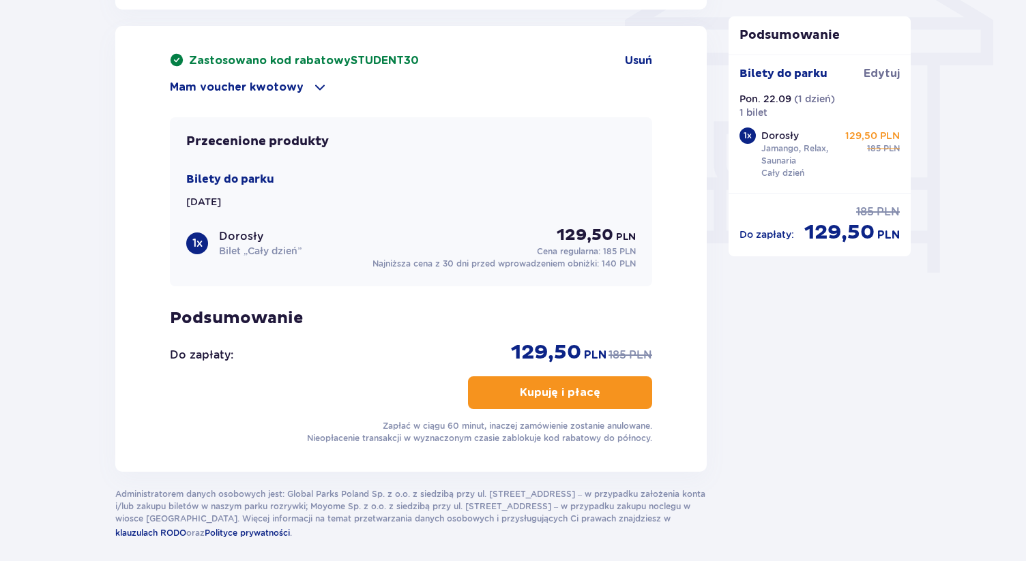
scroll to position [1228, 0]
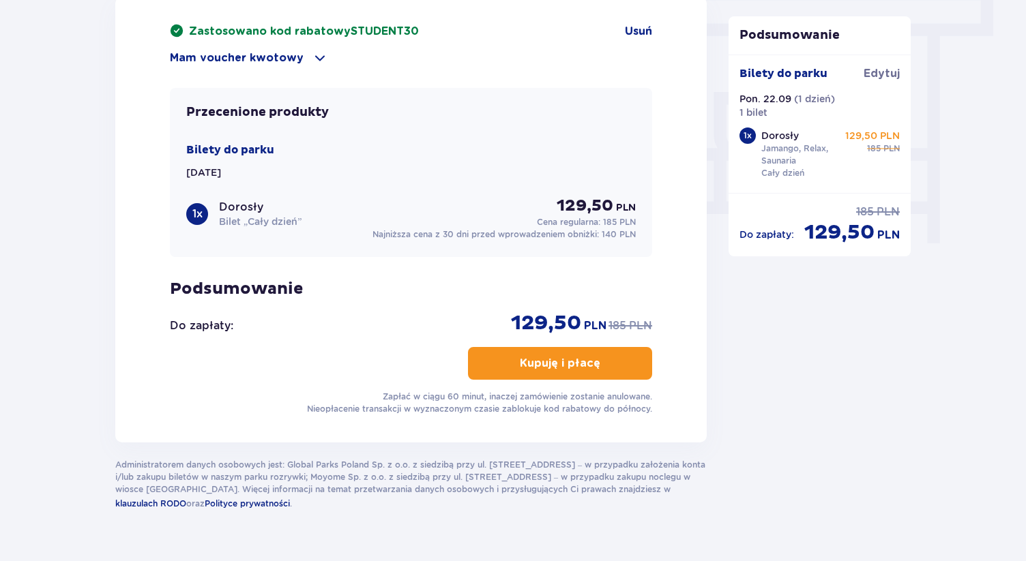
click at [603, 359] on span "button" at bounding box center [603, 363] width 16 height 16
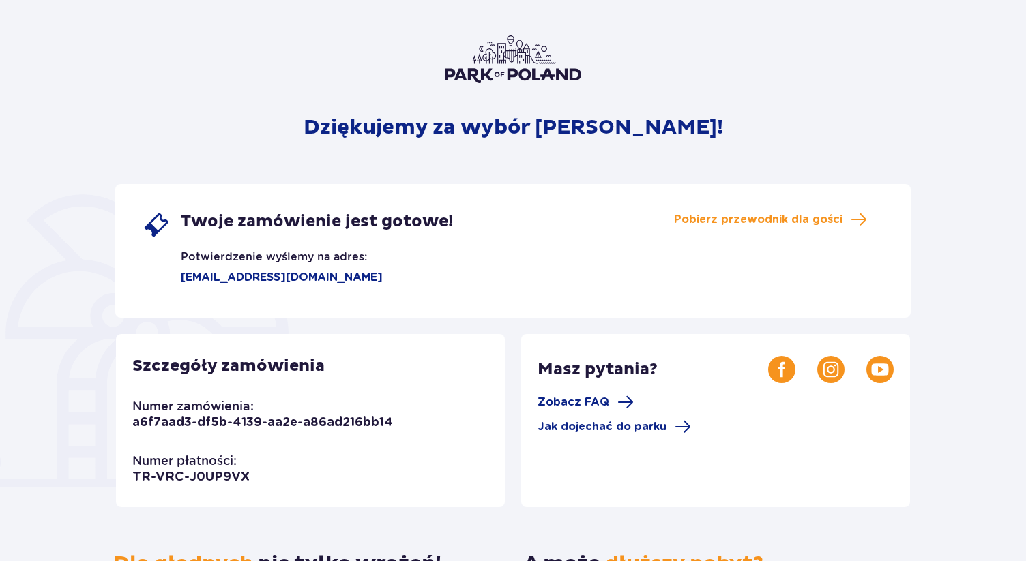
scroll to position [48, 0]
